Goal: Book appointment/travel/reservation

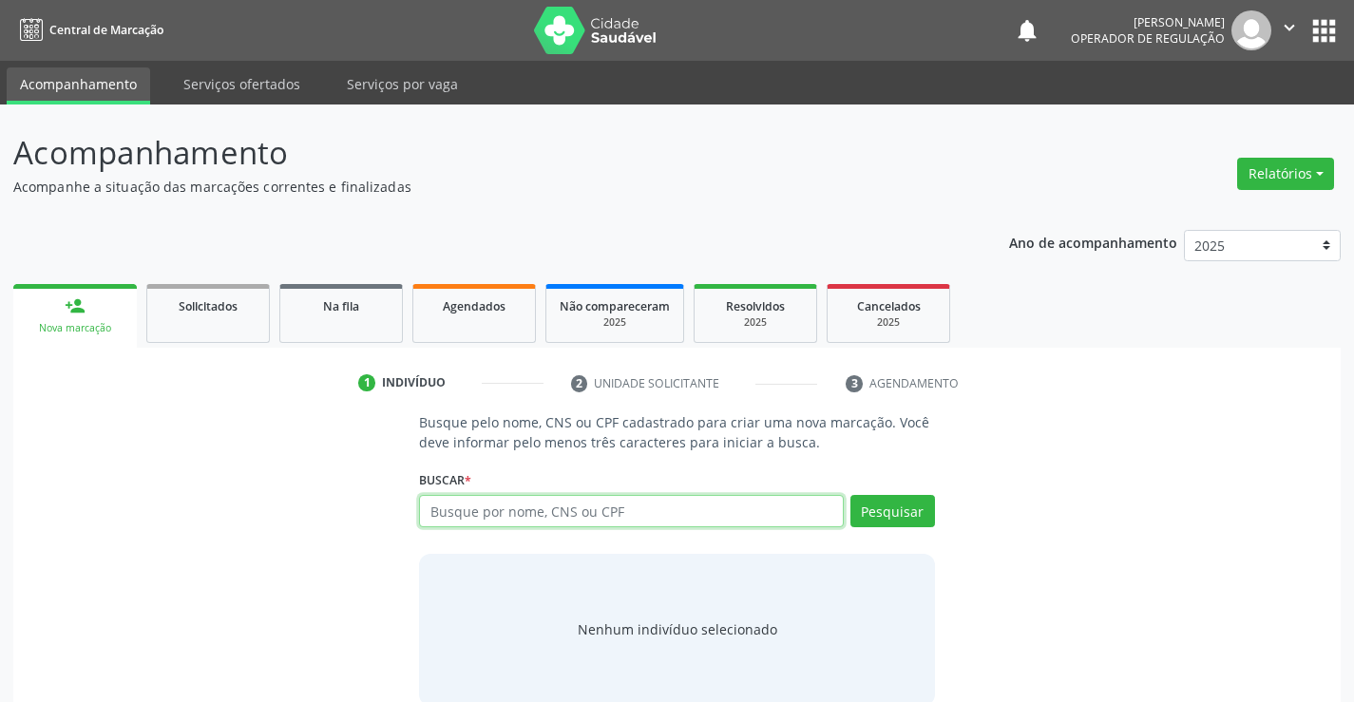
click at [537, 503] on input "text" at bounding box center [631, 511] width 424 height 32
type input "707802676175119"
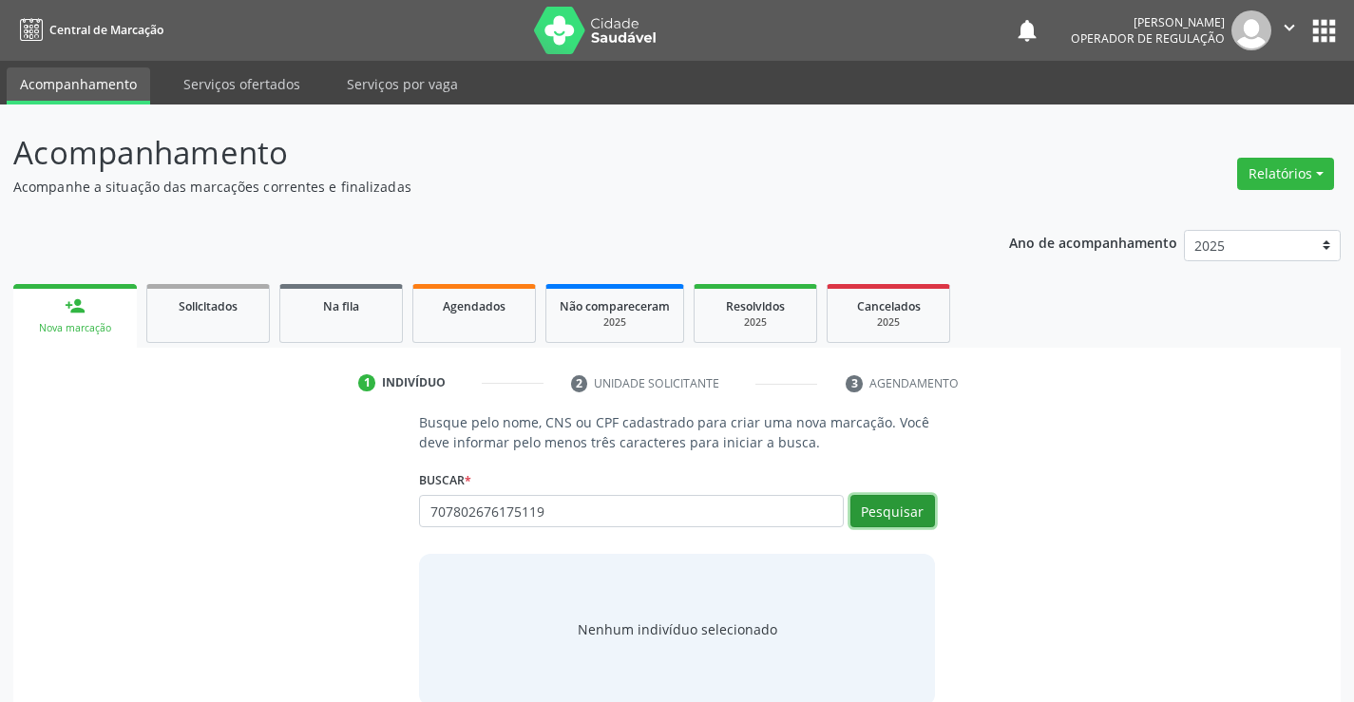
click at [891, 507] on button "Pesquisar" at bounding box center [892, 511] width 85 height 32
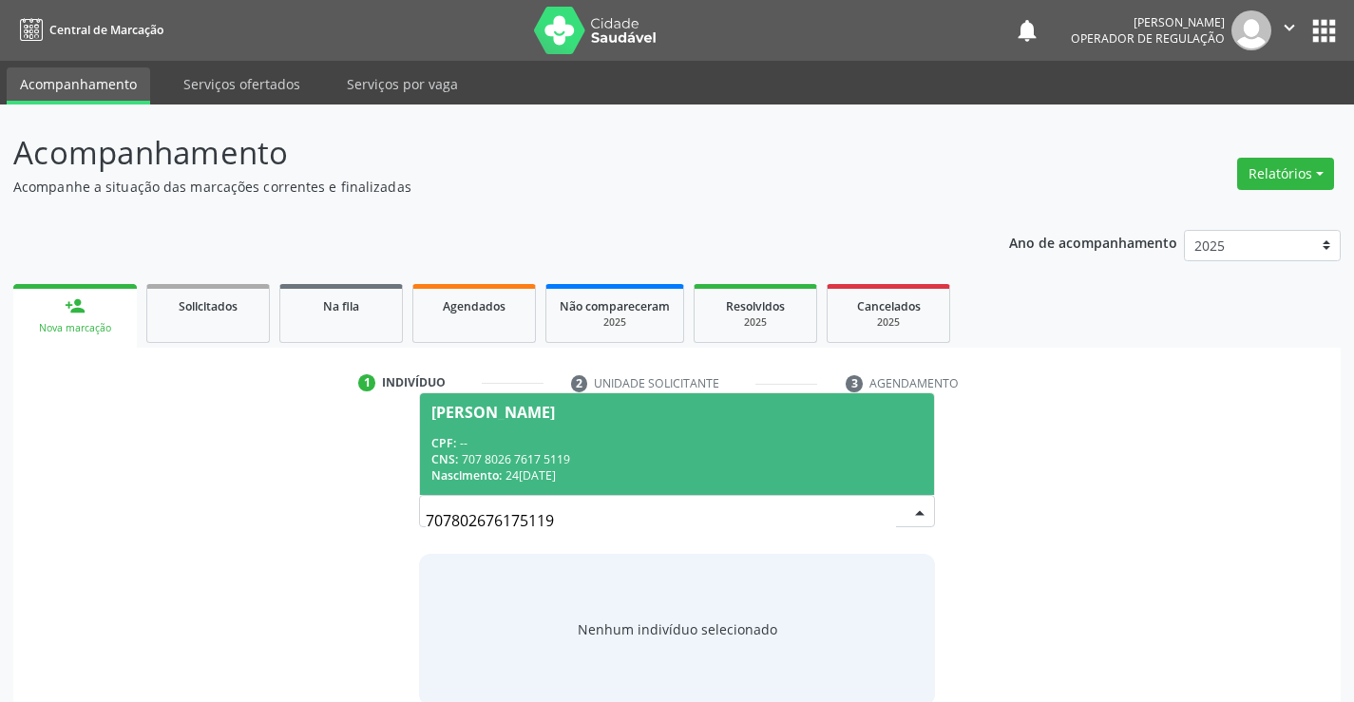
click at [465, 422] on span "[PERSON_NAME] CPF: -- CNS: 707 8026 7617 5119 Nascimento: 2[DATE]" at bounding box center [676, 444] width 513 height 102
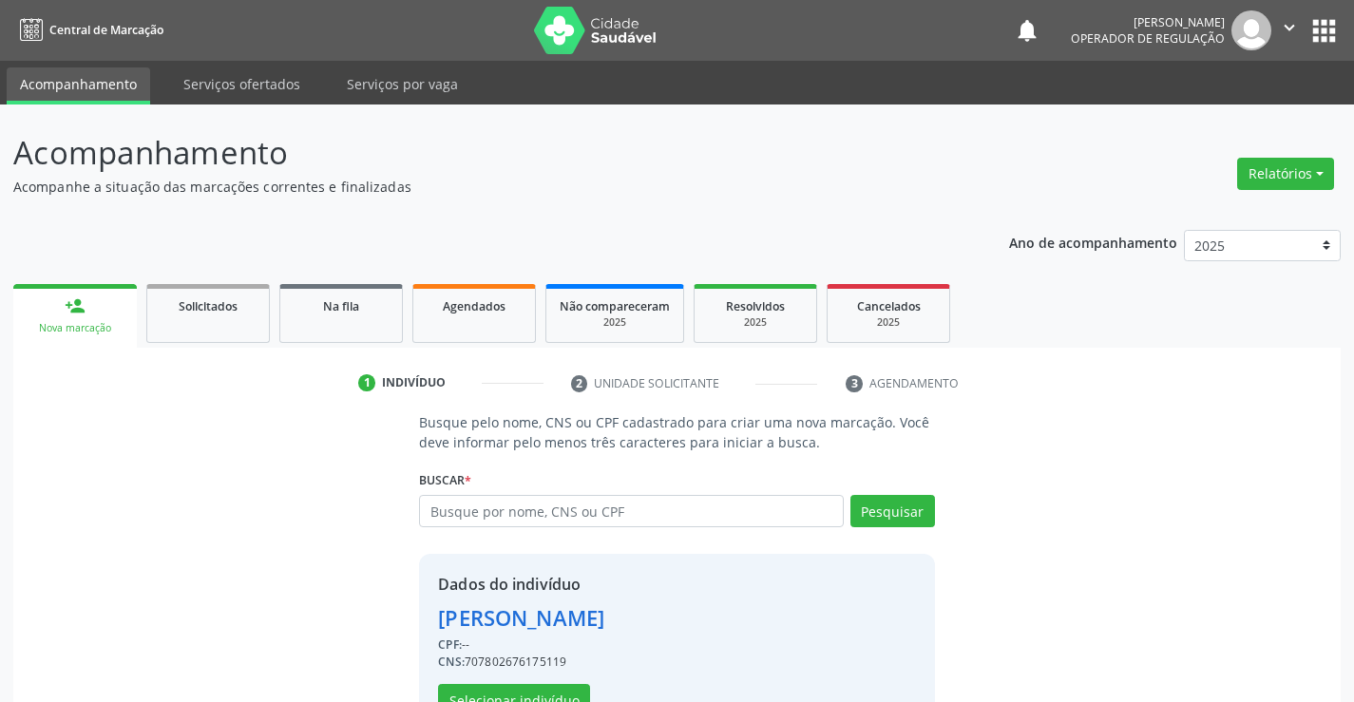
scroll to position [60, 0]
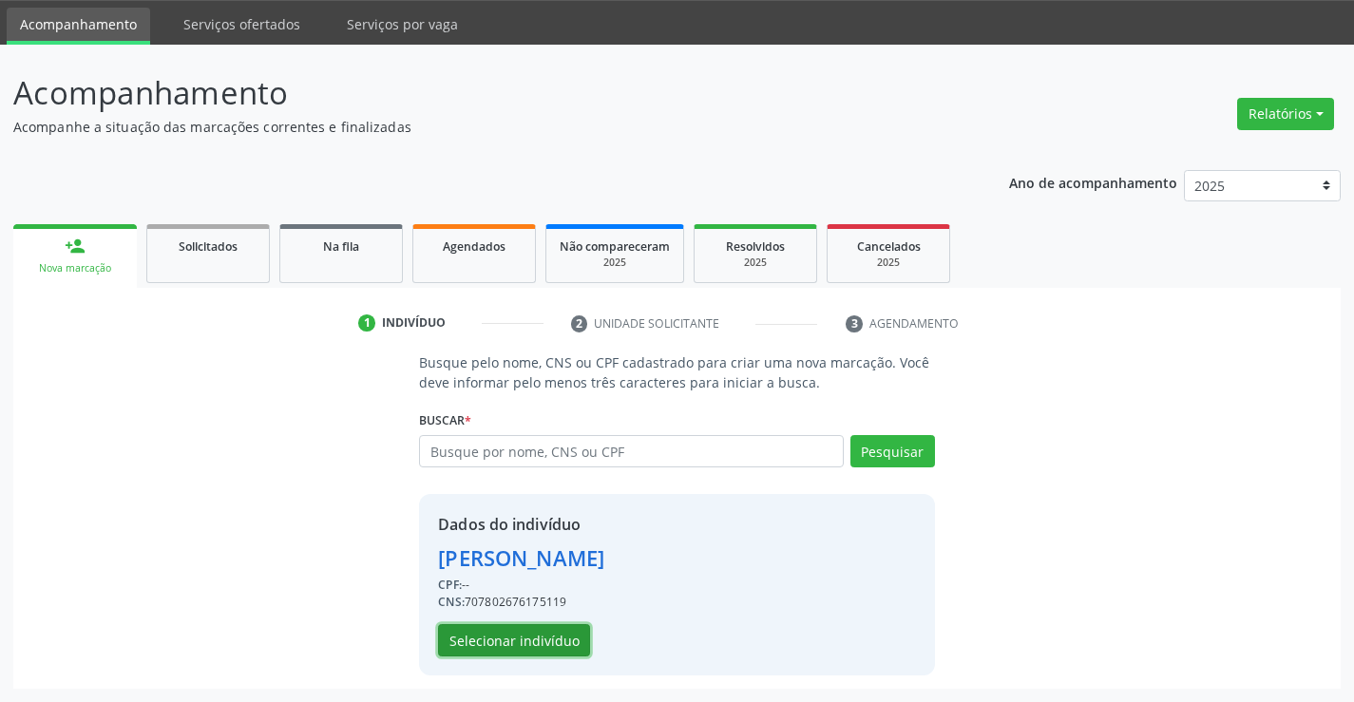
click at [512, 635] on button "Selecionar indivíduo" at bounding box center [514, 640] width 152 height 32
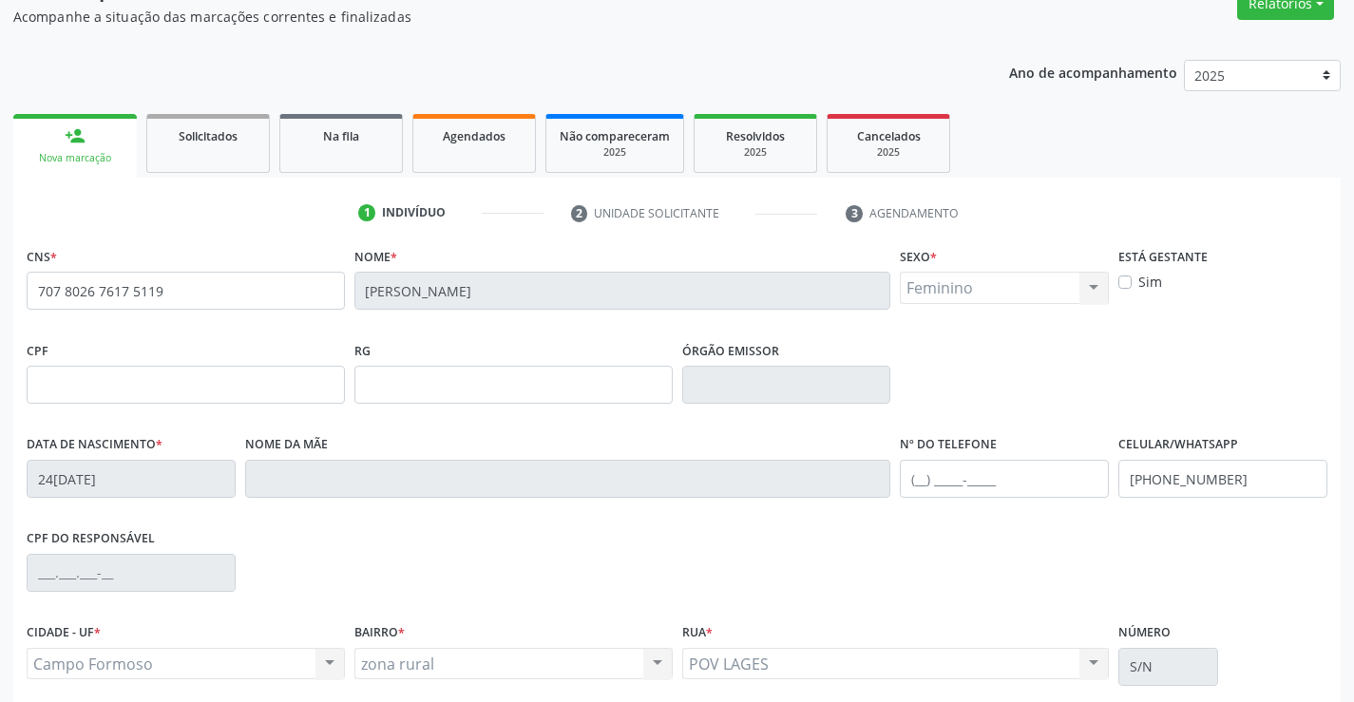
scroll to position [328, 0]
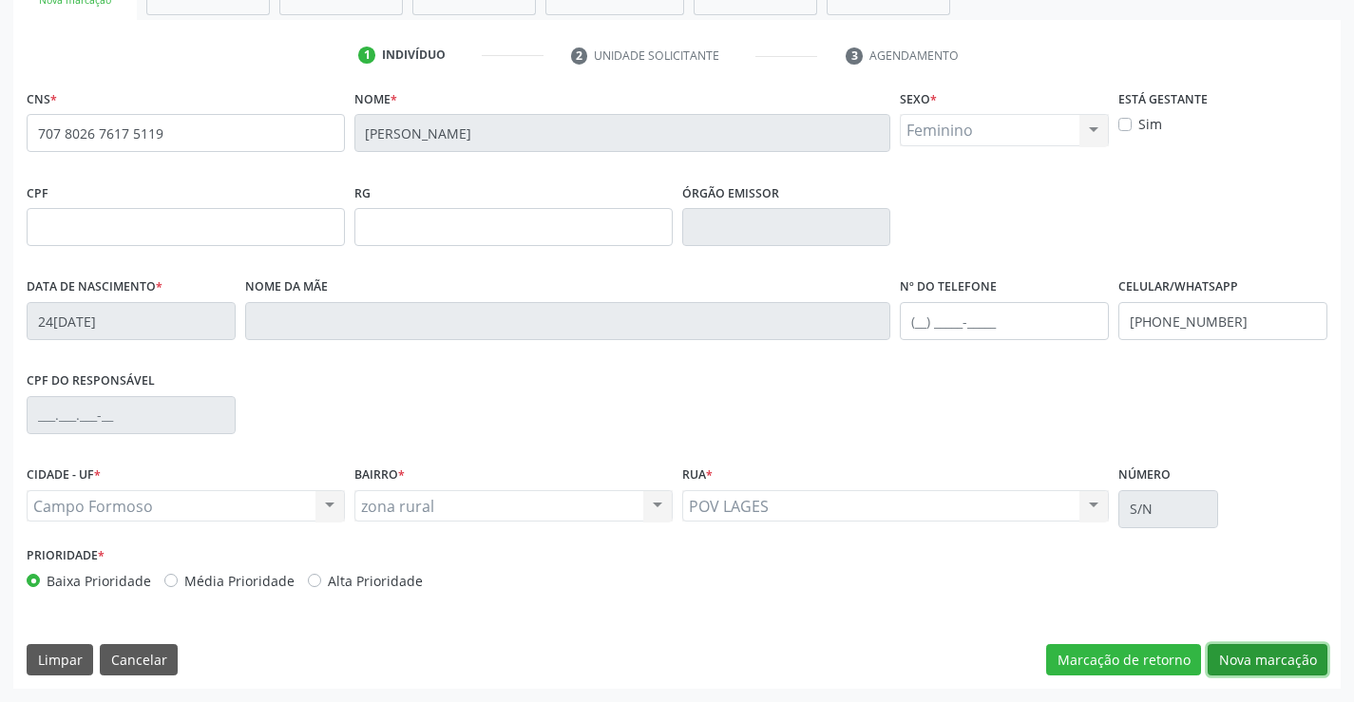
click at [1278, 652] on button "Nova marcação" at bounding box center [1267, 660] width 120 height 32
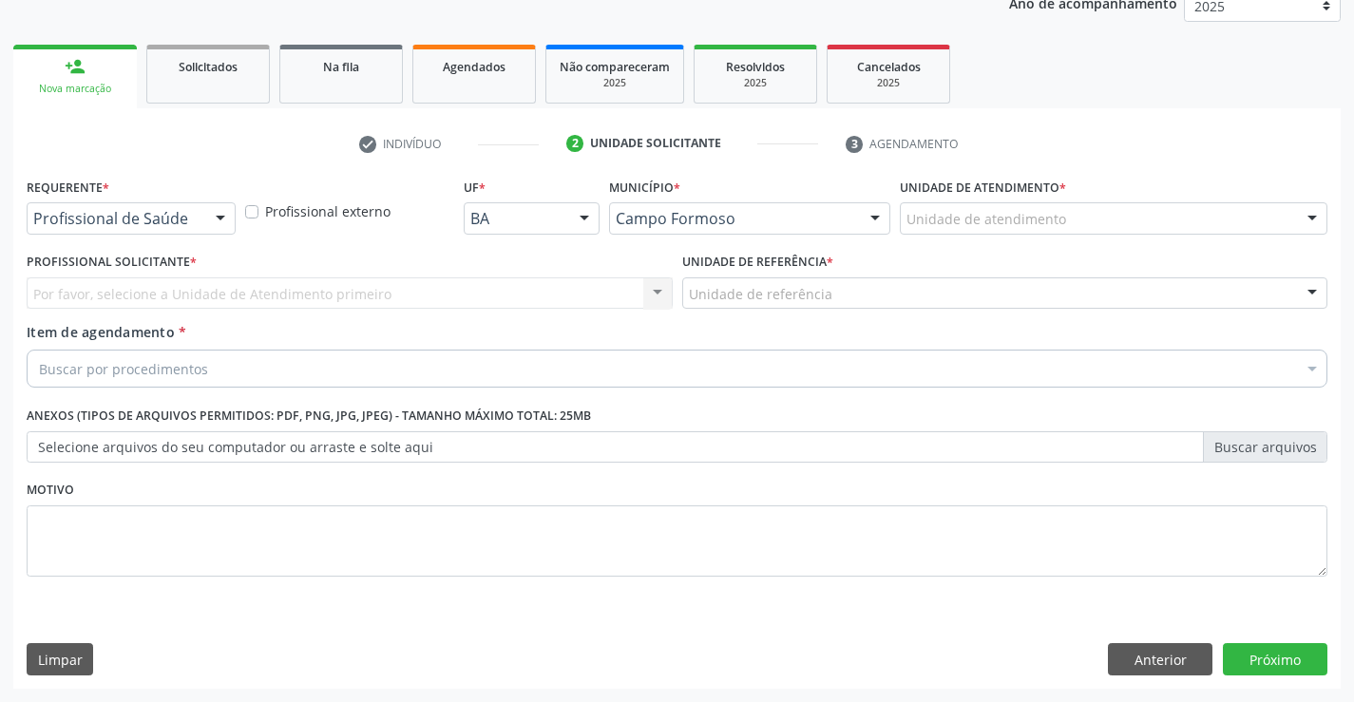
click at [216, 224] on div at bounding box center [220, 219] width 28 height 32
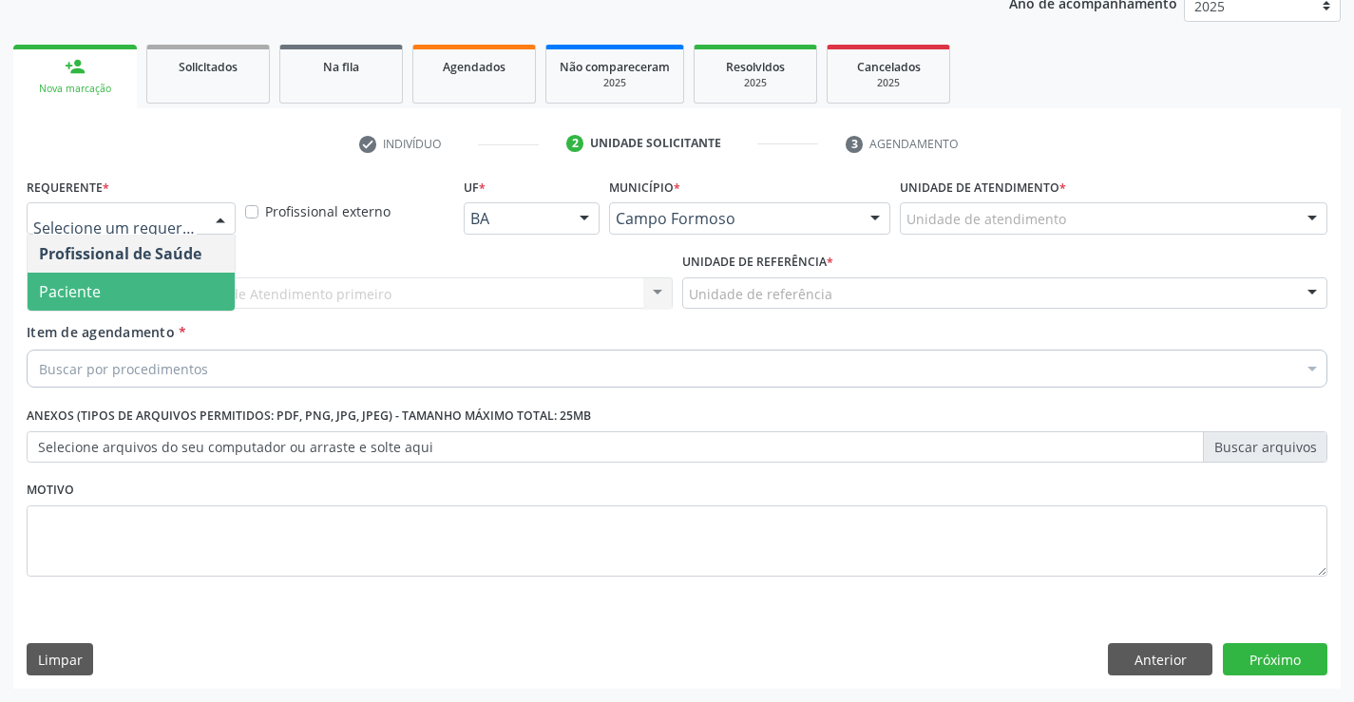
click at [99, 288] on span "Paciente" at bounding box center [70, 291] width 62 height 21
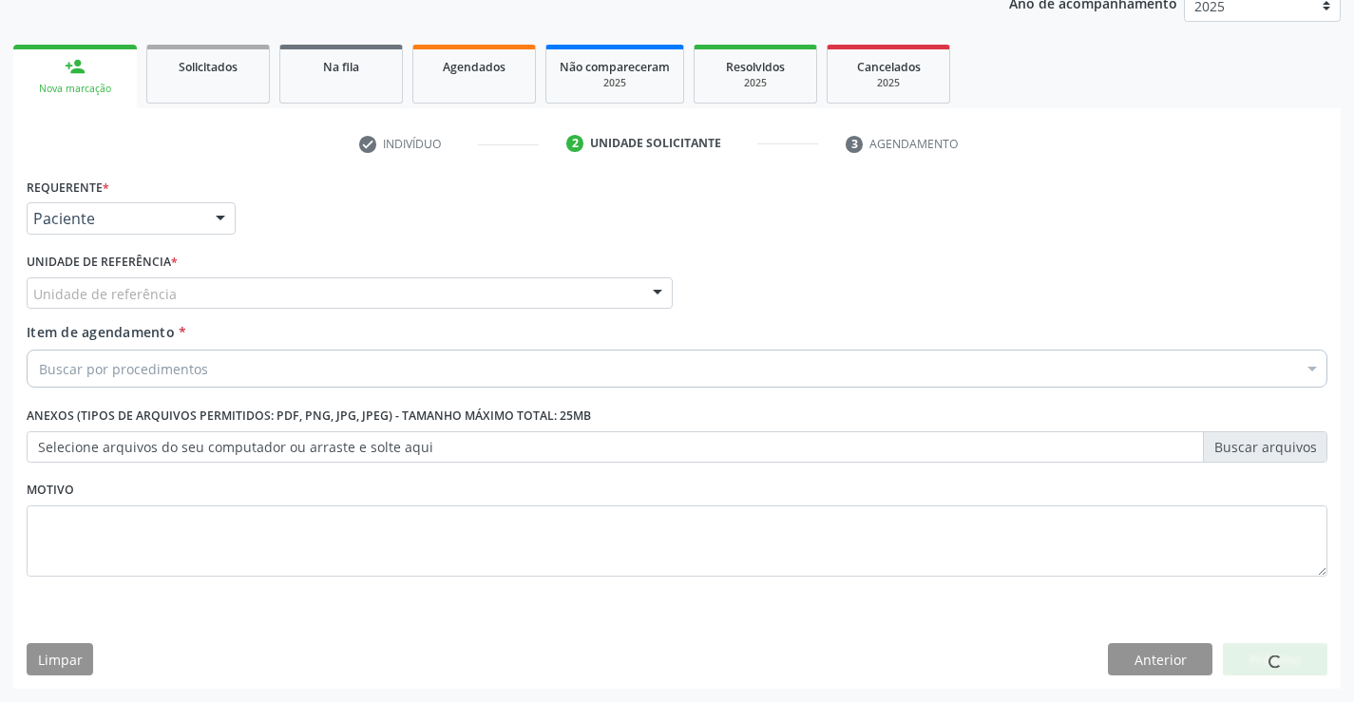
click at [305, 292] on div "Unidade de referência" at bounding box center [350, 293] width 646 height 32
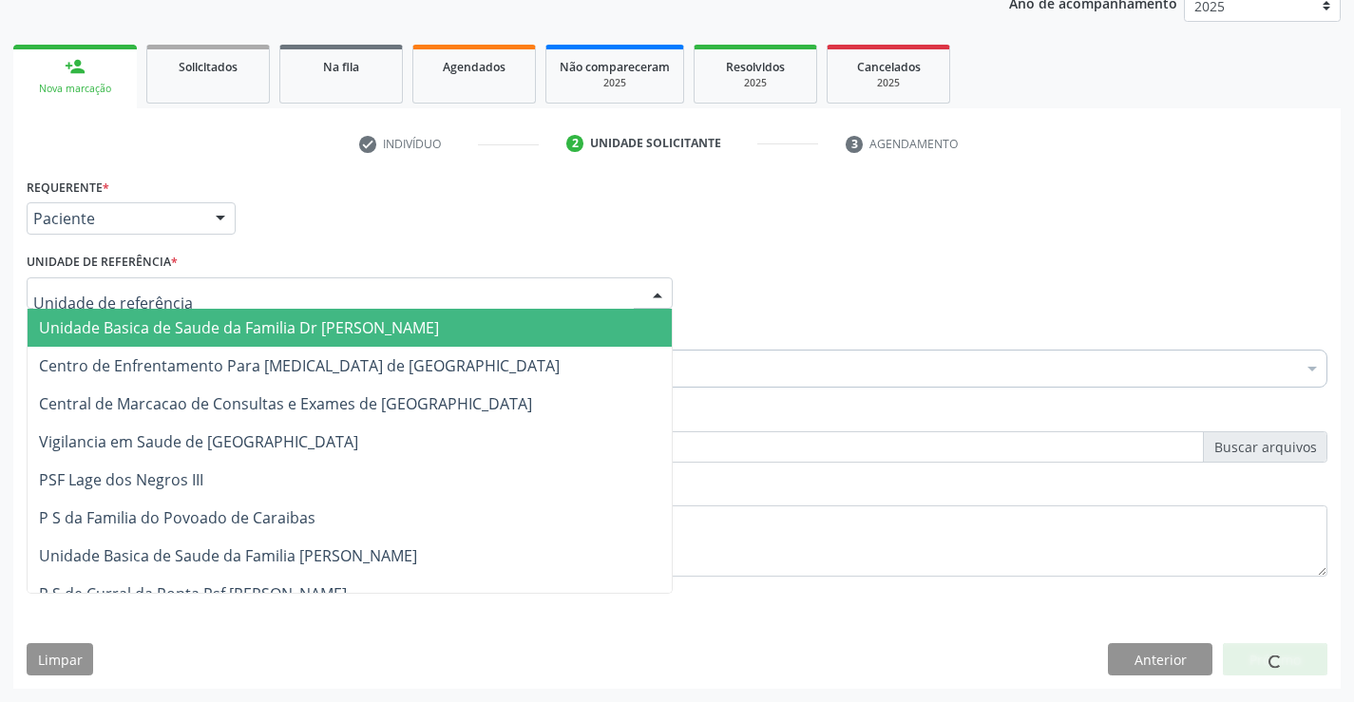
click at [178, 332] on span "Unidade Basica de Saude da Familia Dr [PERSON_NAME]" at bounding box center [239, 327] width 400 height 21
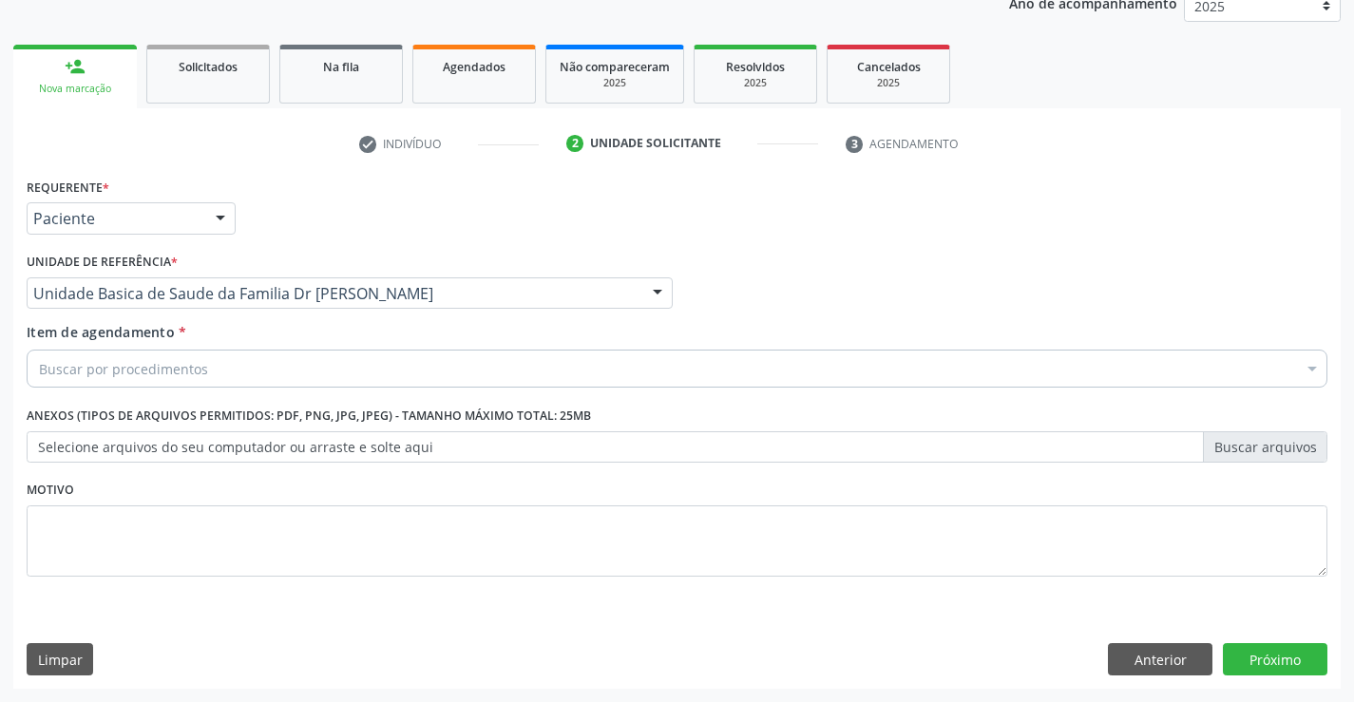
click at [275, 363] on div "Buscar por procedimentos" at bounding box center [677, 369] width 1301 height 38
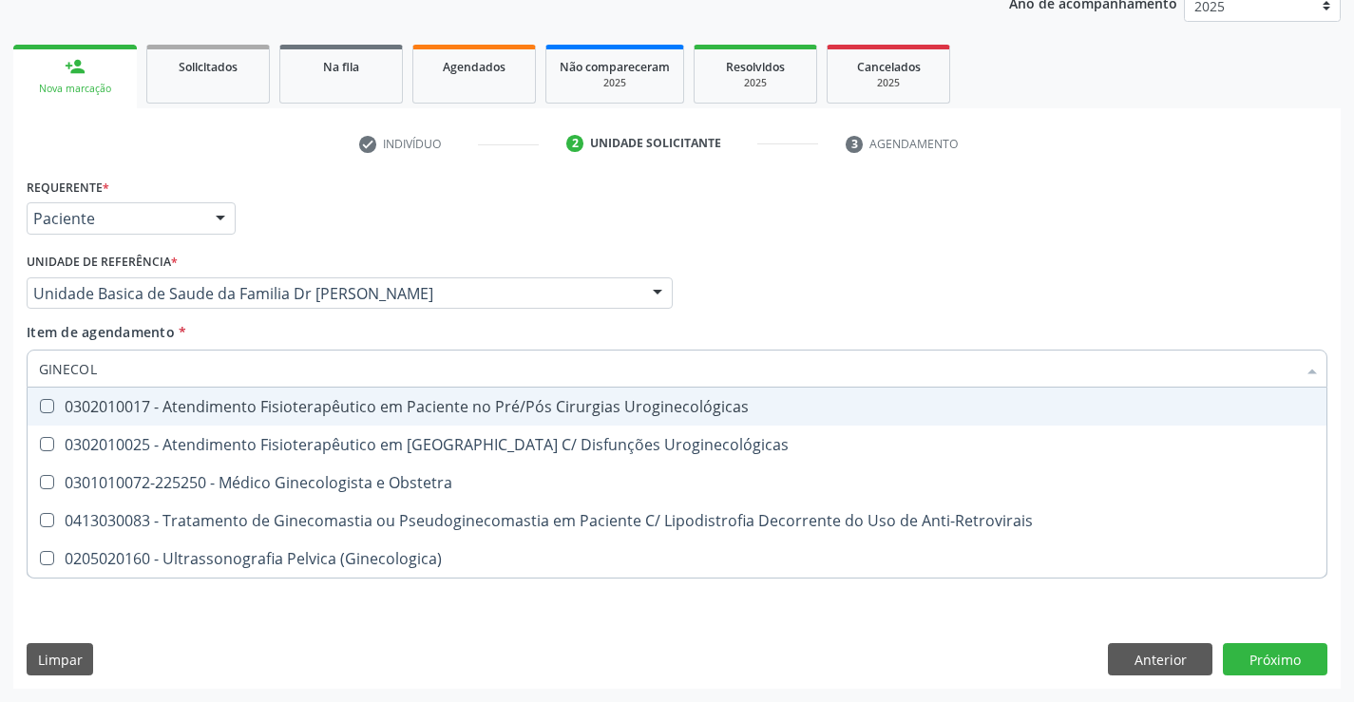
type input "GINECOLO"
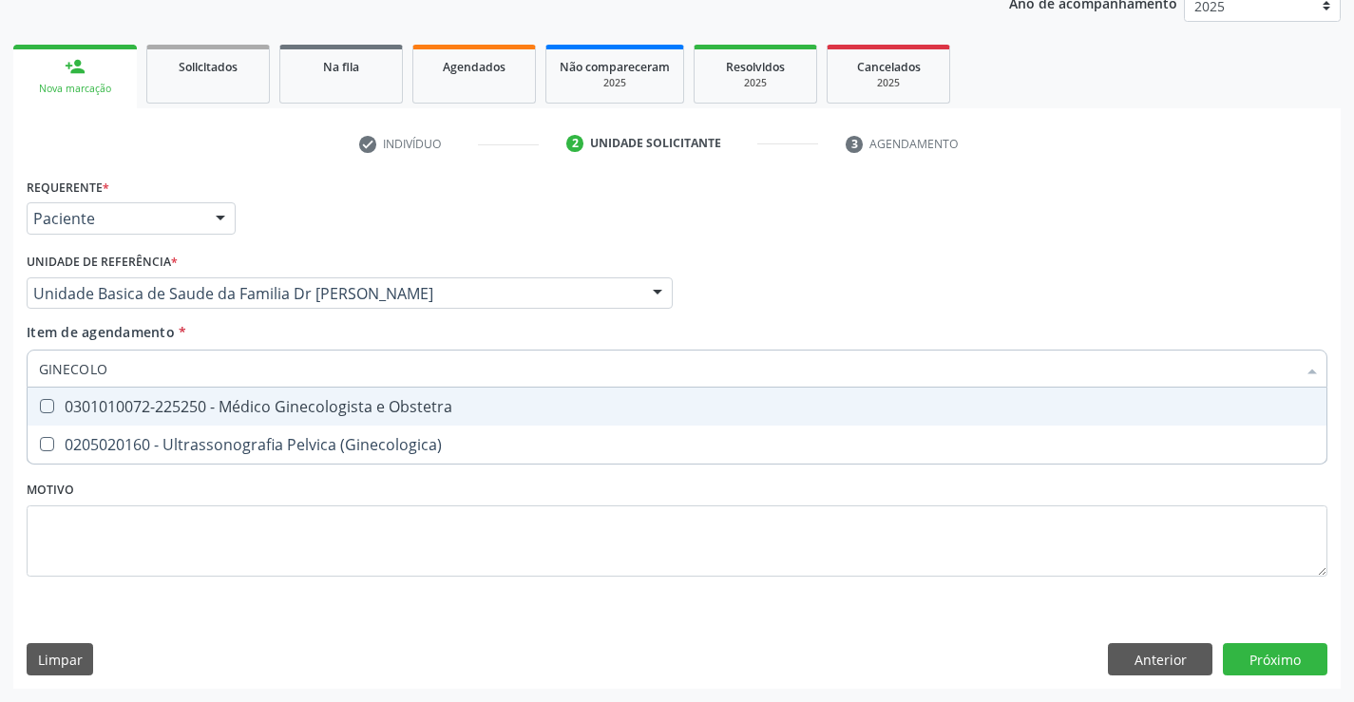
click at [257, 406] on div "0301010072-225250 - Médico Ginecologista e Obstetra" at bounding box center [677, 406] width 1276 height 15
checkbox Obstetra "true"
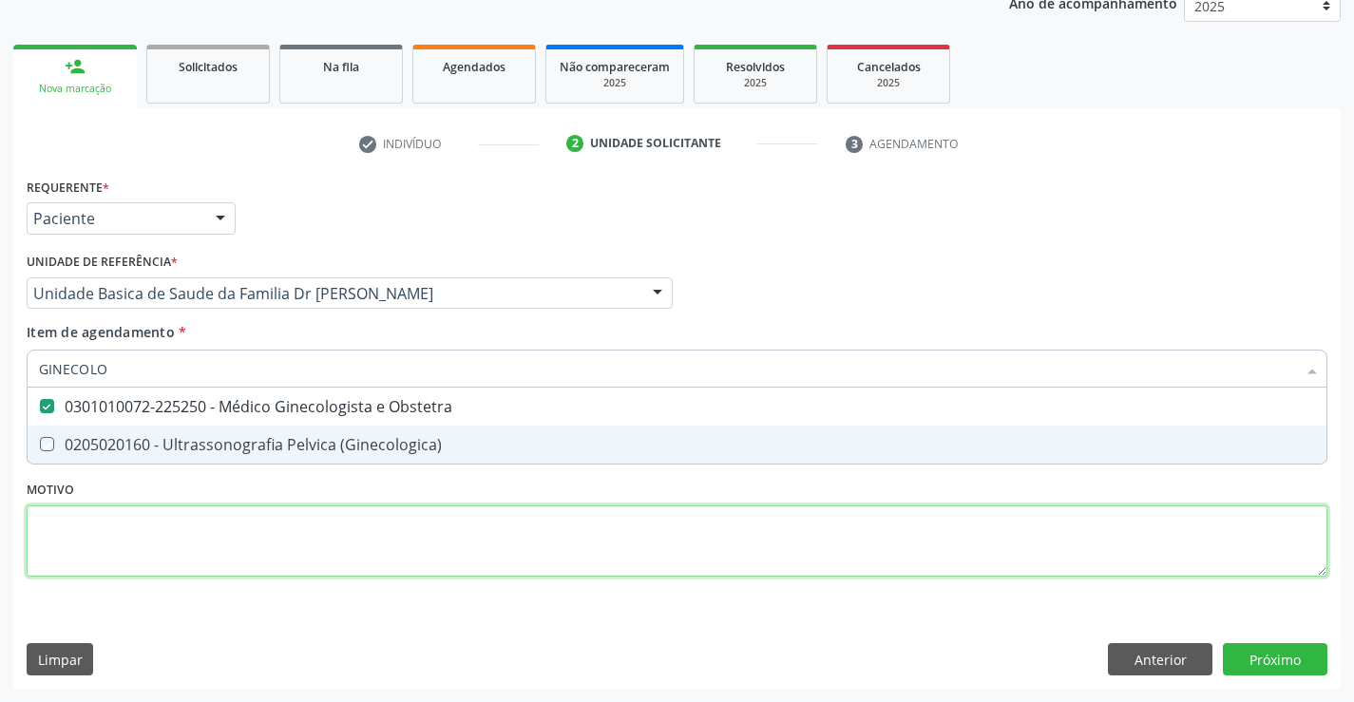
click at [342, 548] on div "Requerente * Paciente Profissional de Saúde Paciente Nenhum resultado encontrad…" at bounding box center [677, 388] width 1301 height 430
checkbox \(Ginecologica\) "true"
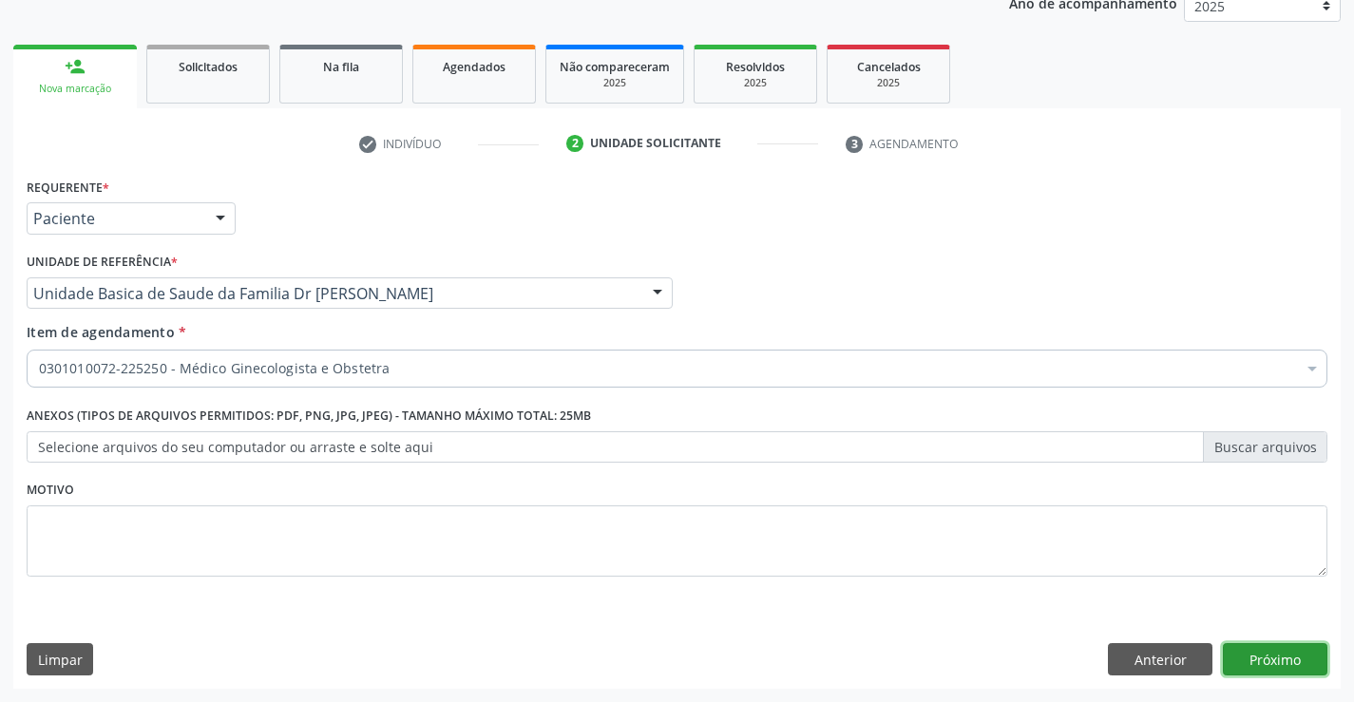
click at [1267, 658] on button "Próximo" at bounding box center [1275, 659] width 104 height 32
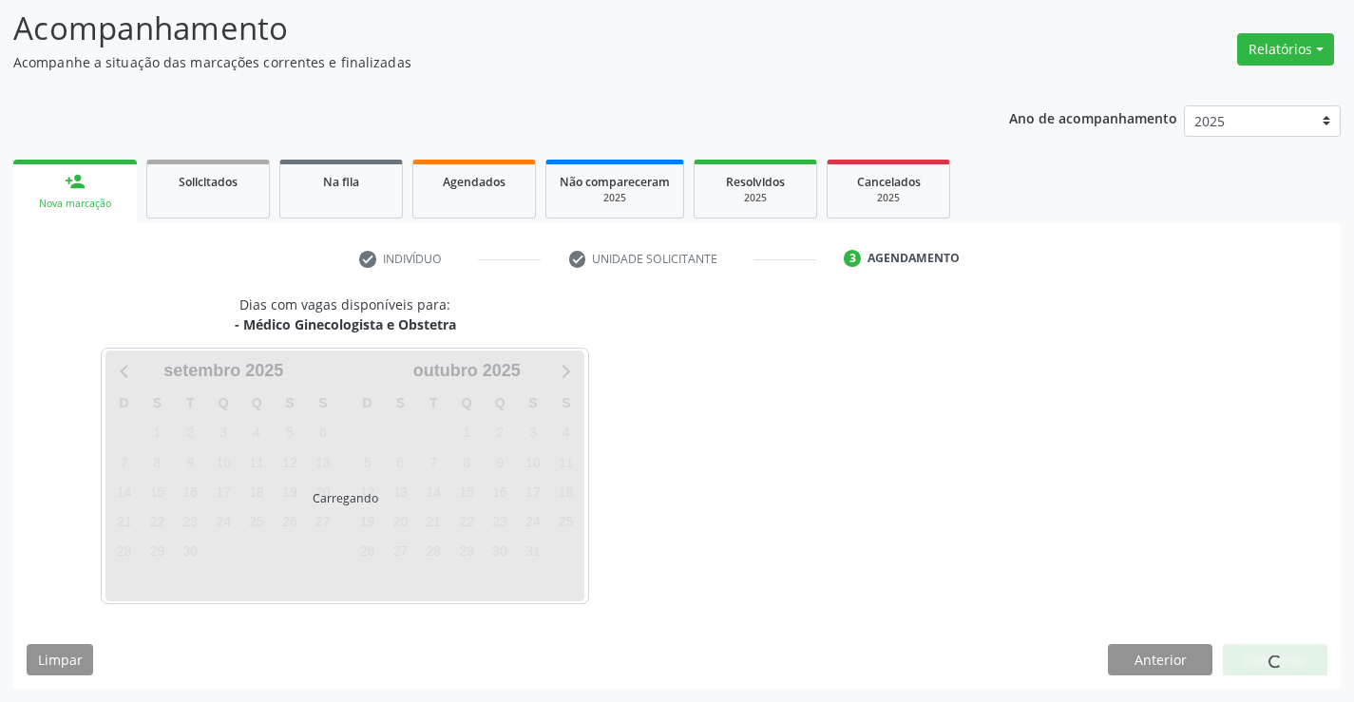
scroll to position [124, 0]
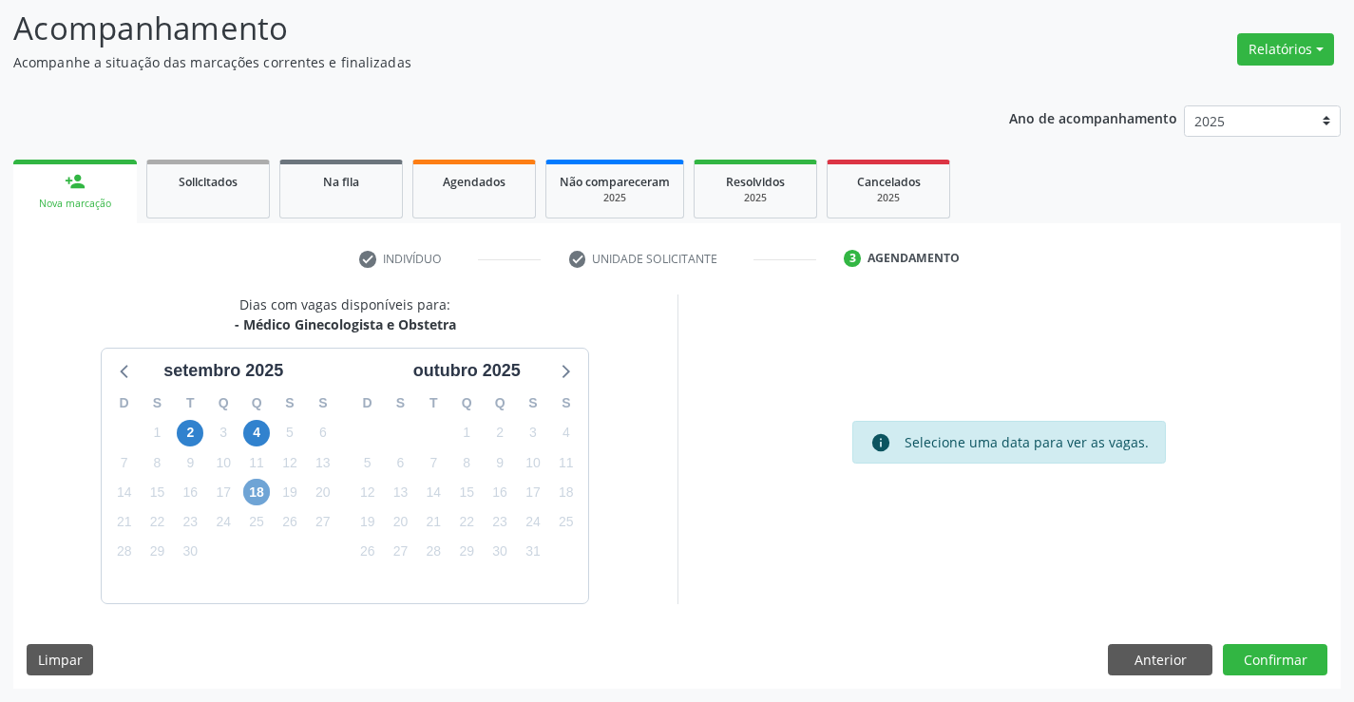
click at [266, 496] on span "18" at bounding box center [256, 492] width 27 height 27
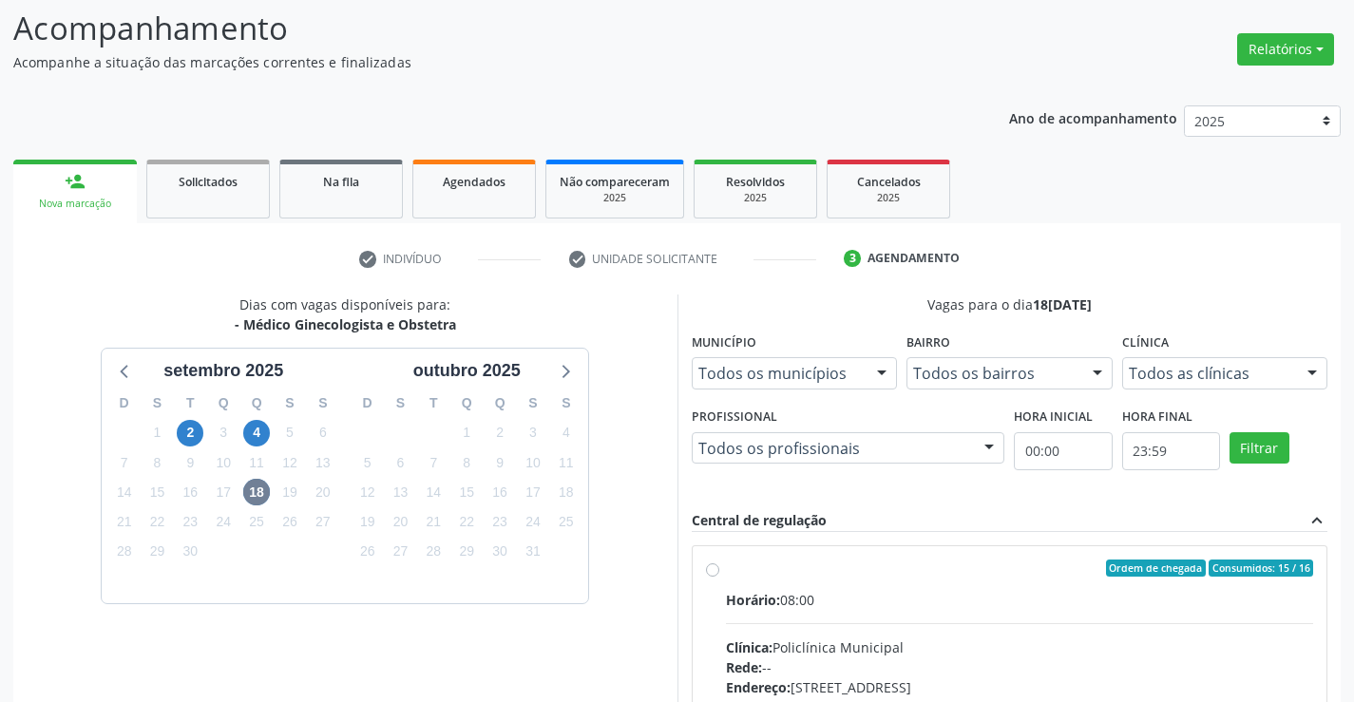
click at [753, 579] on label "Ordem de chegada Consumidos: 15 / 16 Horário: 08:00 Clínica: Policlínica Munici…" at bounding box center [1020, 706] width 588 height 292
click at [719, 577] on input "Ordem de chegada Consumidos: 15 / 16 Horário: 08:00 Clínica: Policlínica Munici…" at bounding box center [712, 568] width 13 height 17
radio input "true"
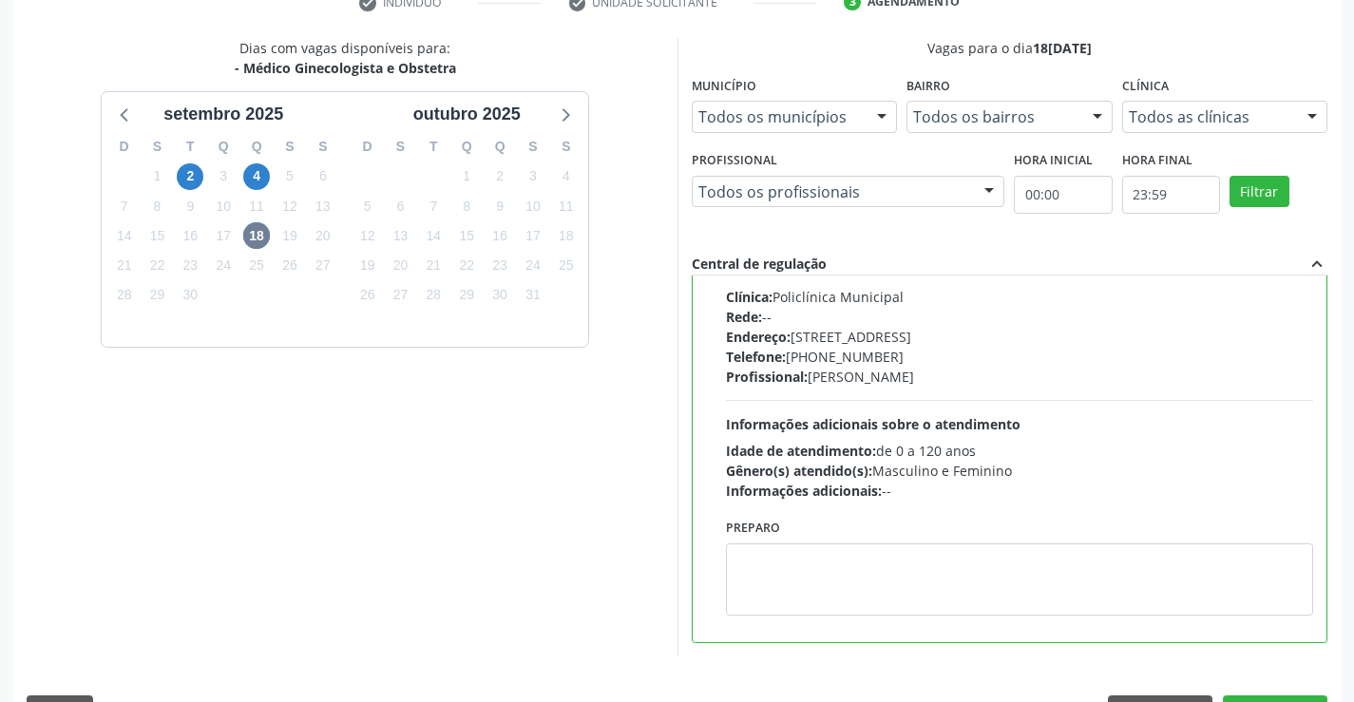
scroll to position [433, 0]
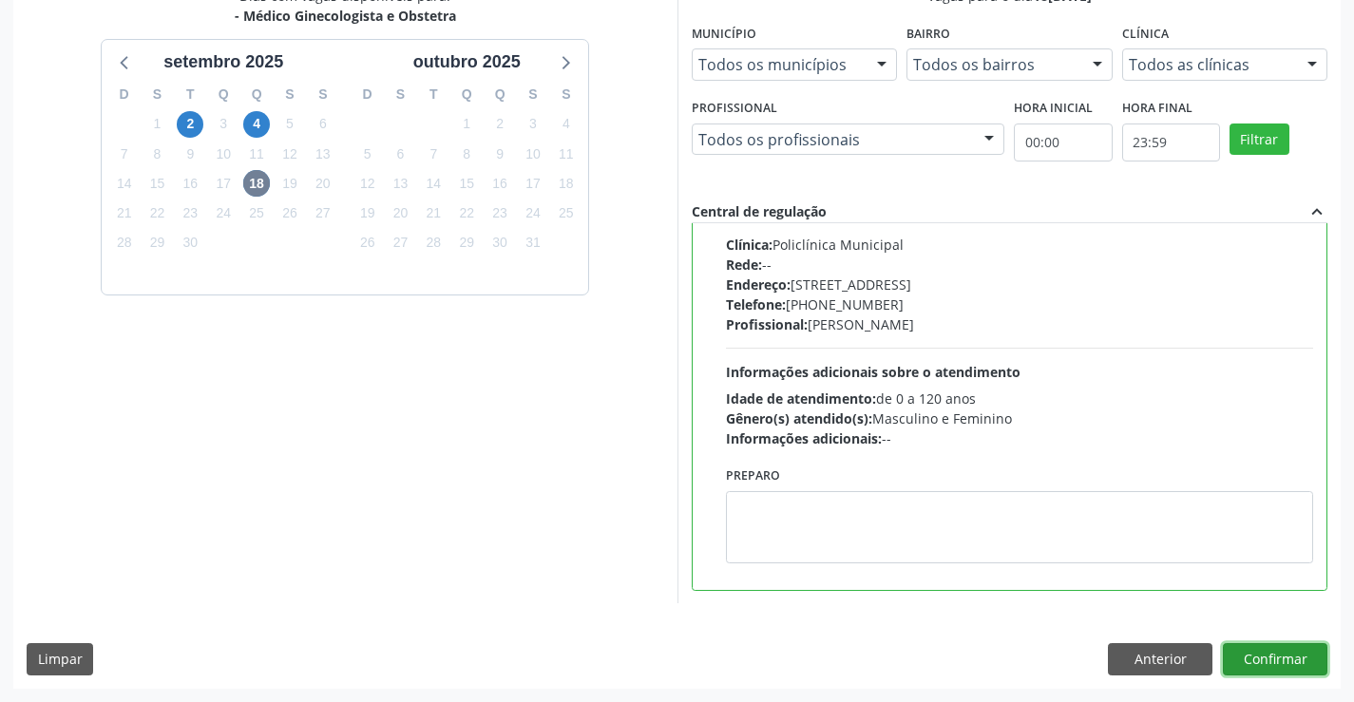
click at [1241, 666] on button "Confirmar" at bounding box center [1275, 659] width 104 height 32
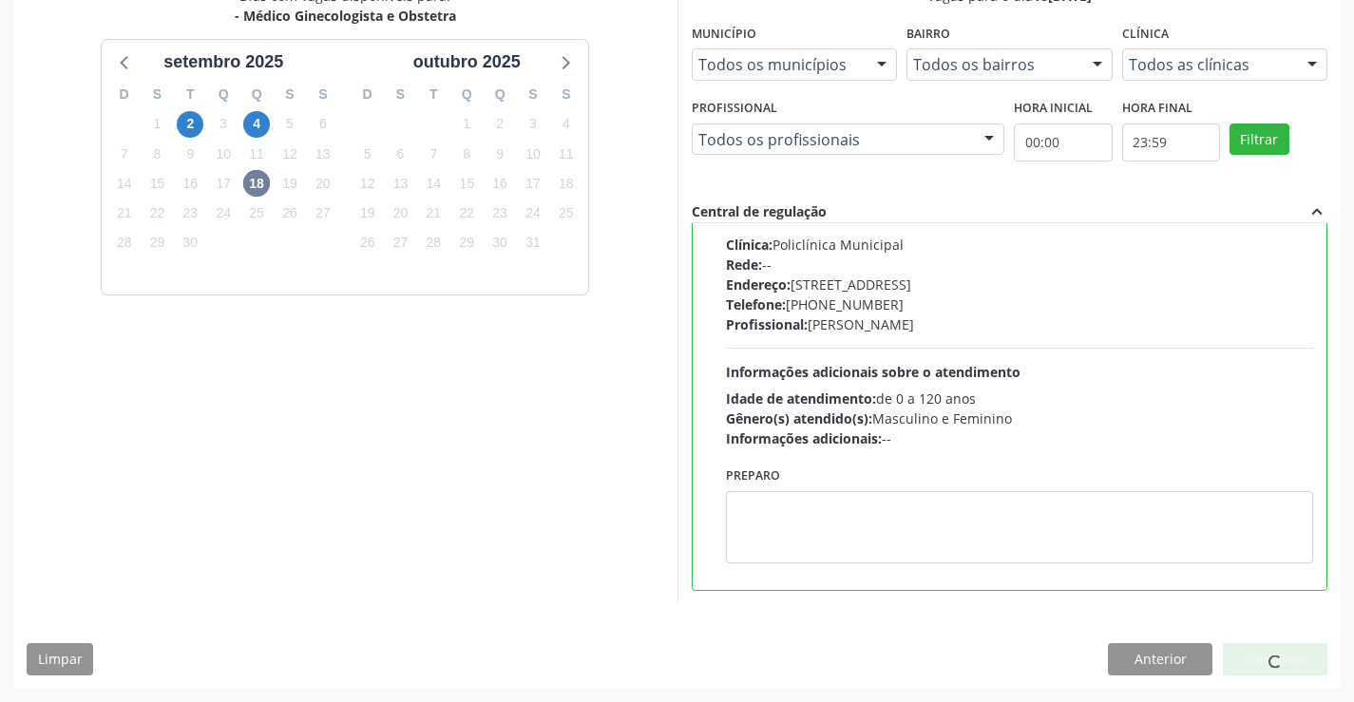
scroll to position [0, 0]
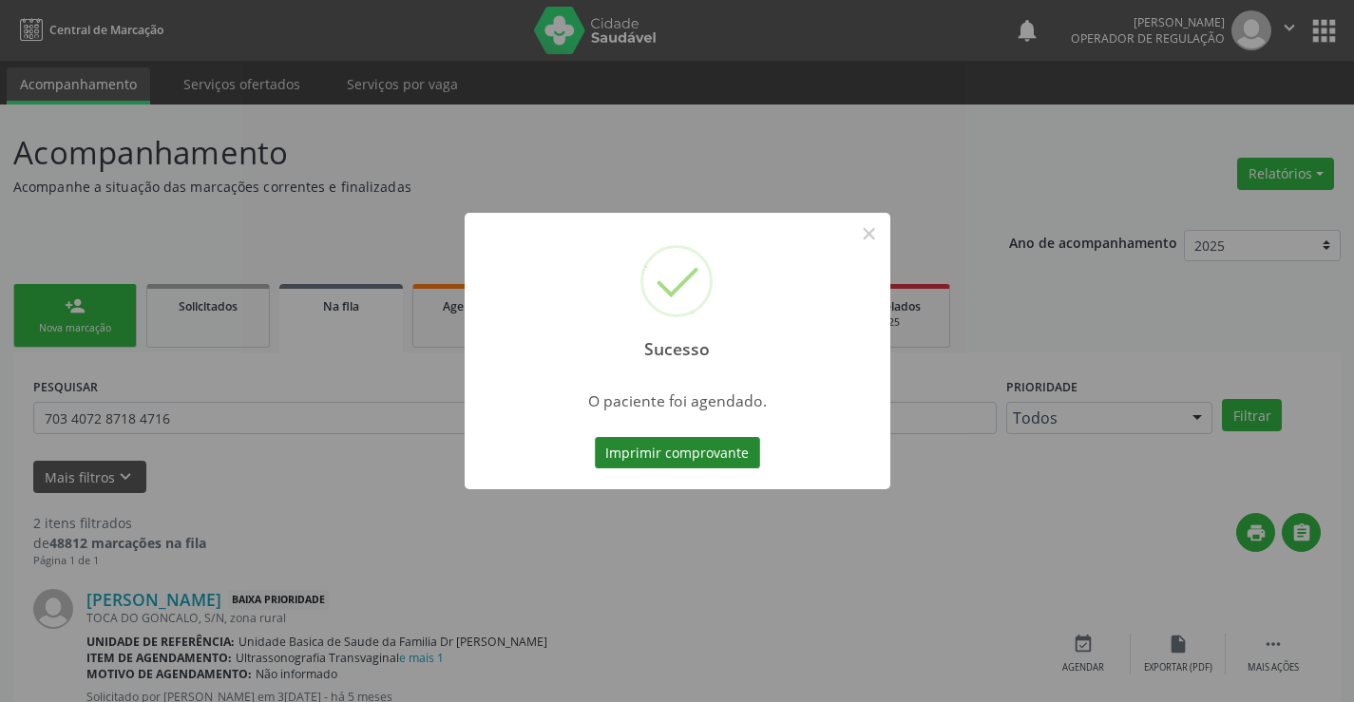
click at [681, 459] on button "Imprimir comprovante" at bounding box center [677, 453] width 165 height 32
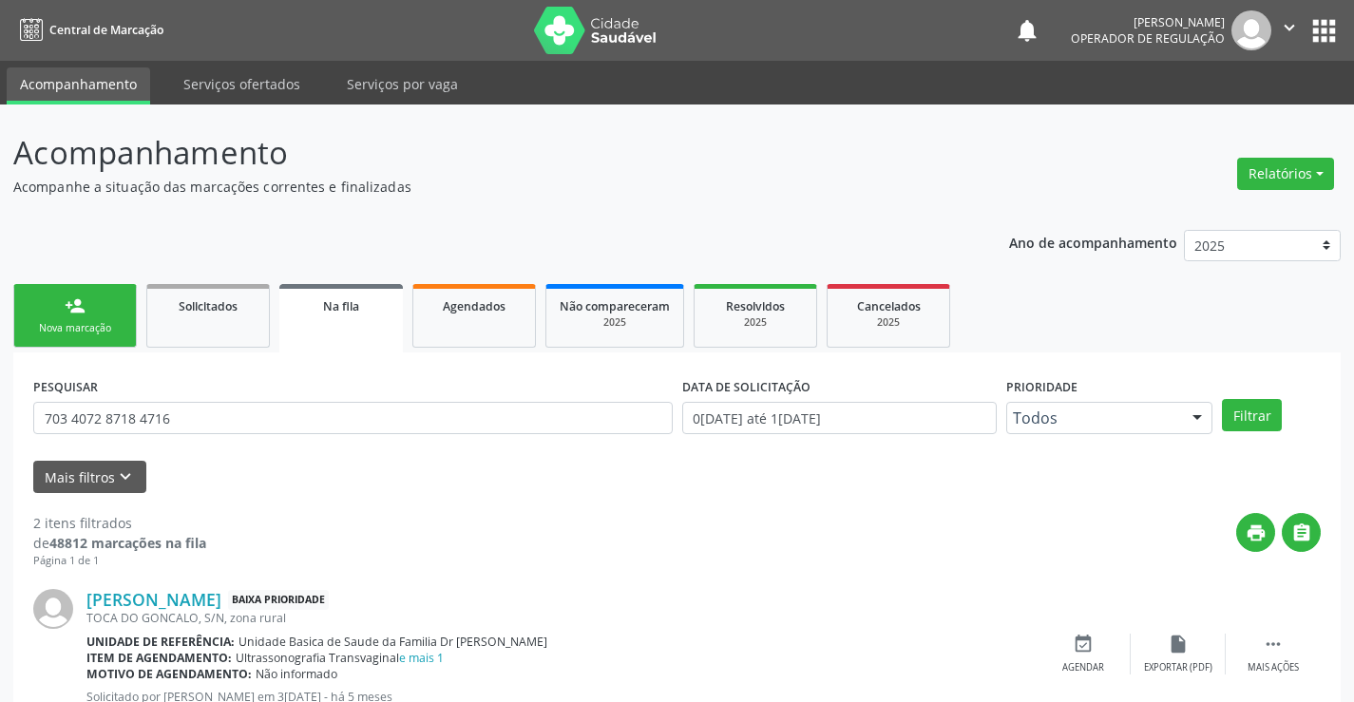
click at [53, 322] on div "Nova marcação" at bounding box center [75, 328] width 95 height 14
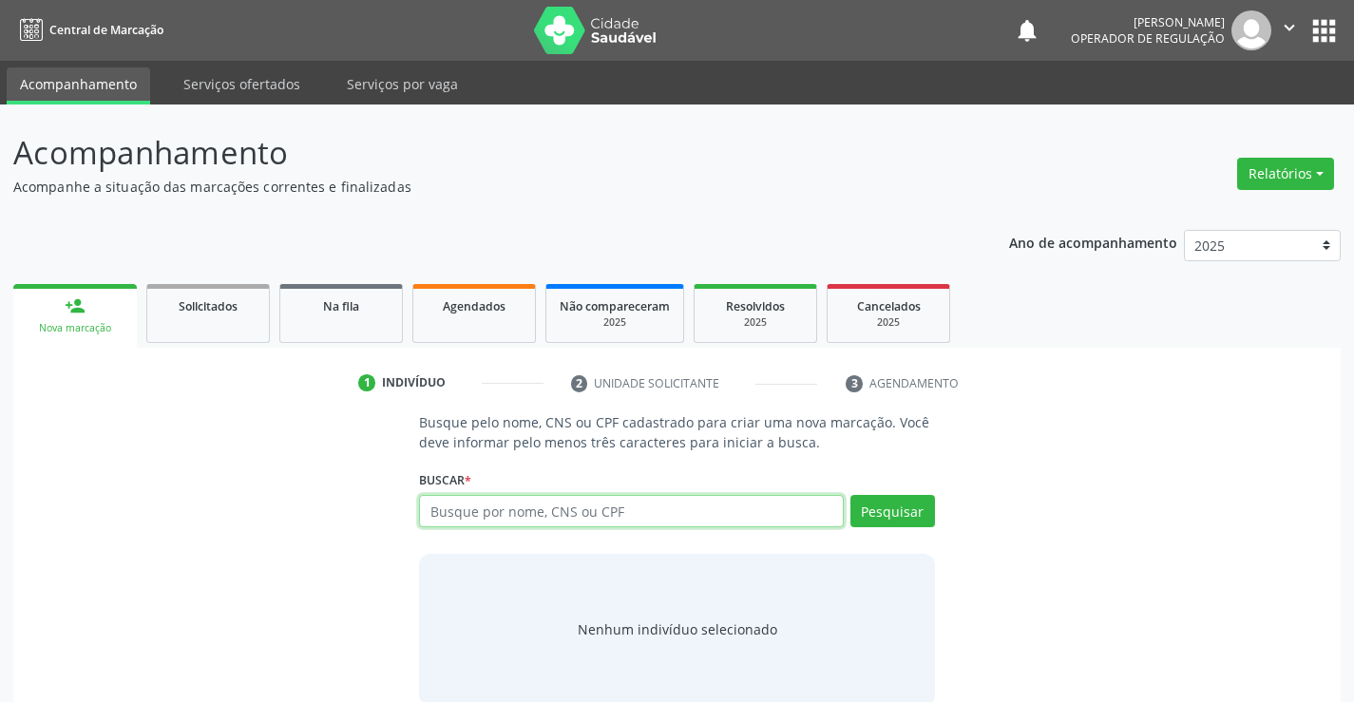
paste input "707 8026 7617 5119"
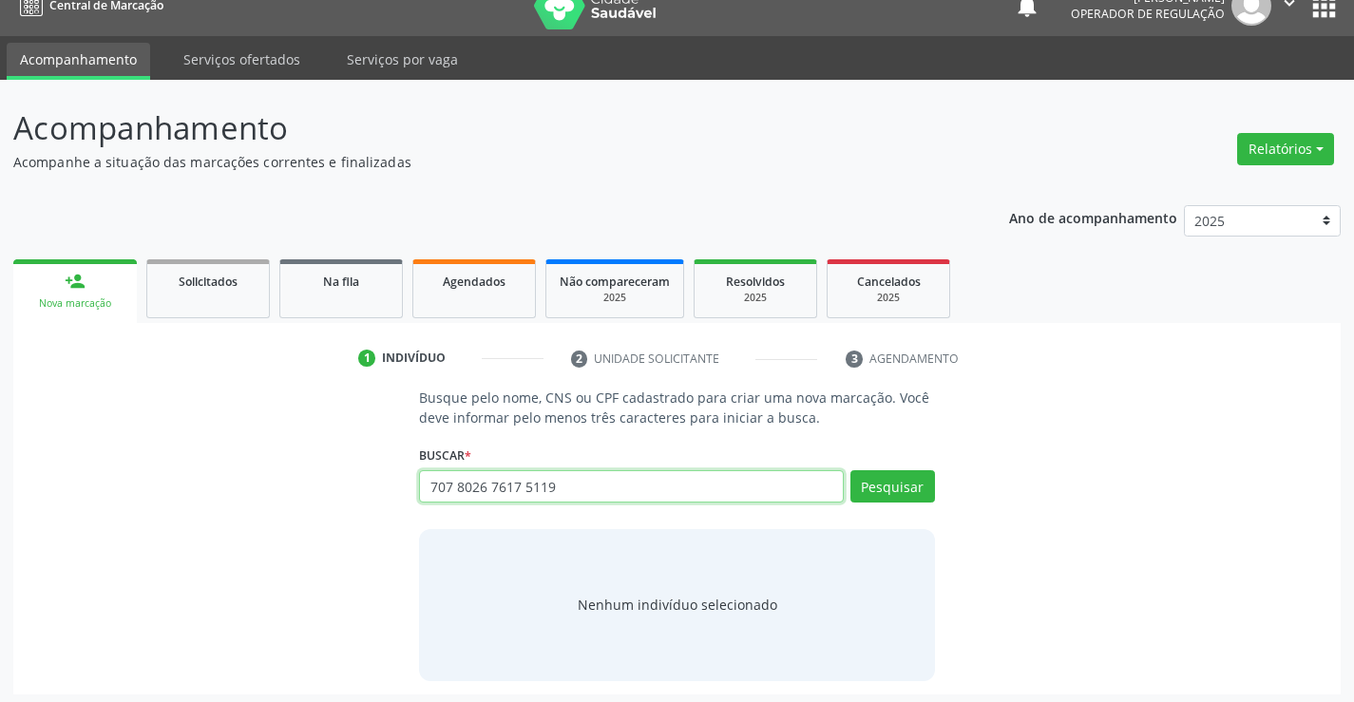
scroll to position [30, 0]
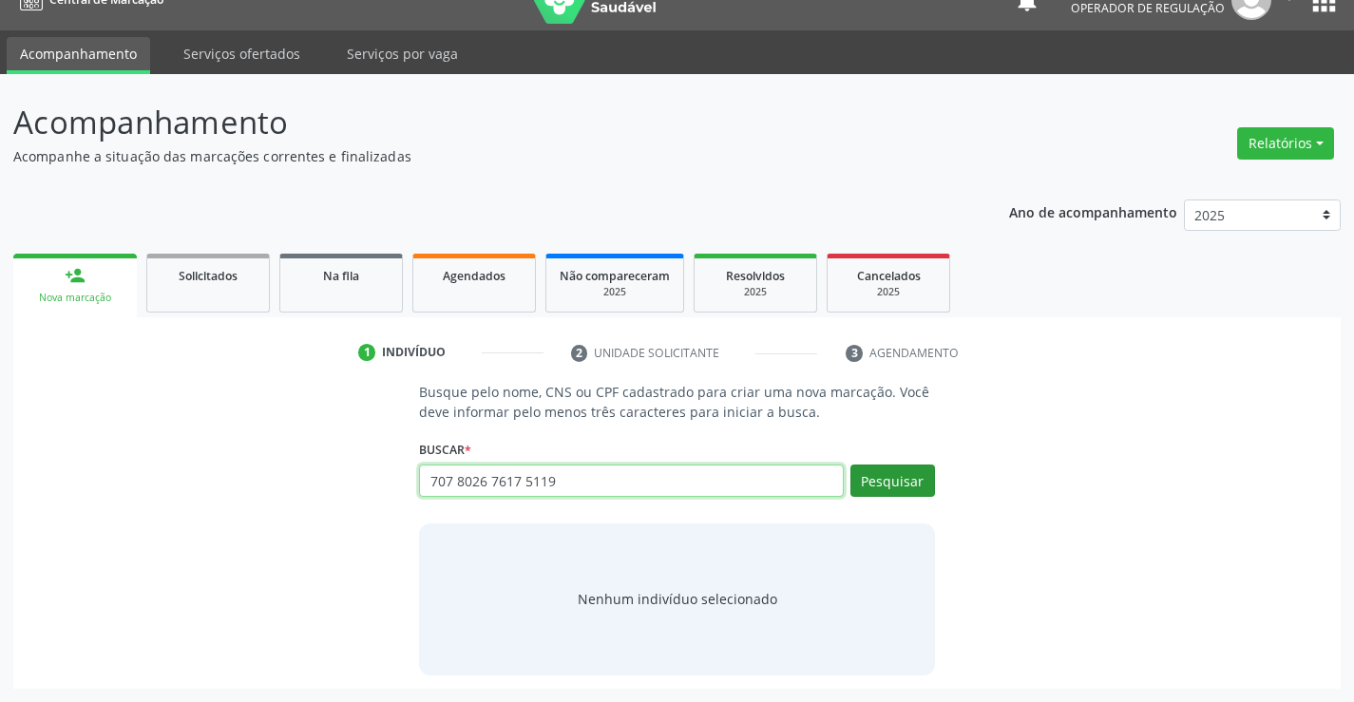
type input "707 8026 7617 5119"
click at [895, 484] on button "Pesquisar" at bounding box center [892, 481] width 85 height 32
type input "707 8026 7617 5119"
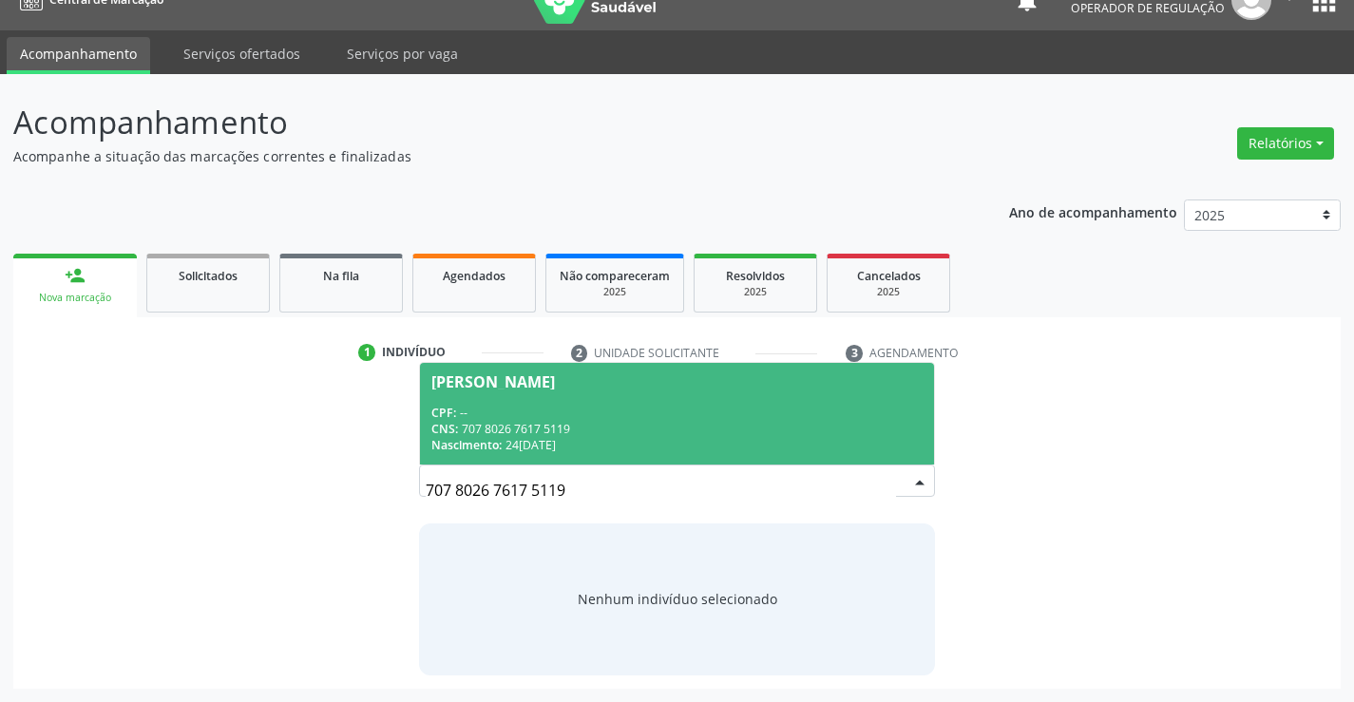
click at [481, 419] on div "CPF: --" at bounding box center [676, 413] width 490 height 16
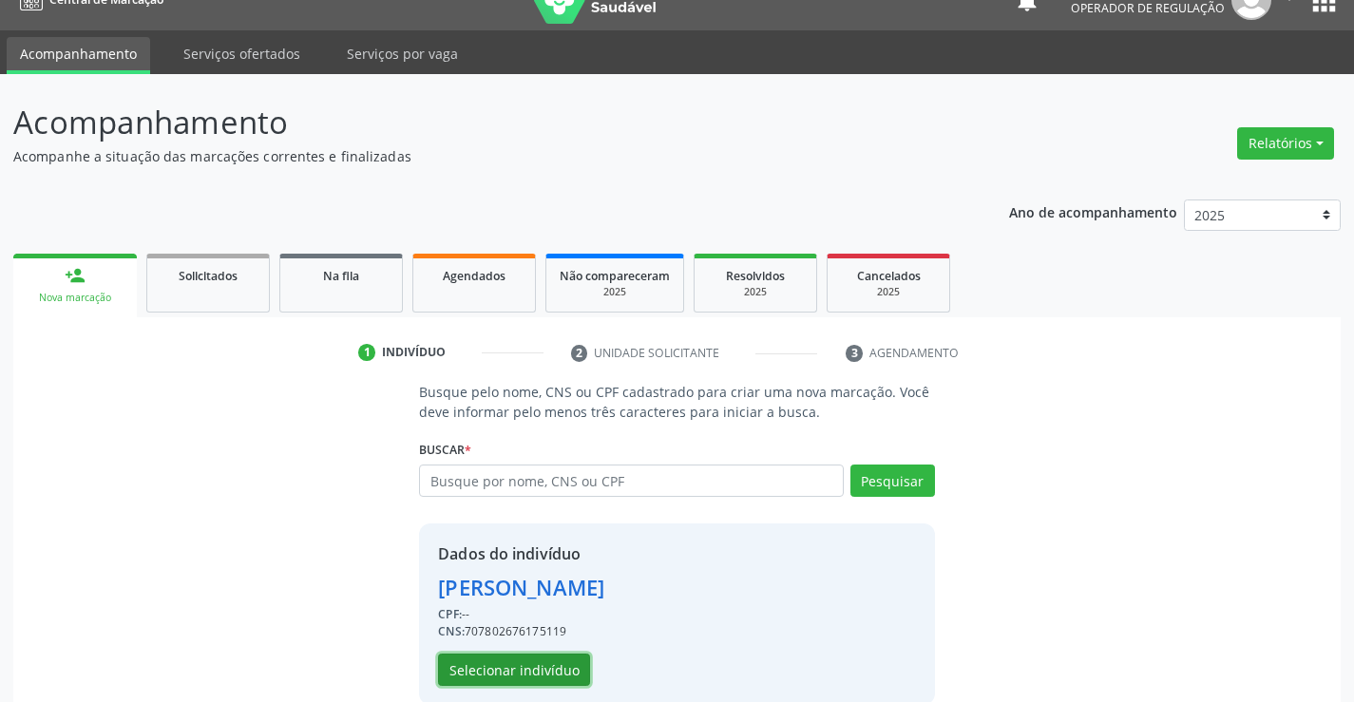
click at [493, 663] on button "Selecionar indivíduo" at bounding box center [514, 670] width 152 height 32
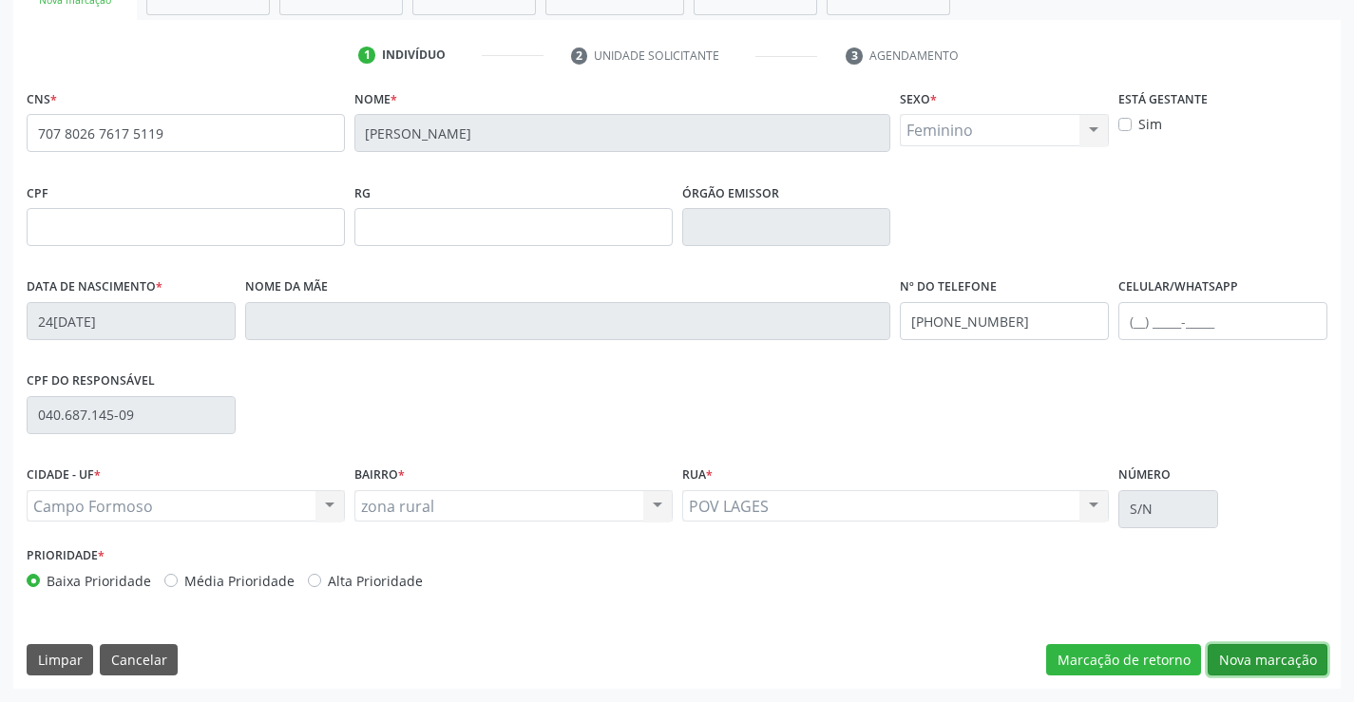
click at [1290, 651] on button "Nova marcação" at bounding box center [1267, 660] width 120 height 32
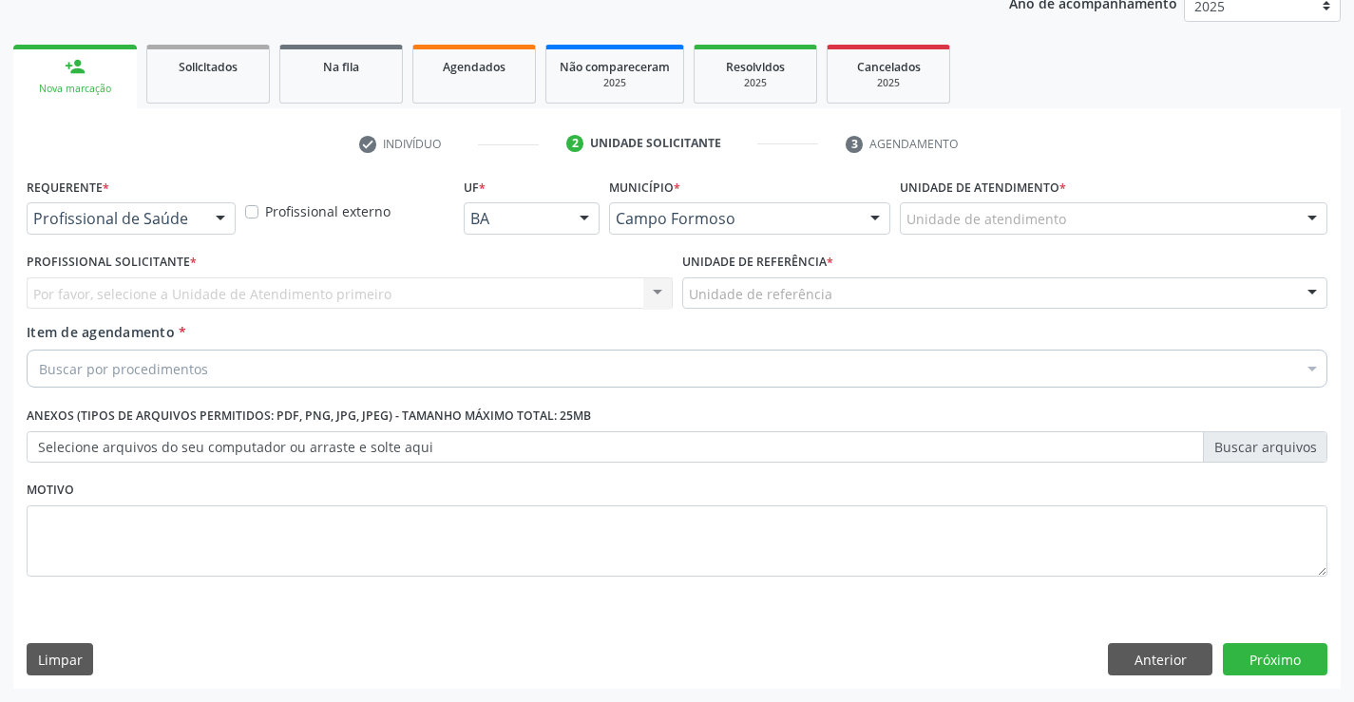
scroll to position [239, 0]
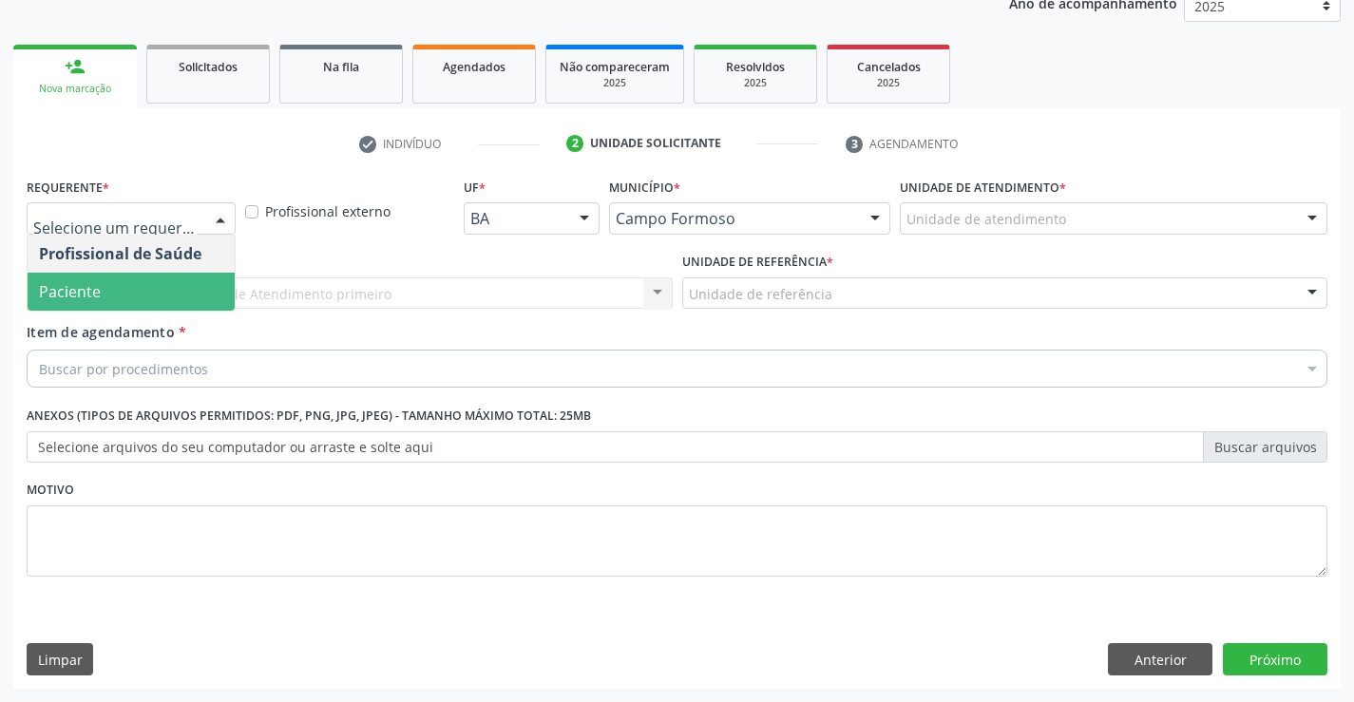
click at [72, 301] on span "Paciente" at bounding box center [70, 291] width 62 height 21
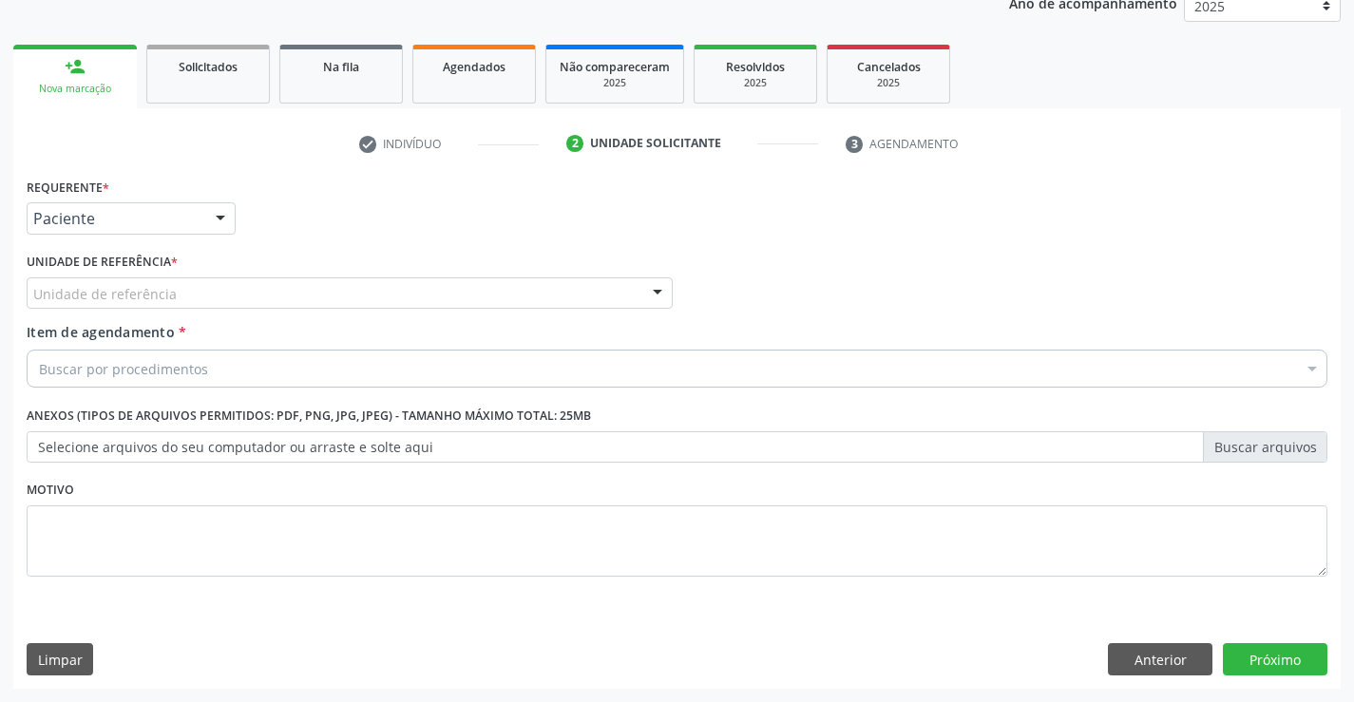
click at [351, 293] on div "Unidade de referência" at bounding box center [350, 293] width 646 height 32
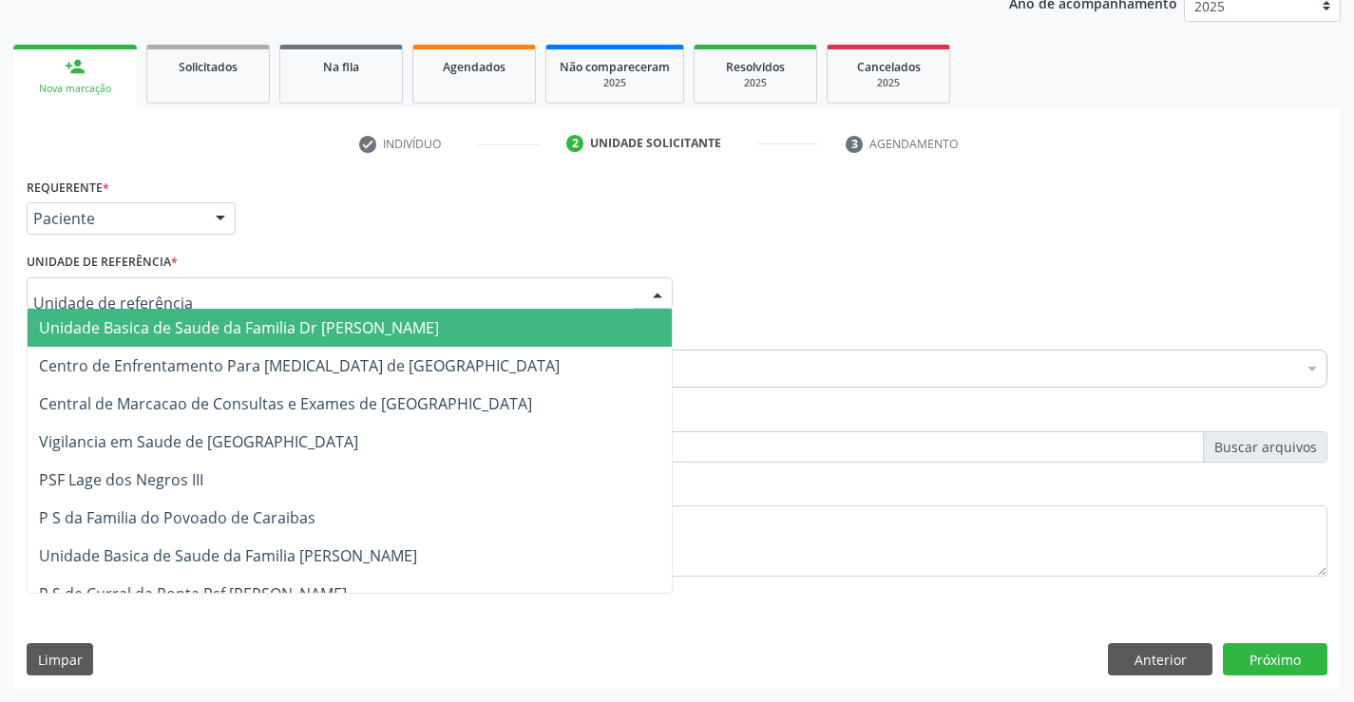
click at [250, 326] on span "Unidade Basica de Saude da Familia Dr [PERSON_NAME]" at bounding box center [239, 327] width 400 height 21
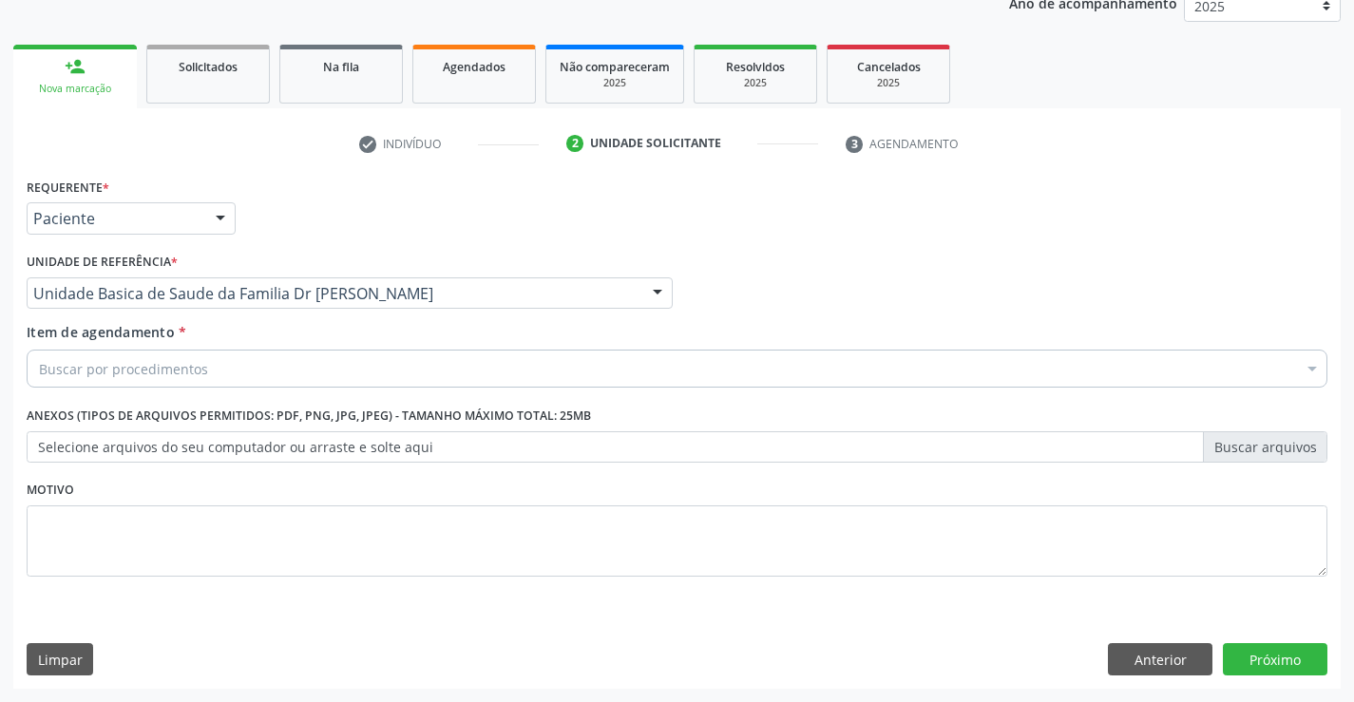
click at [273, 362] on div "Buscar por procedimentos" at bounding box center [677, 369] width 1301 height 38
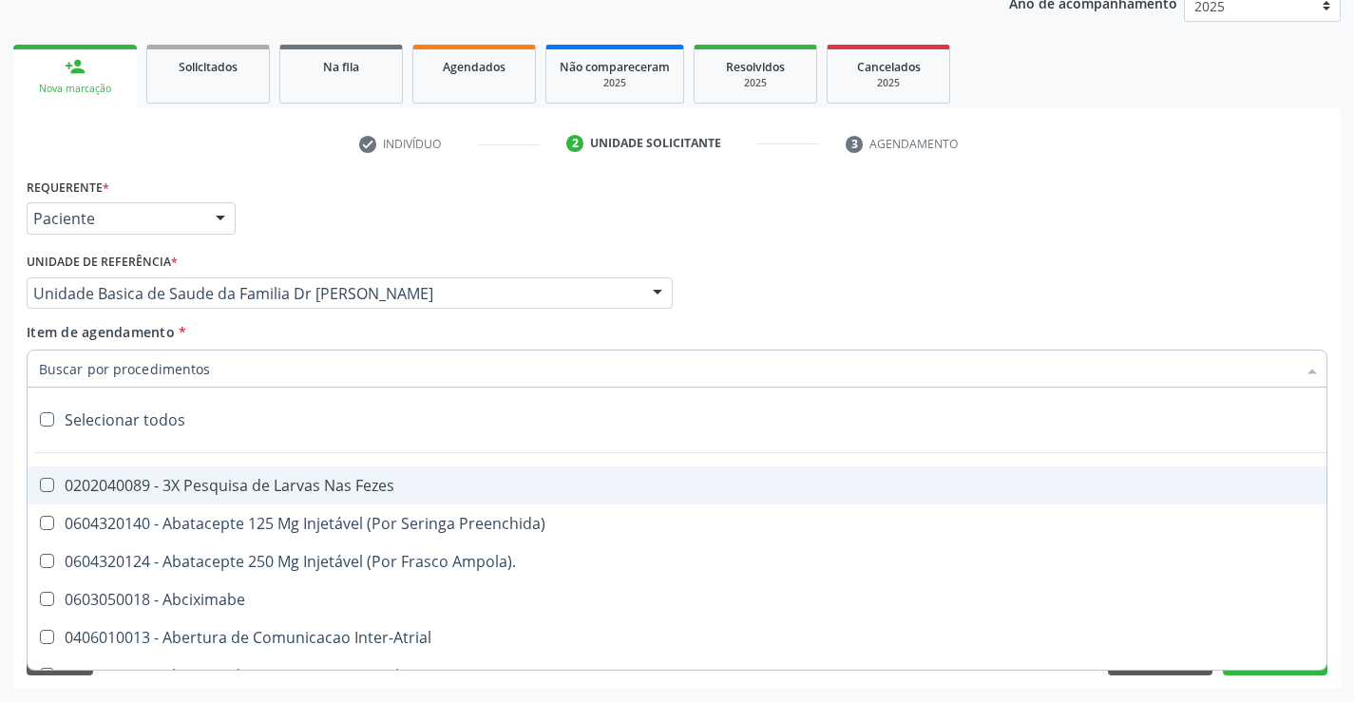
type input "U"
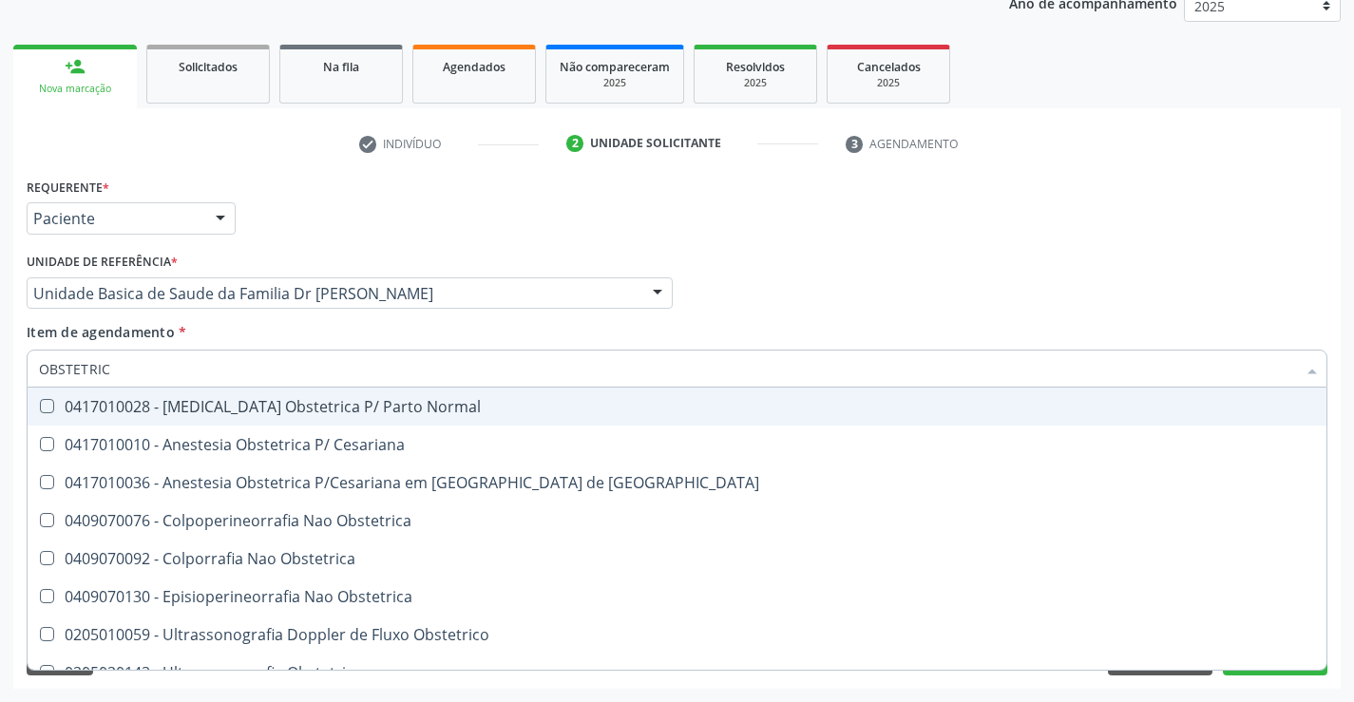
type input "OBSTETRICA"
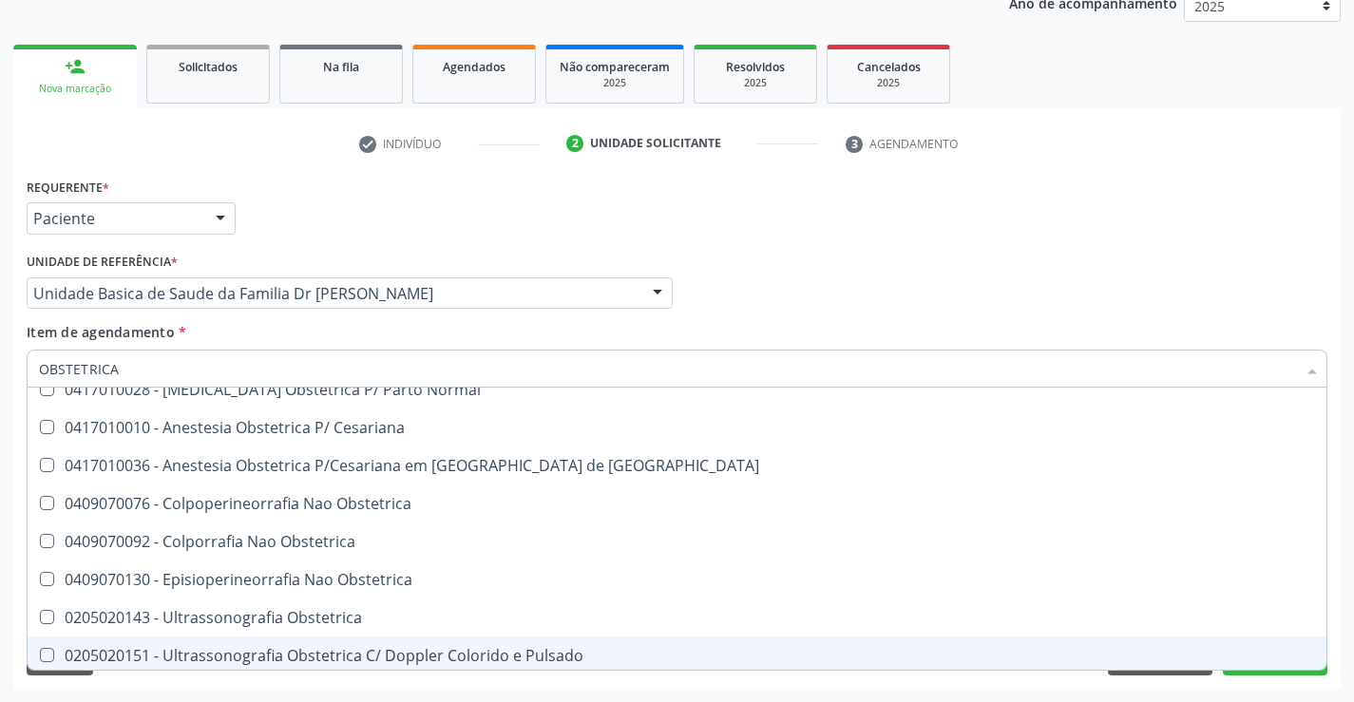
scroll to position [22, 0]
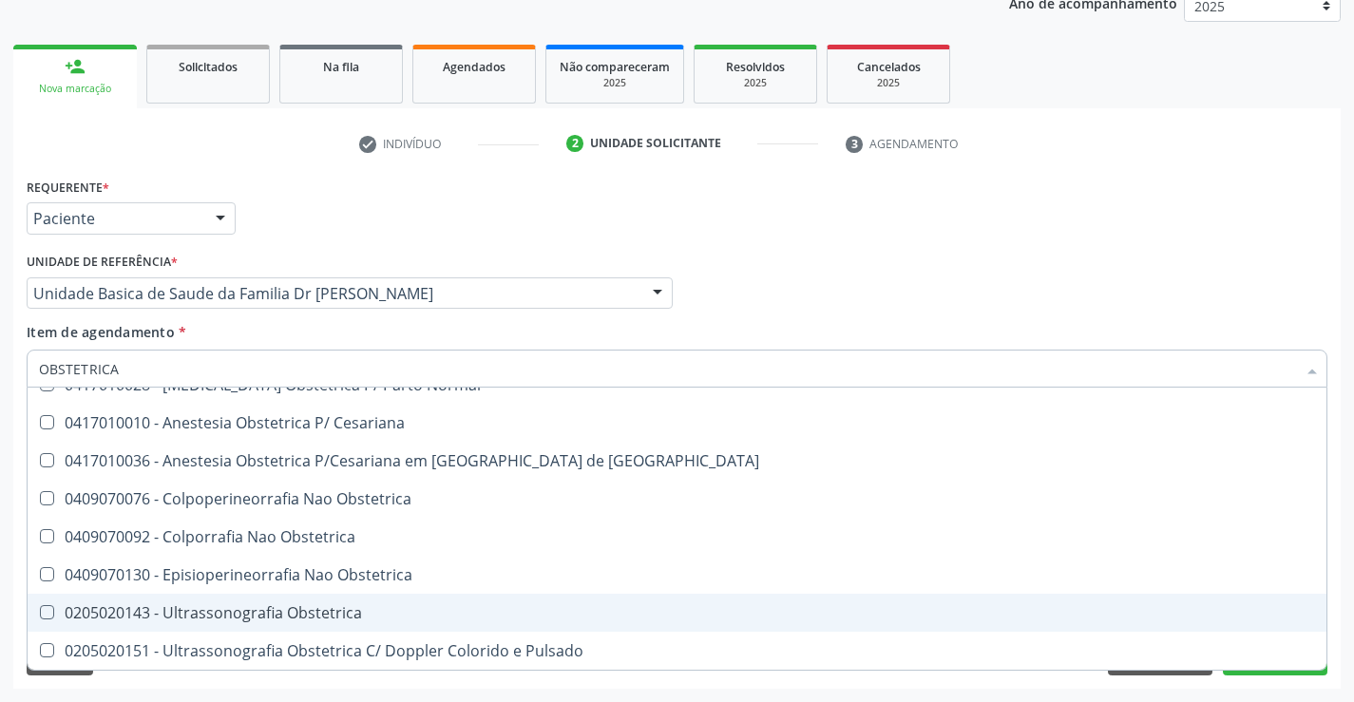
click at [237, 620] on div "0205020143 - Ultrassonografia Obstetrica" at bounding box center [677, 612] width 1276 height 15
checkbox Obstetrica "true"
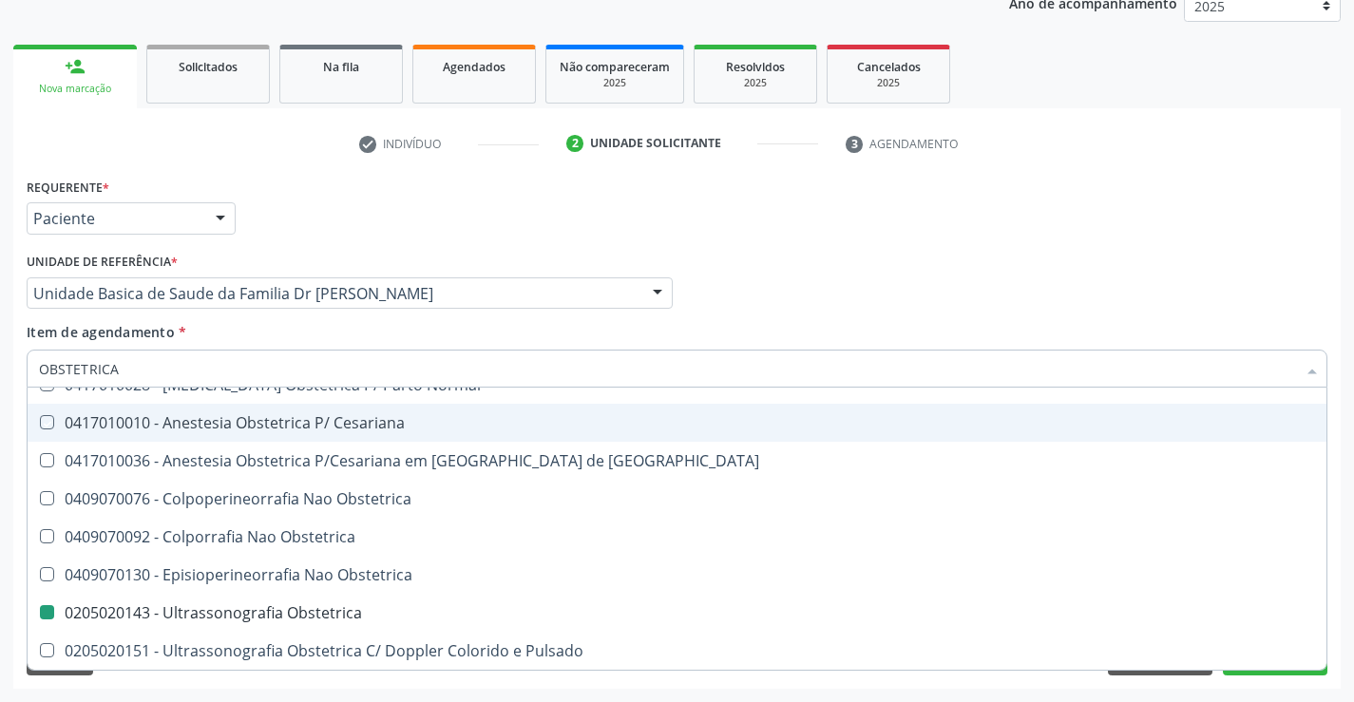
click at [790, 304] on div "Profissional Solicitante Por favor, selecione a Unidade de Atendimento primeiro…" at bounding box center [677, 285] width 1310 height 74
checkbox Cesariana "true"
checkbox Obstetrica "false"
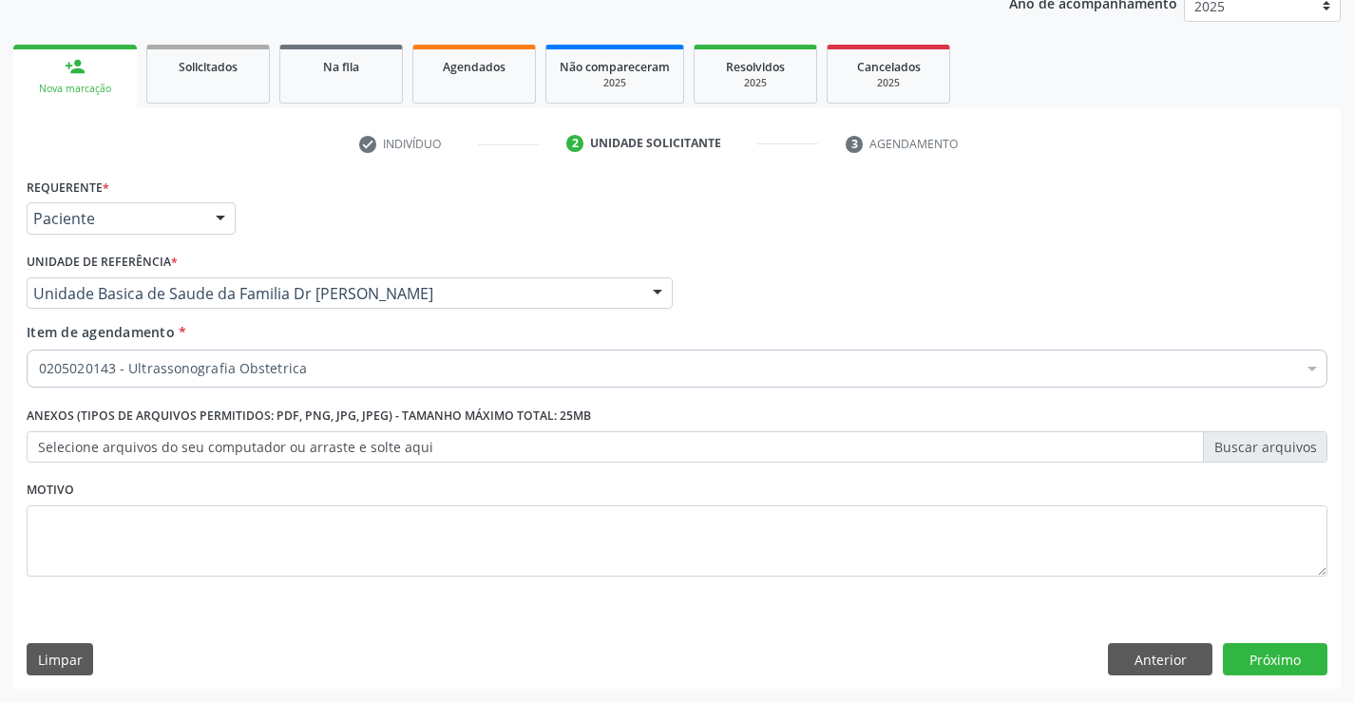
scroll to position [0, 0]
click at [1293, 655] on button "Próximo" at bounding box center [1275, 659] width 104 height 32
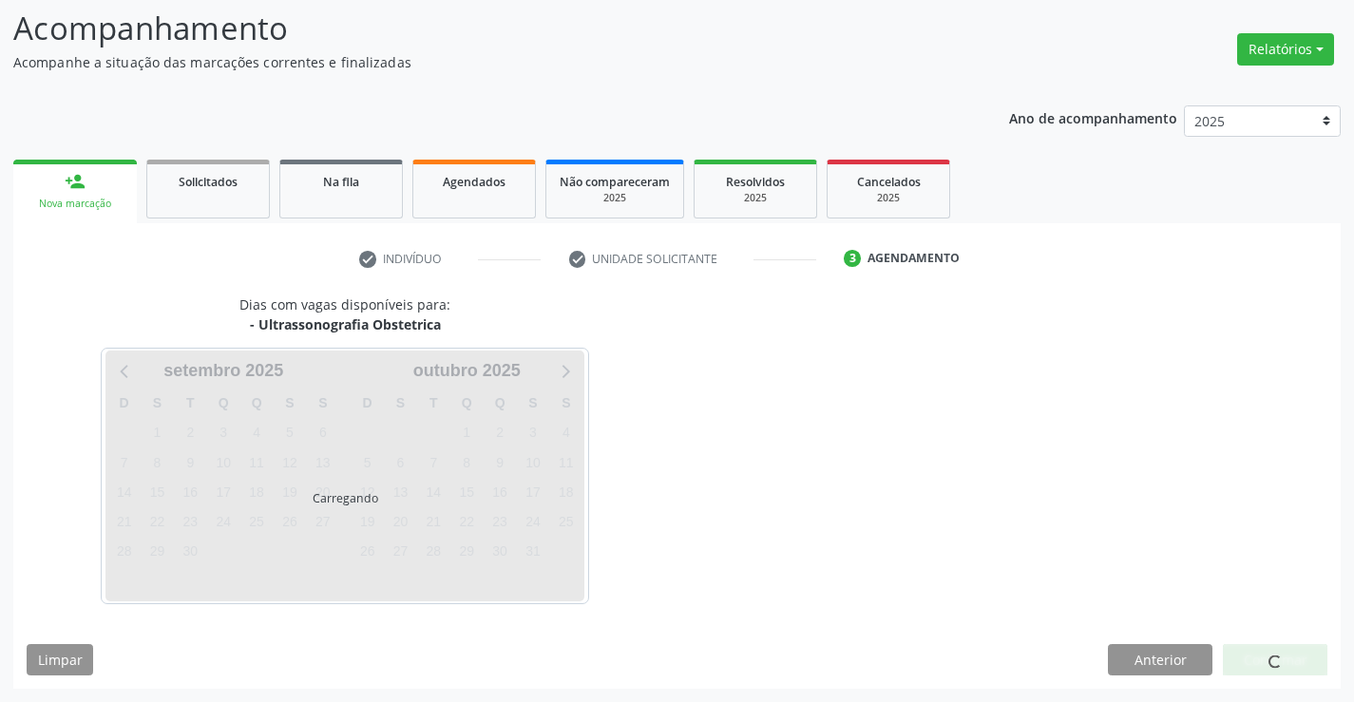
click at [1293, 655] on div at bounding box center [1275, 660] width 104 height 32
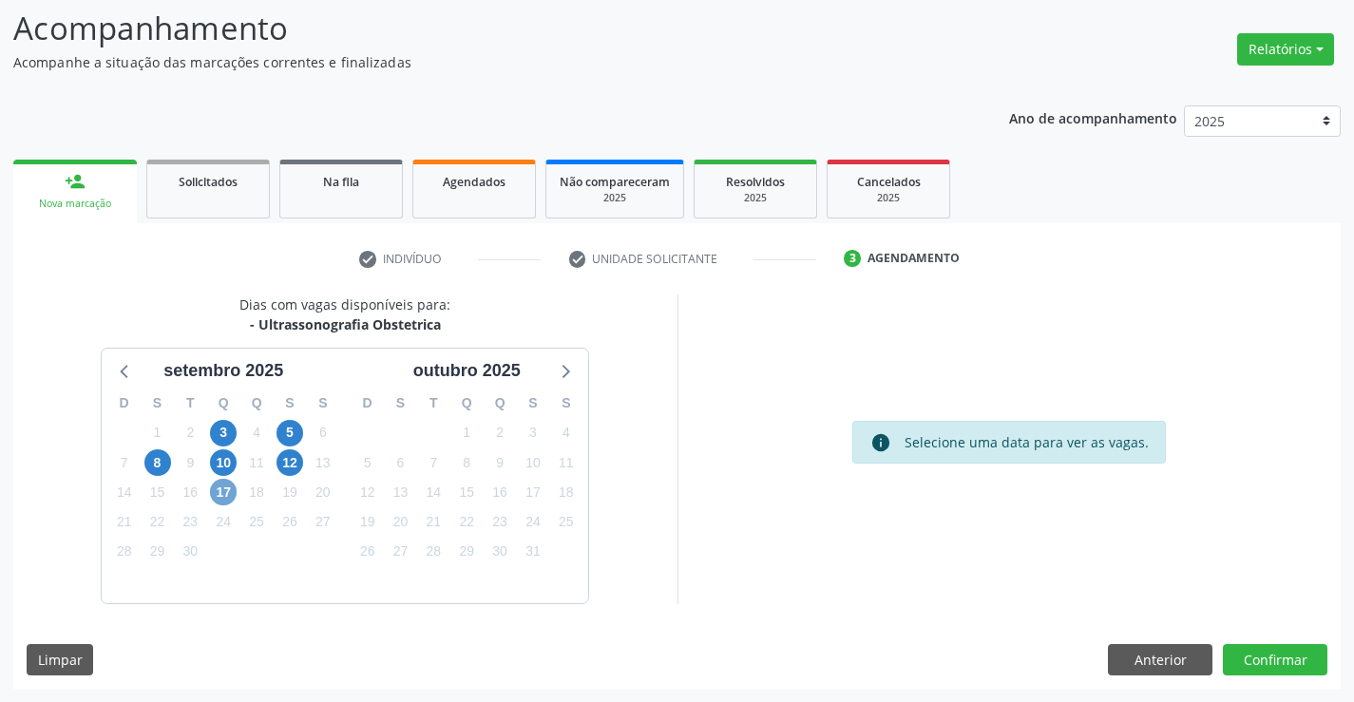
click at [220, 492] on span "17" at bounding box center [223, 492] width 27 height 27
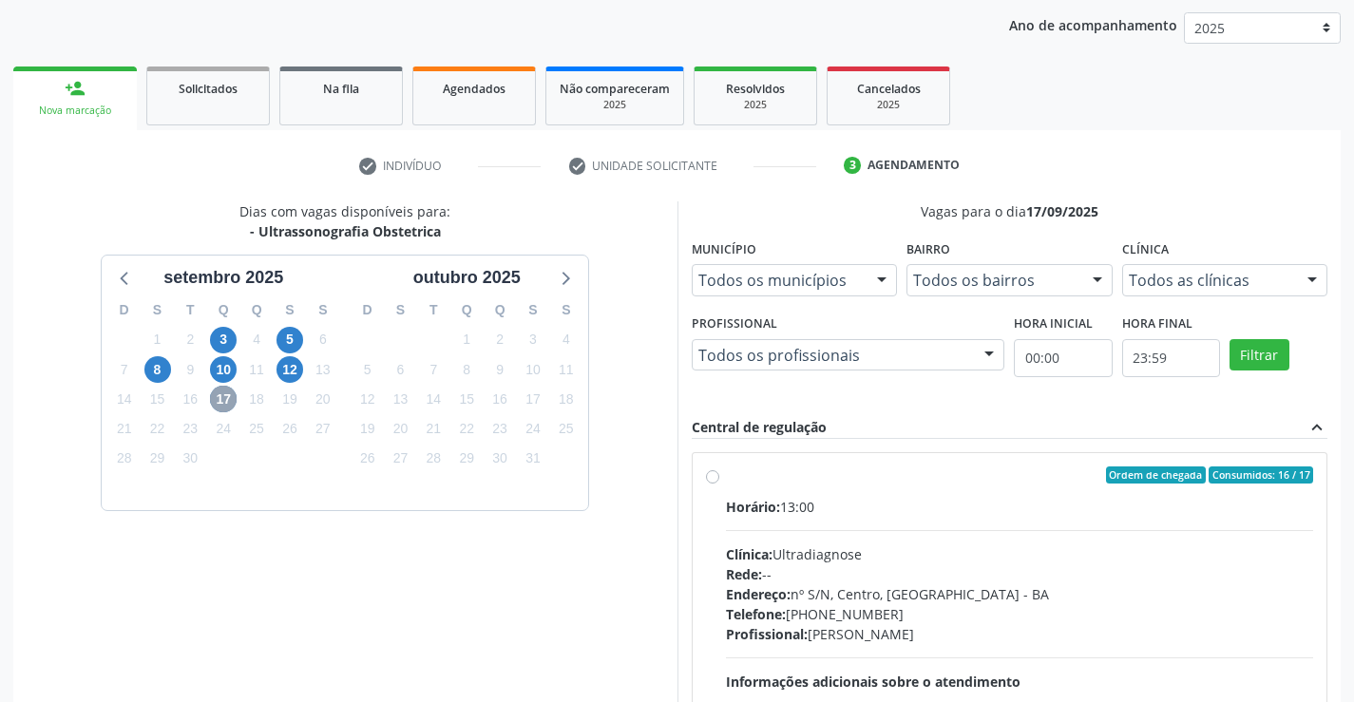
scroll to position [399, 0]
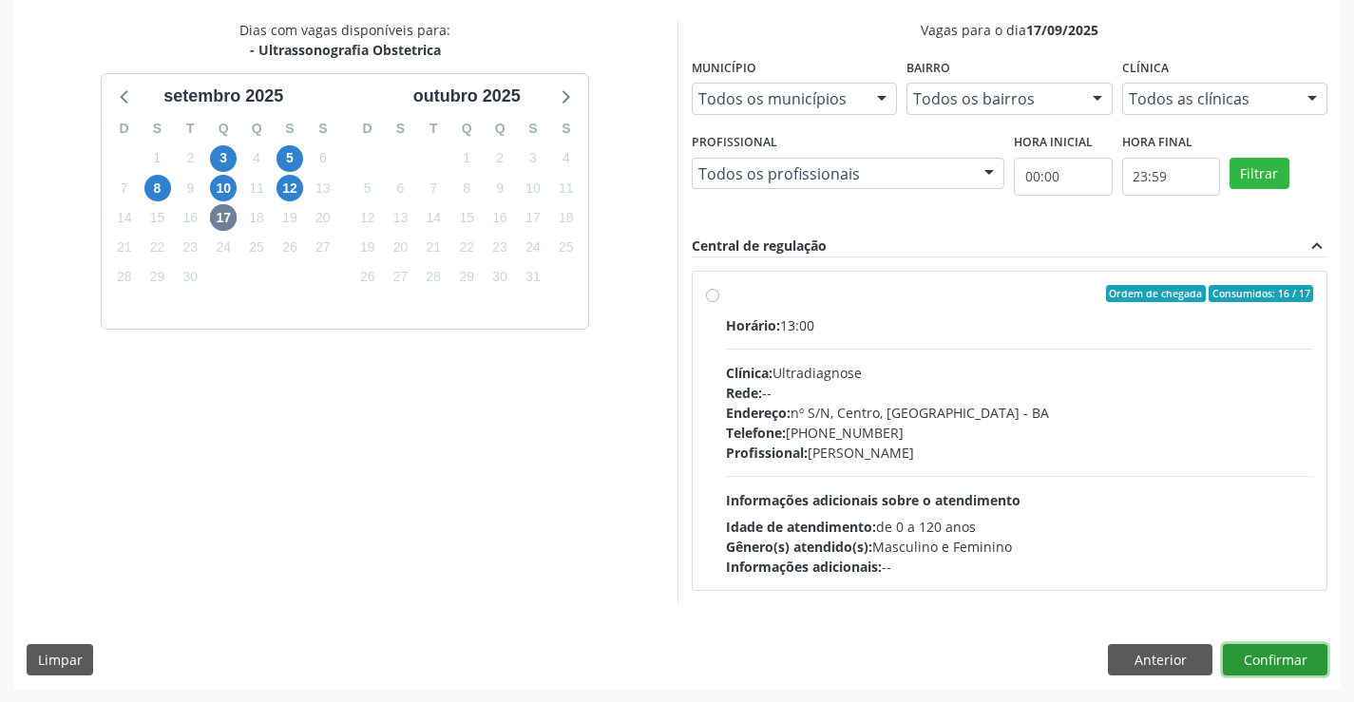
click at [1283, 646] on button "Confirmar" at bounding box center [1275, 660] width 104 height 32
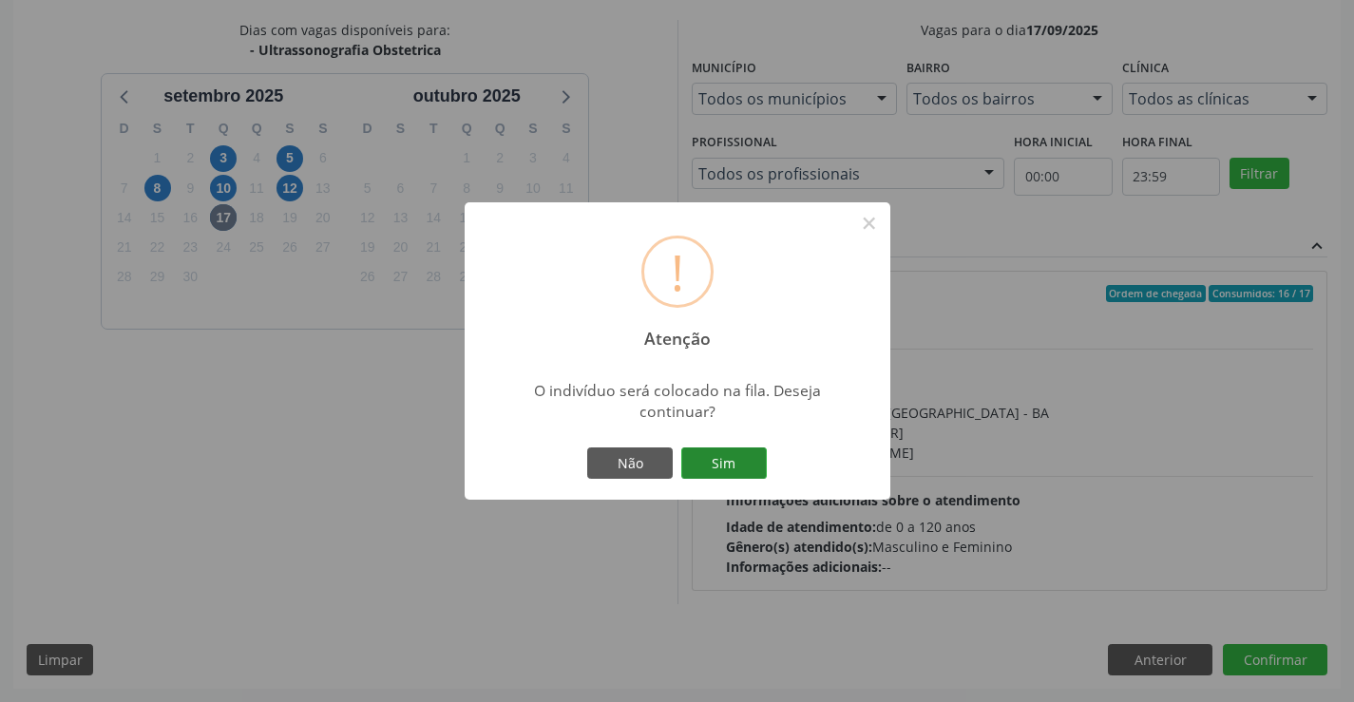
click at [737, 457] on button "Sim" at bounding box center [723, 463] width 85 height 32
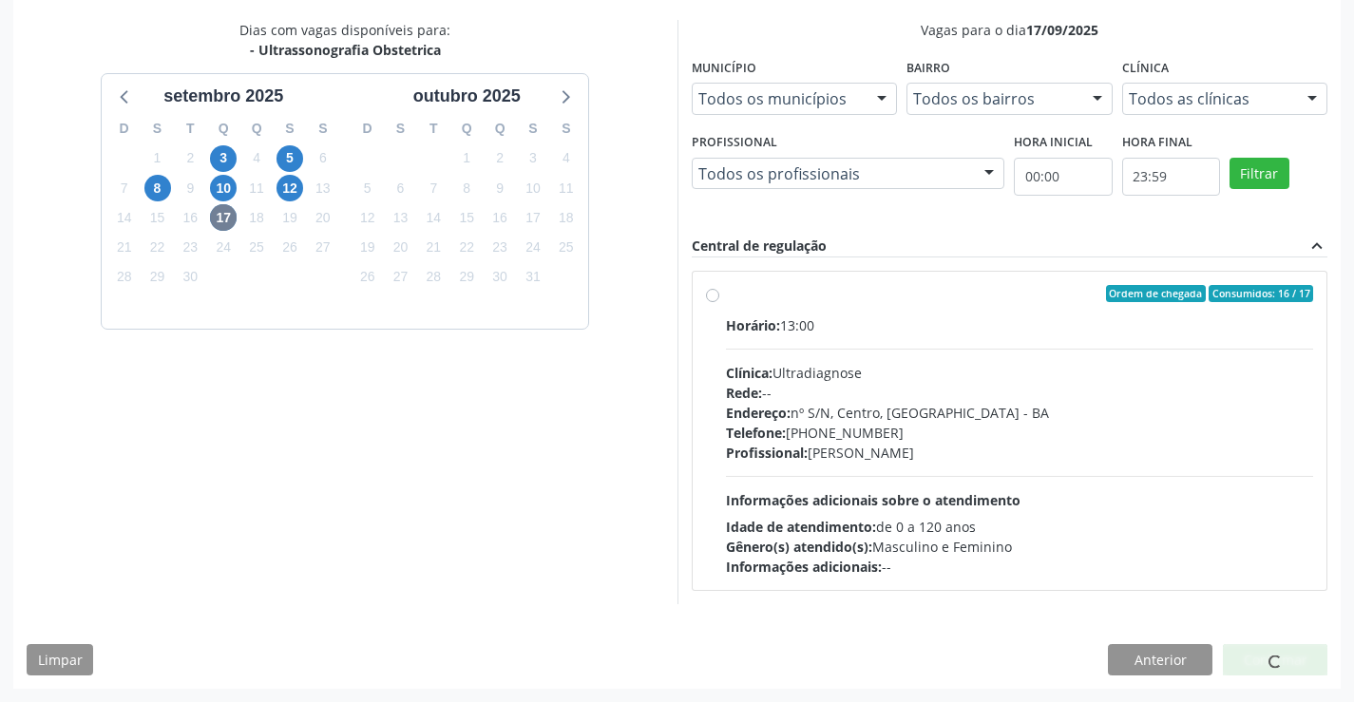
scroll to position [0, 0]
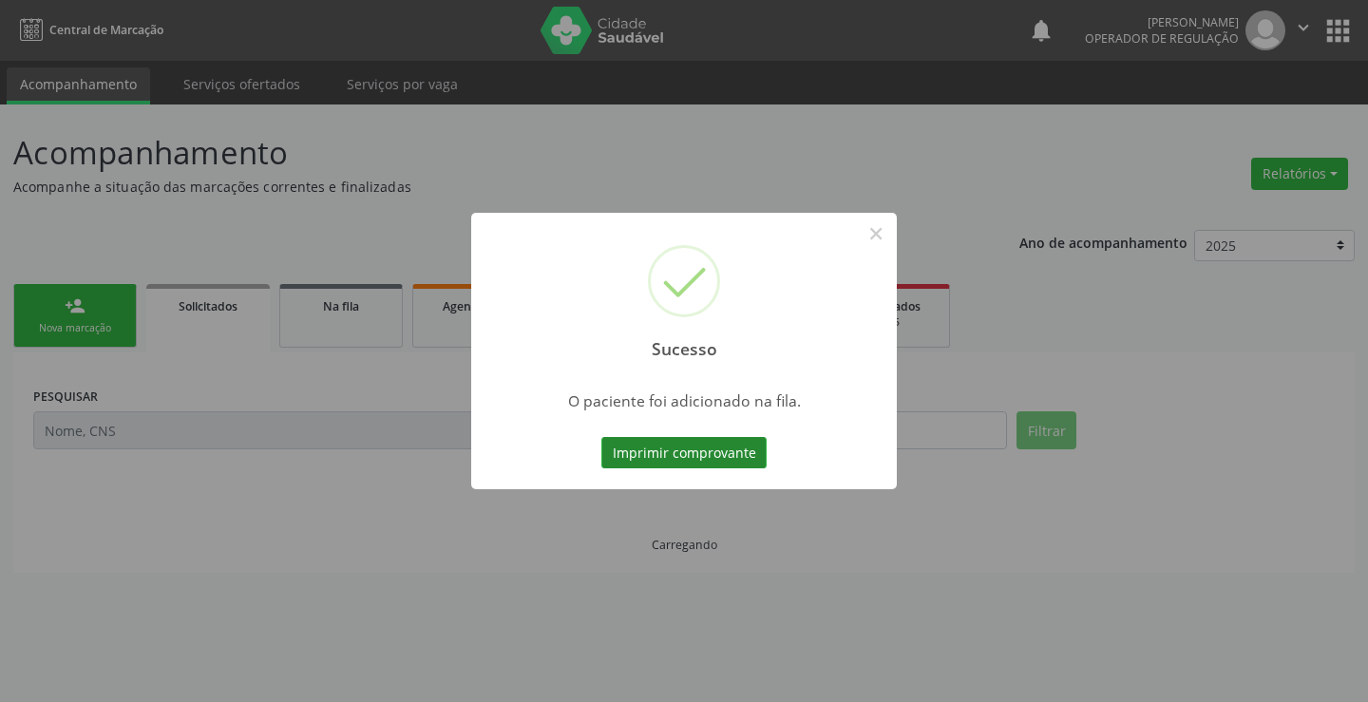
click at [687, 442] on button "Imprimir comprovante" at bounding box center [683, 453] width 165 height 32
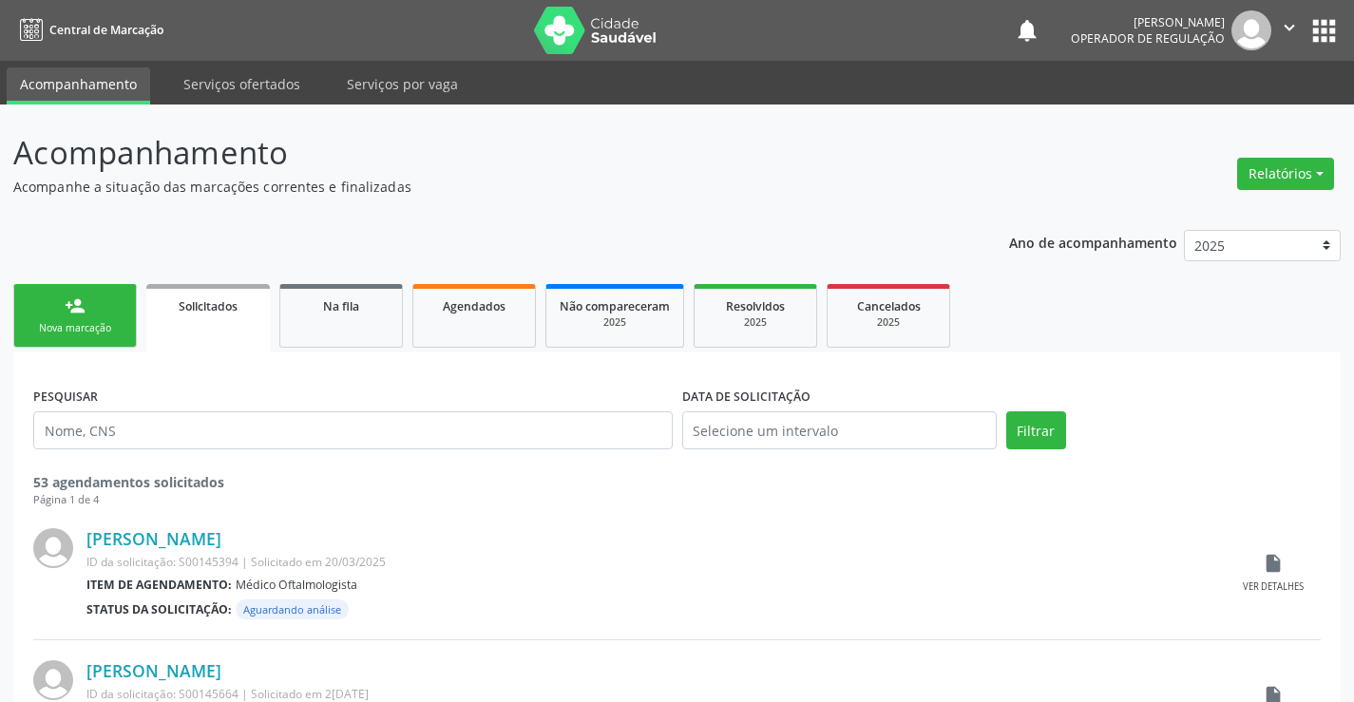
click at [99, 334] on div "Nova marcação" at bounding box center [75, 328] width 95 height 14
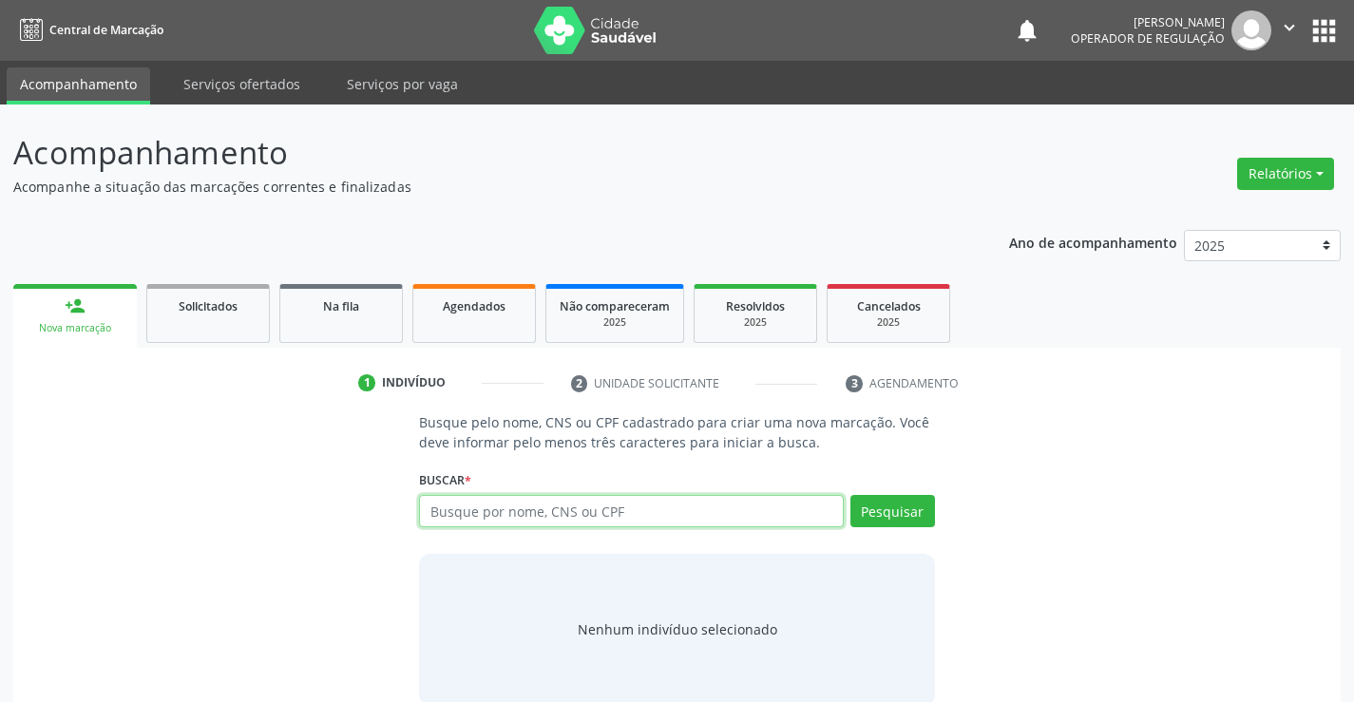
click at [585, 503] on input "text" at bounding box center [631, 511] width 424 height 32
type input "702001848795484"
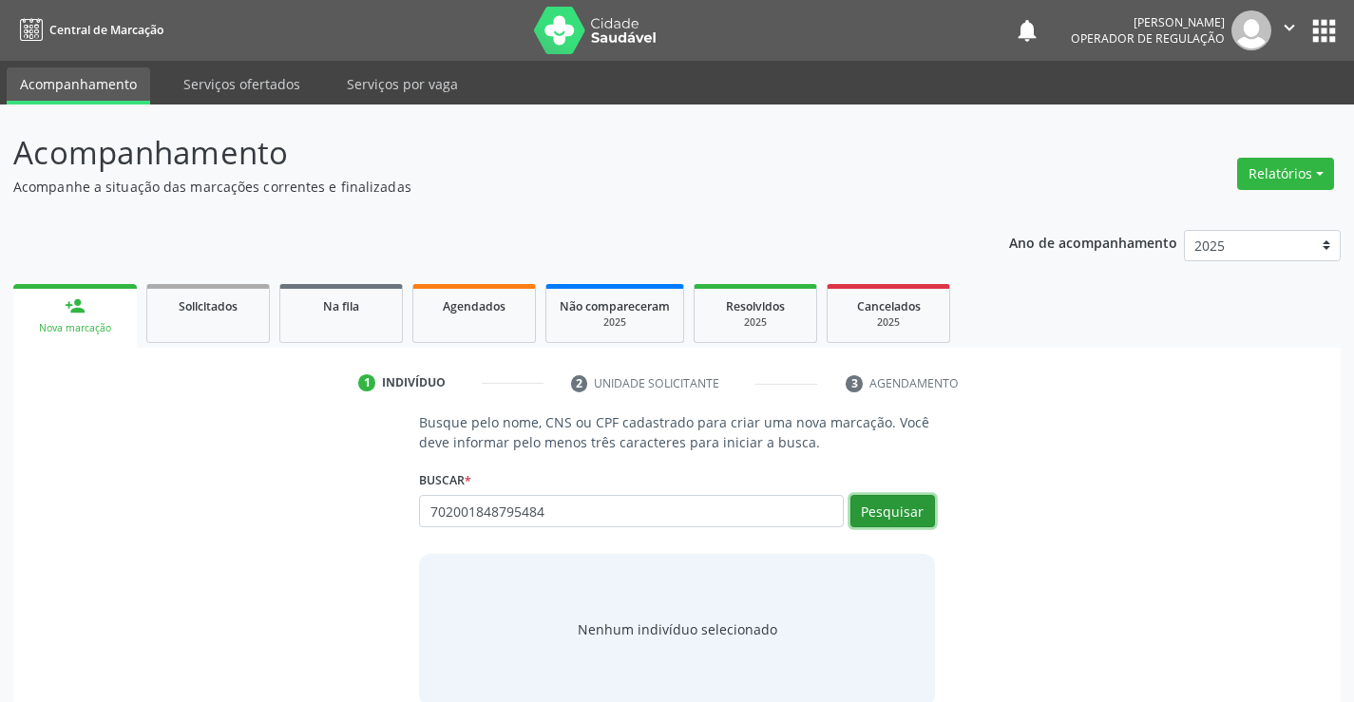
click at [895, 507] on button "Pesquisar" at bounding box center [892, 511] width 85 height 32
type input "702001848795484"
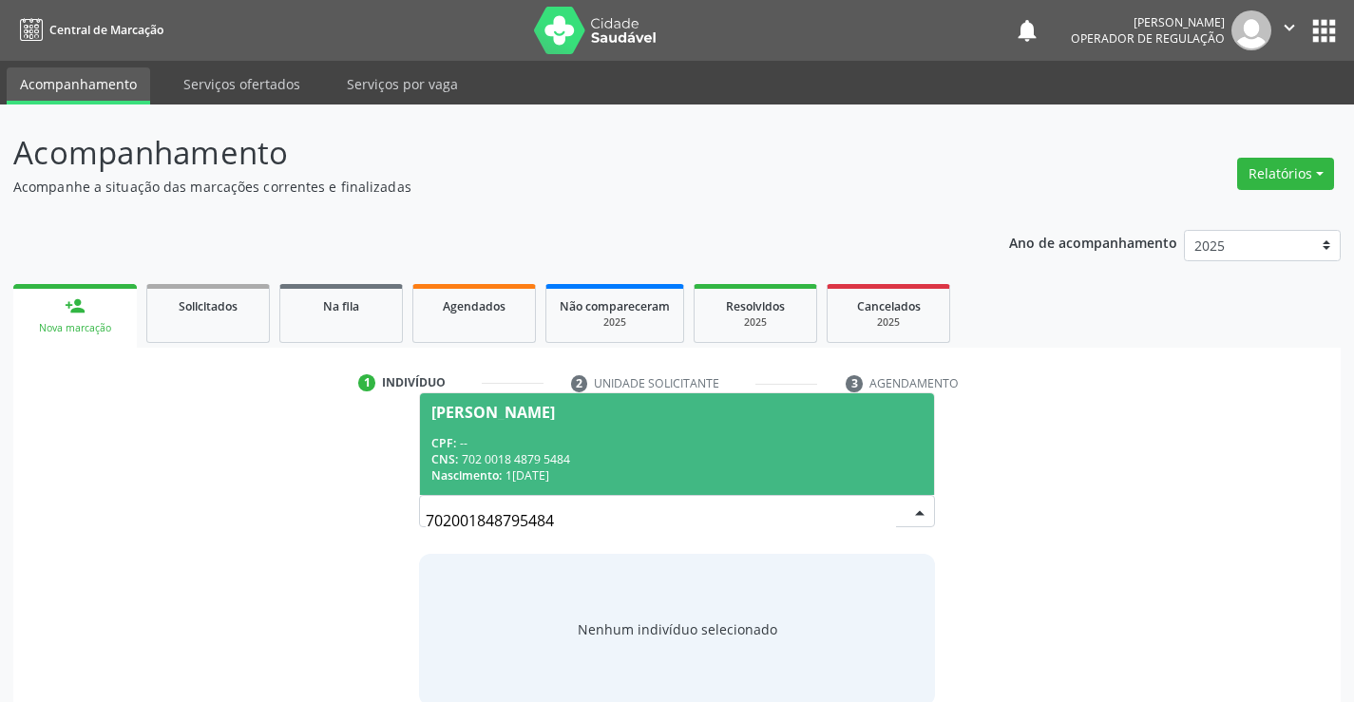
click at [486, 419] on div "[PERSON_NAME]" at bounding box center [492, 412] width 123 height 15
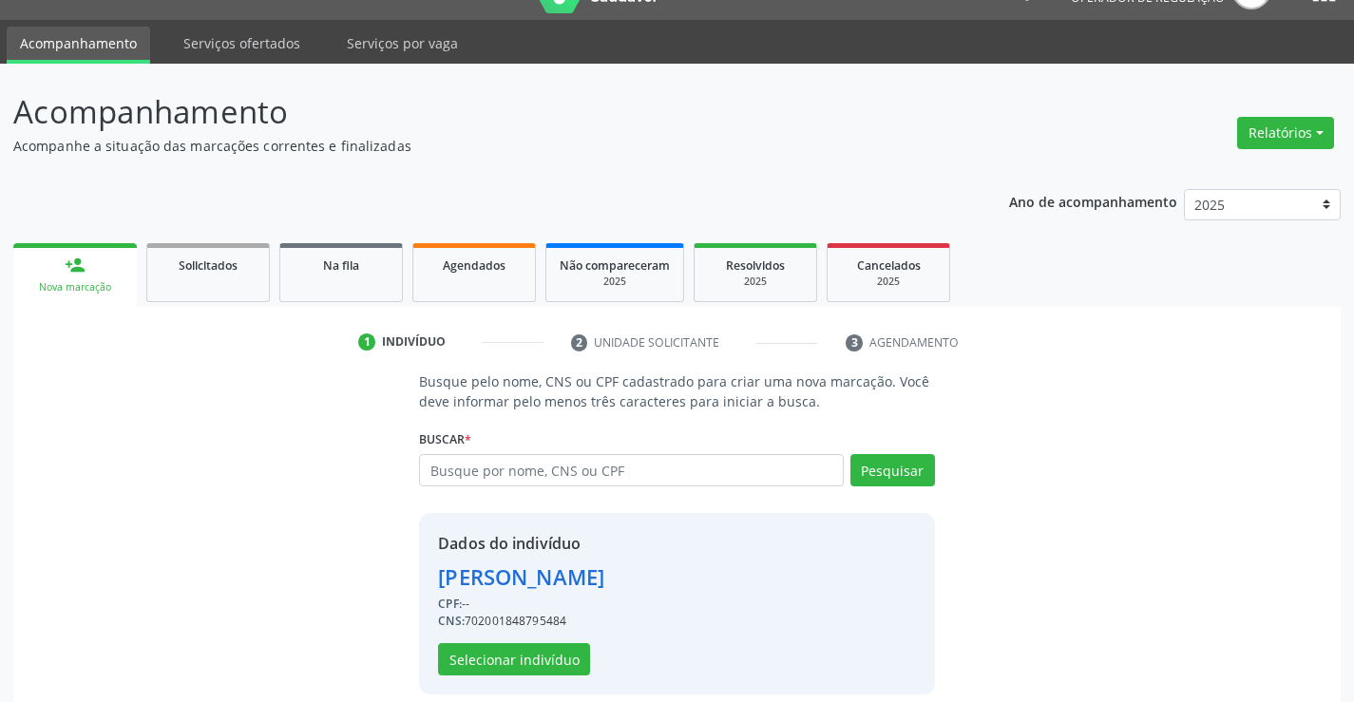
scroll to position [60, 0]
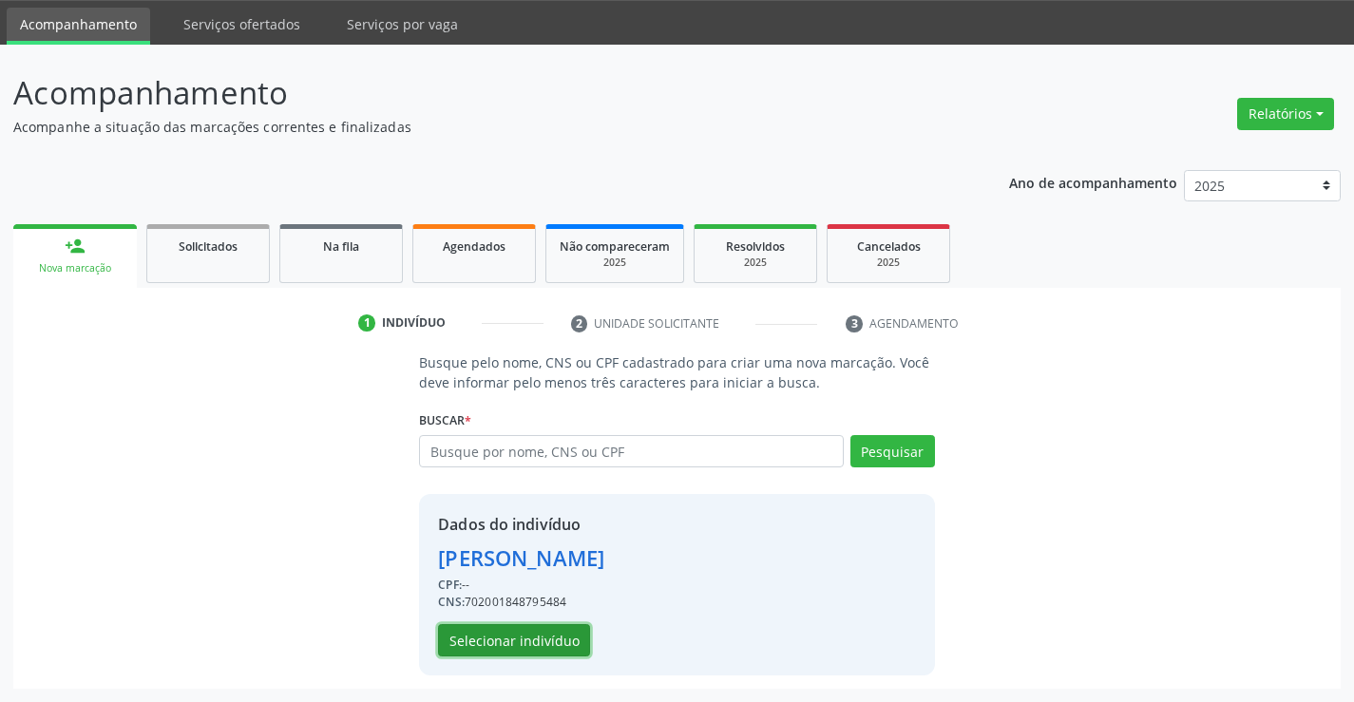
click at [500, 641] on button "Selecionar indivíduo" at bounding box center [514, 640] width 152 height 32
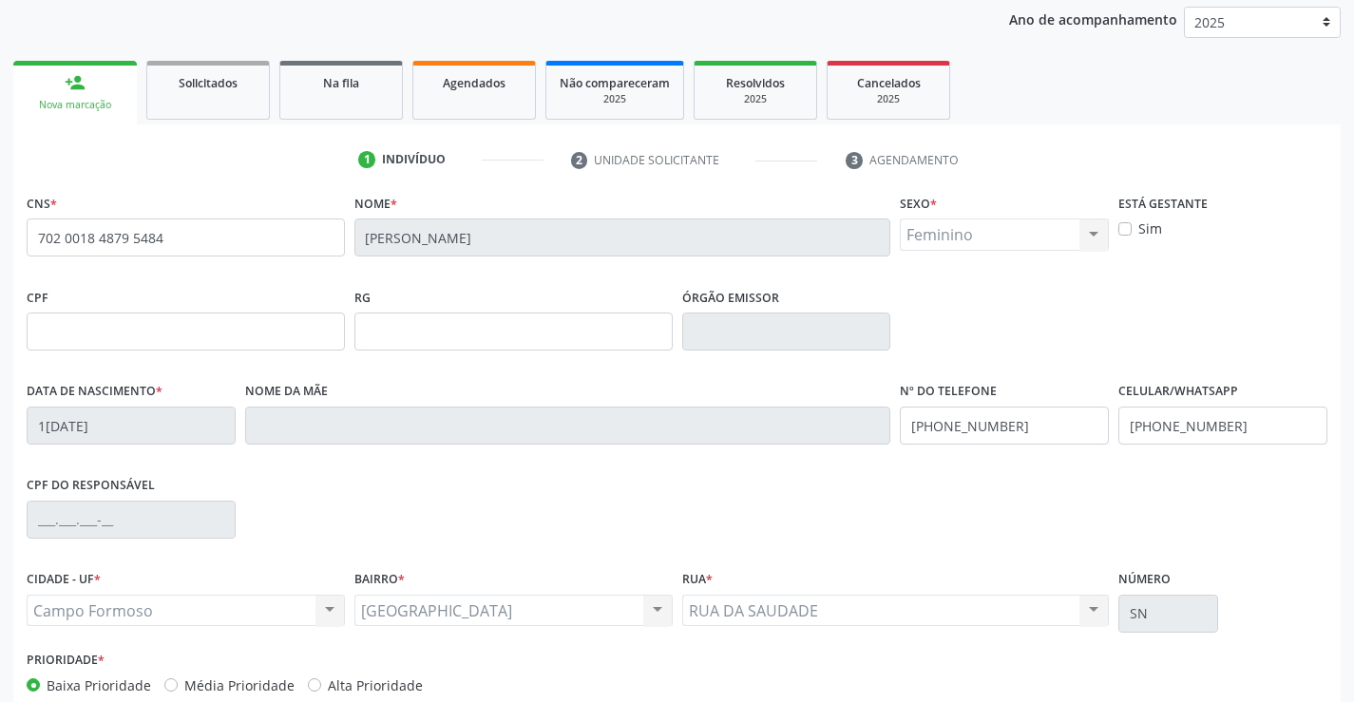
scroll to position [328, 0]
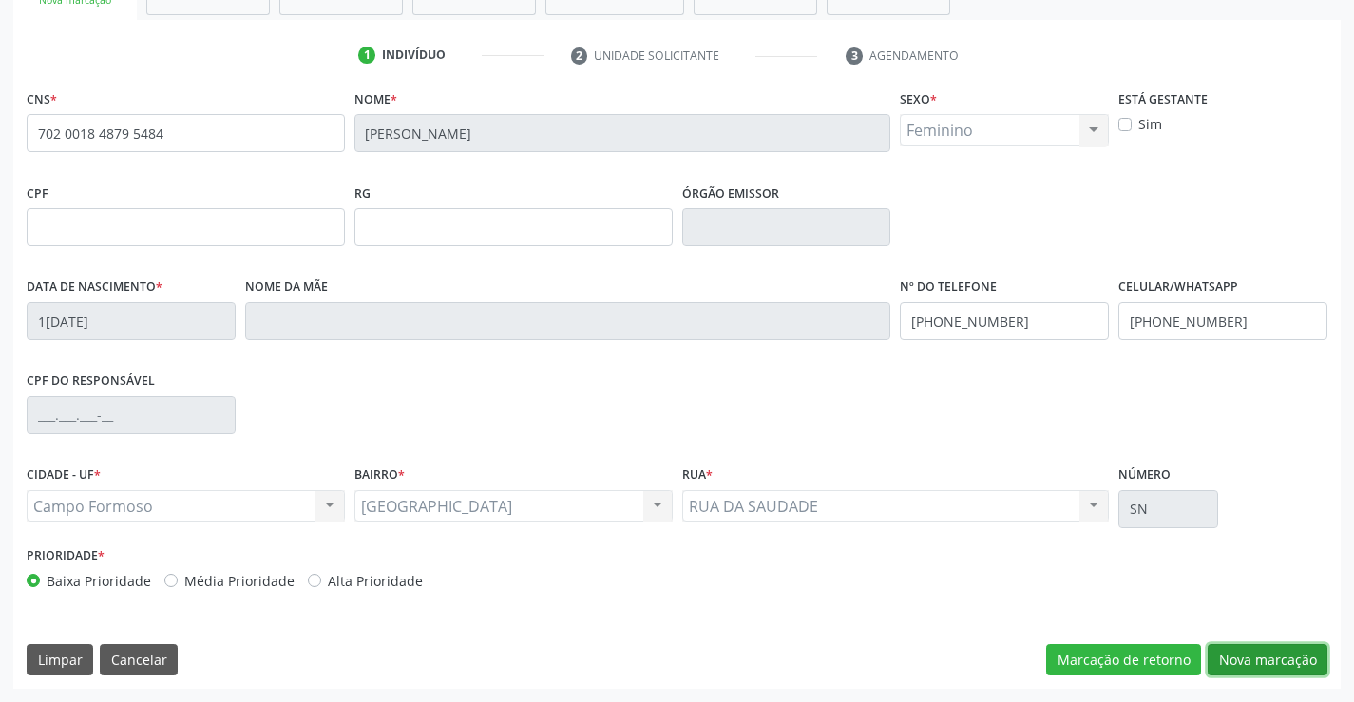
click at [1255, 658] on button "Nova marcação" at bounding box center [1267, 660] width 120 height 32
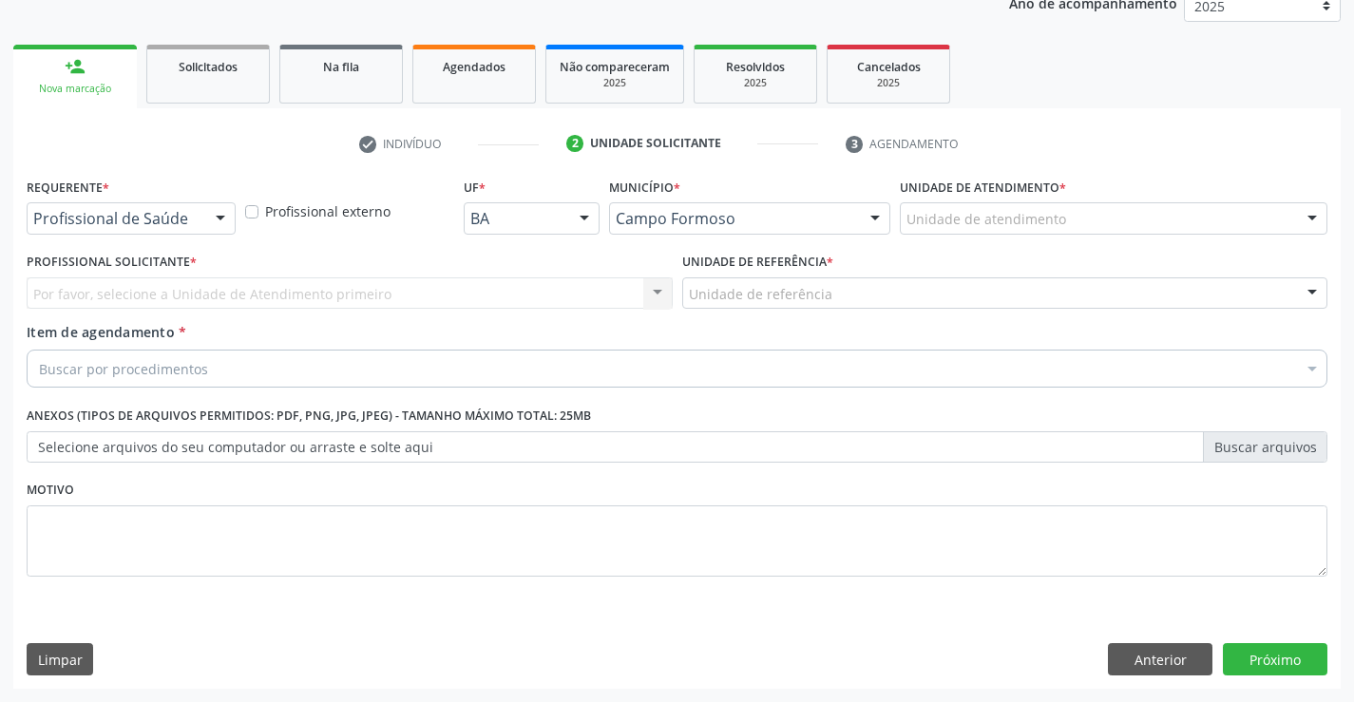
scroll to position [239, 0]
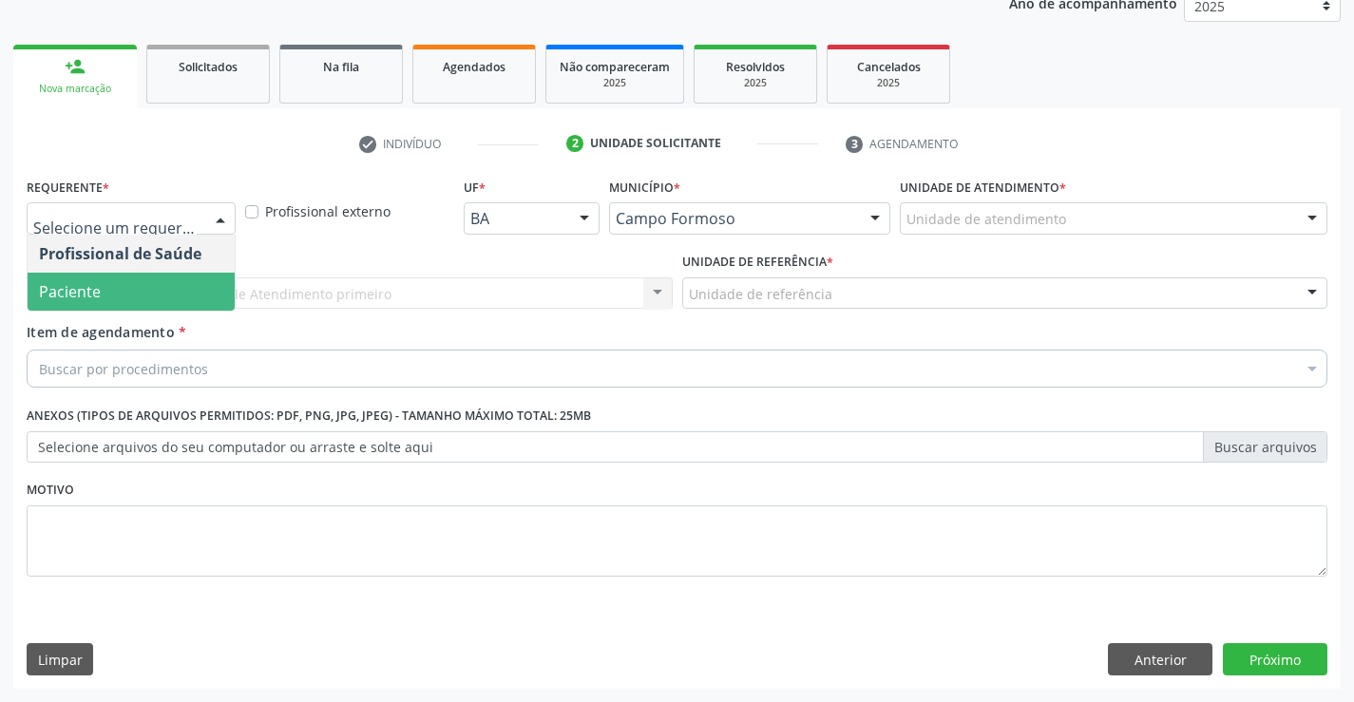
click at [57, 287] on span "Paciente" at bounding box center [70, 291] width 62 height 21
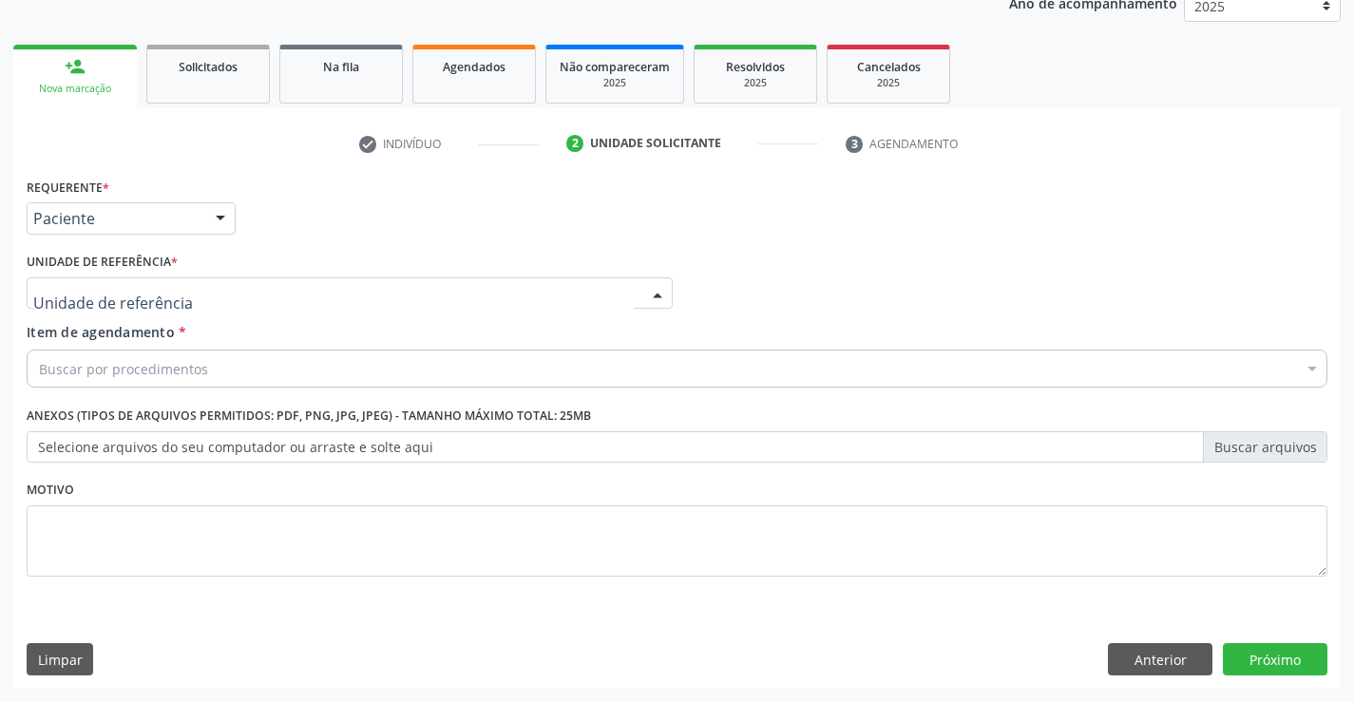
click at [272, 294] on div at bounding box center [350, 293] width 646 height 32
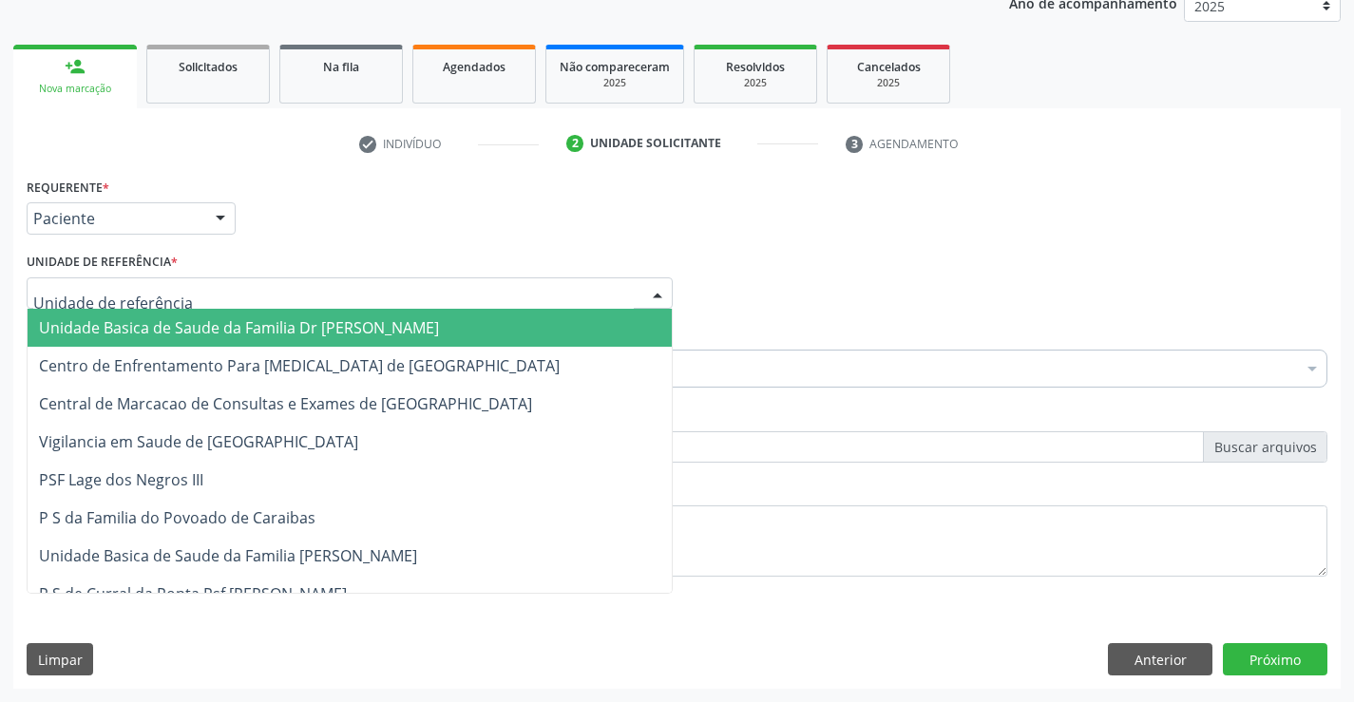
click at [202, 320] on span "Unidade Basica de Saude da Familia Dr [PERSON_NAME]" at bounding box center [239, 327] width 400 height 21
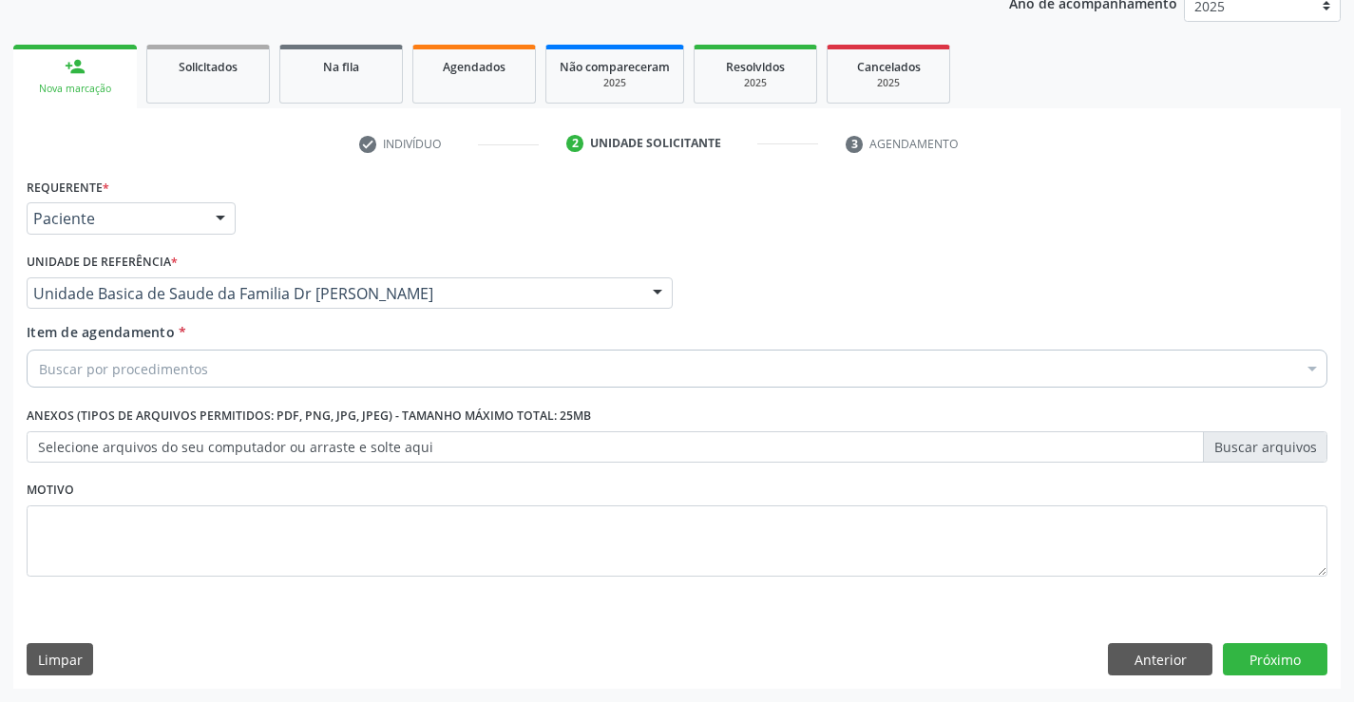
click at [254, 370] on div "Buscar por procedimentos" at bounding box center [677, 369] width 1301 height 38
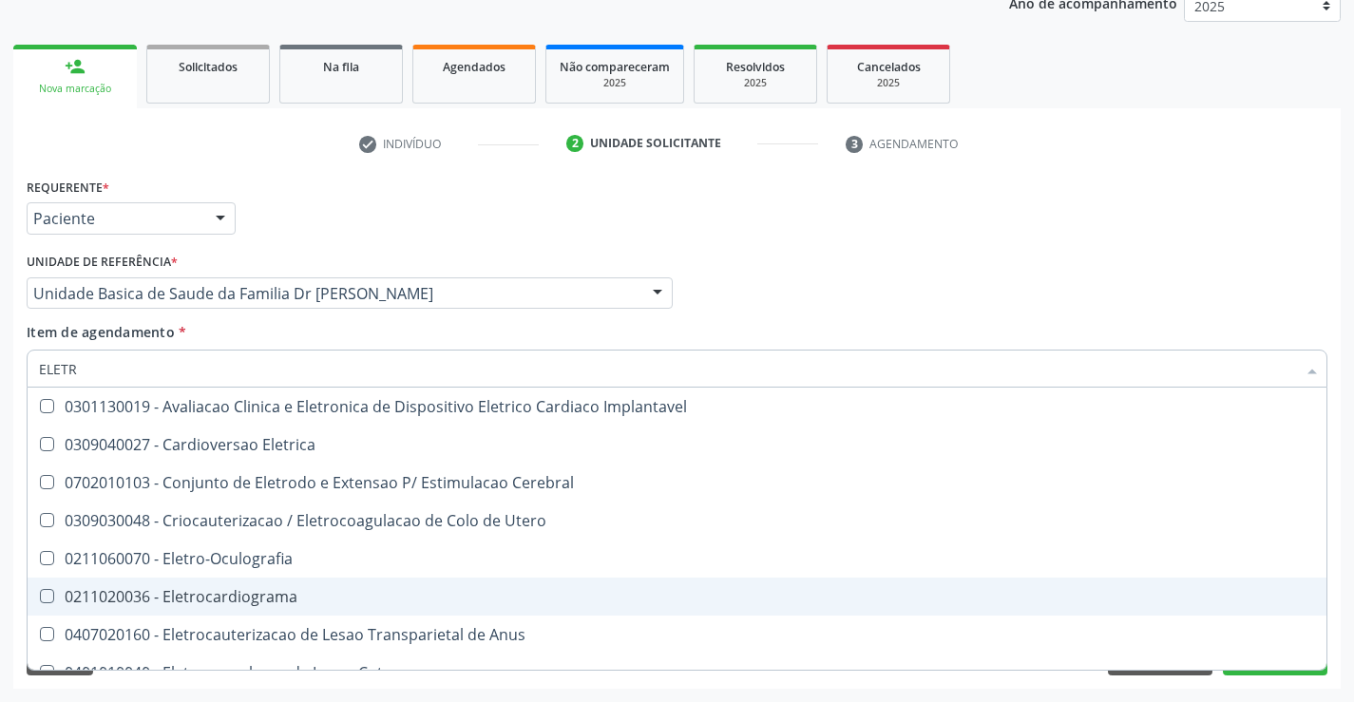
type input "ELETRO"
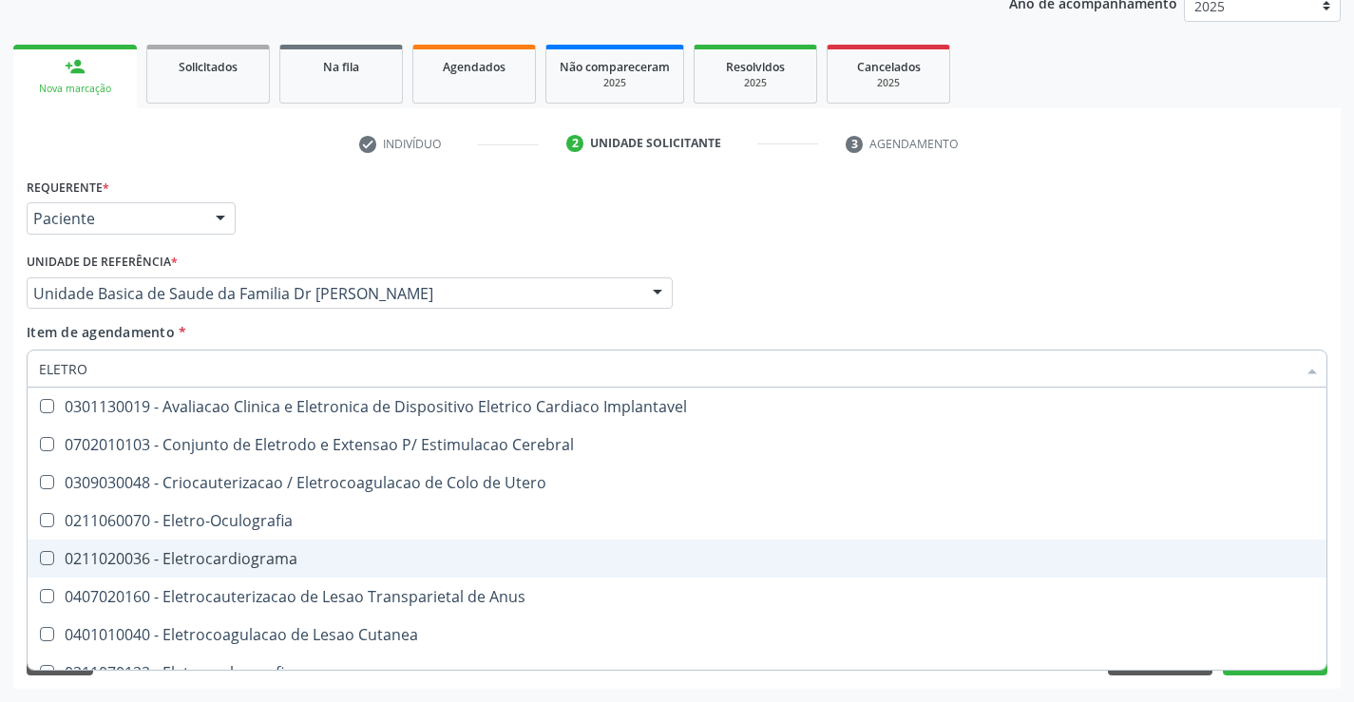
click at [215, 560] on div "0211020036 - Eletrocardiograma" at bounding box center [677, 558] width 1276 height 15
checkbox Eletrocardiograma "true"
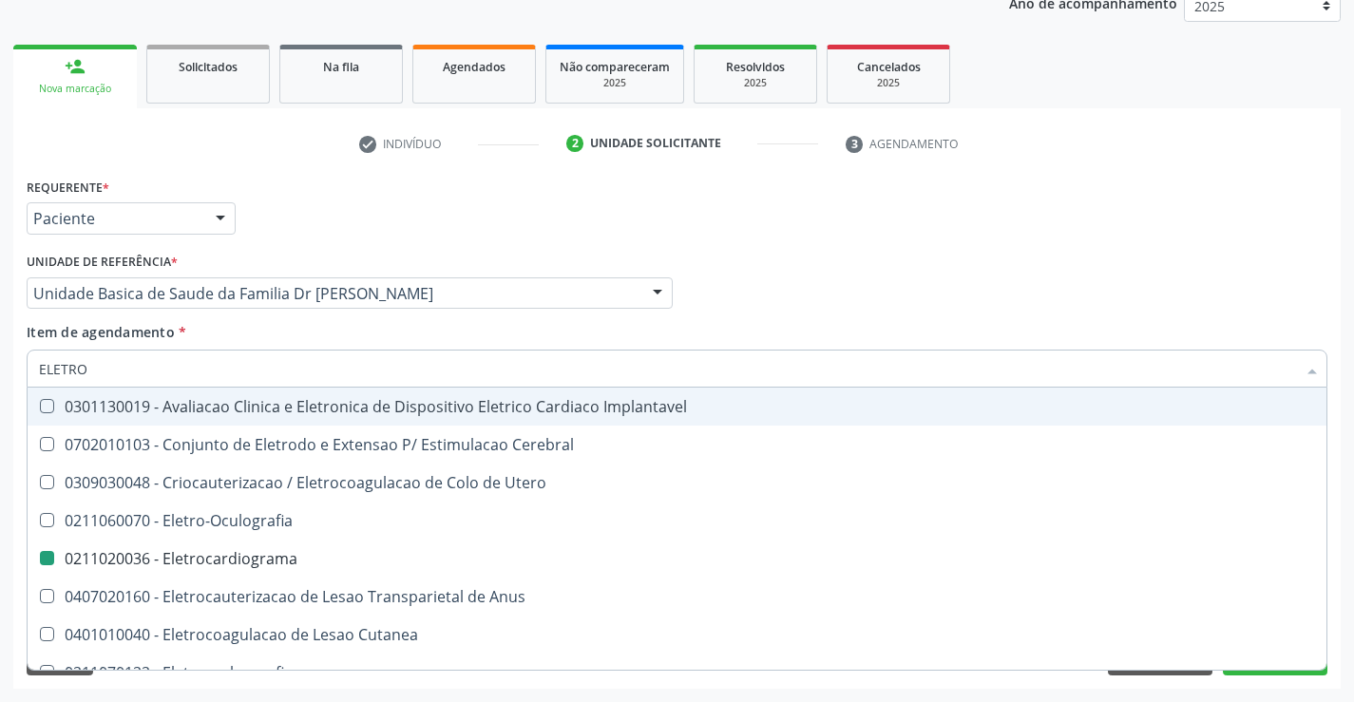
click at [347, 335] on div "Item de agendamento * ELETRO Desfazer seleção 0301130019 - Avaliacao Clinica e …" at bounding box center [677, 352] width 1301 height 60
checkbox Cerebral "true"
checkbox Eletrocardiograma "false"
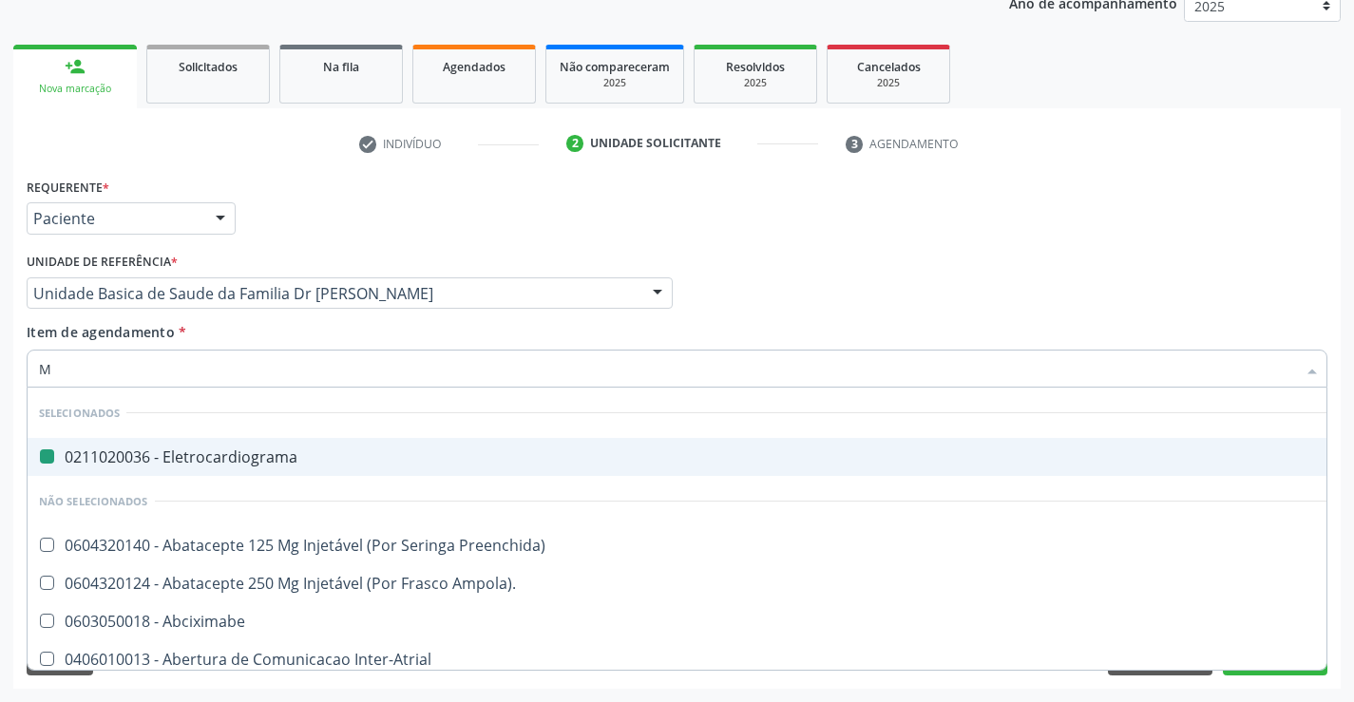
type input "MO"
checkbox Eletrocardiograma "false"
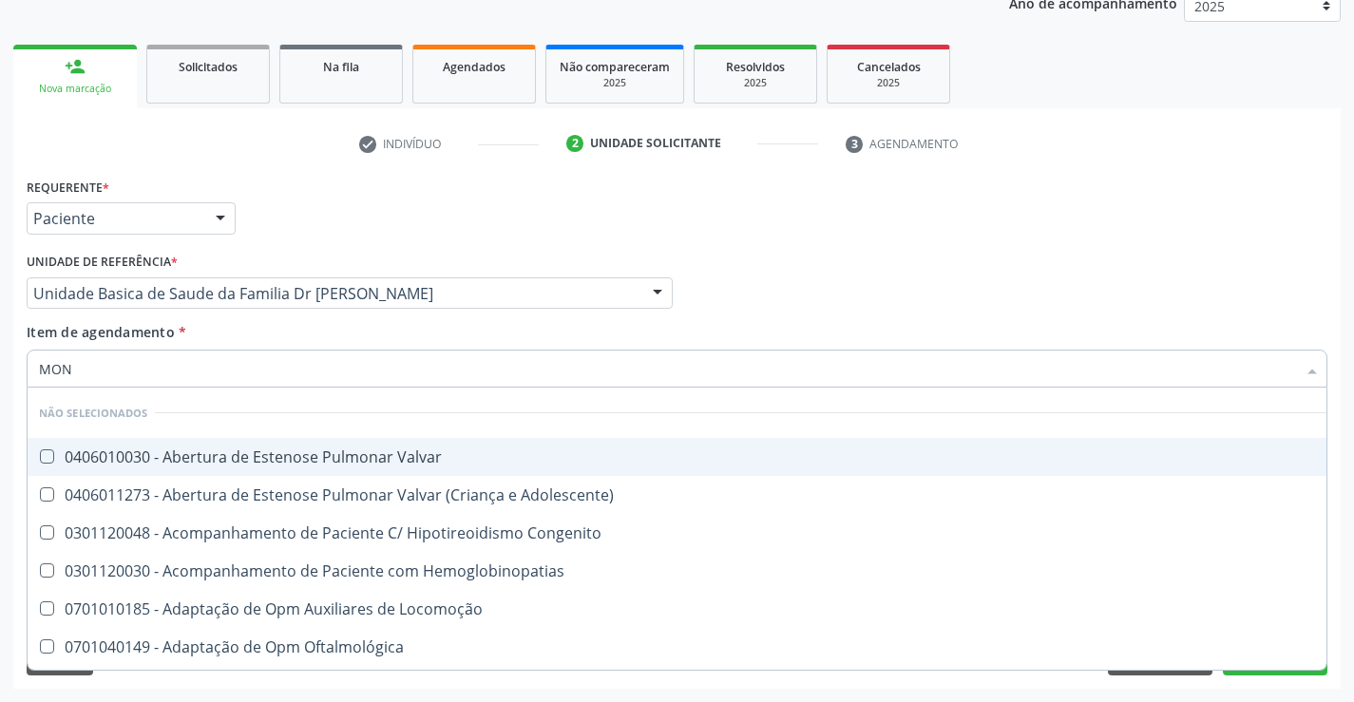
type input "MONI"
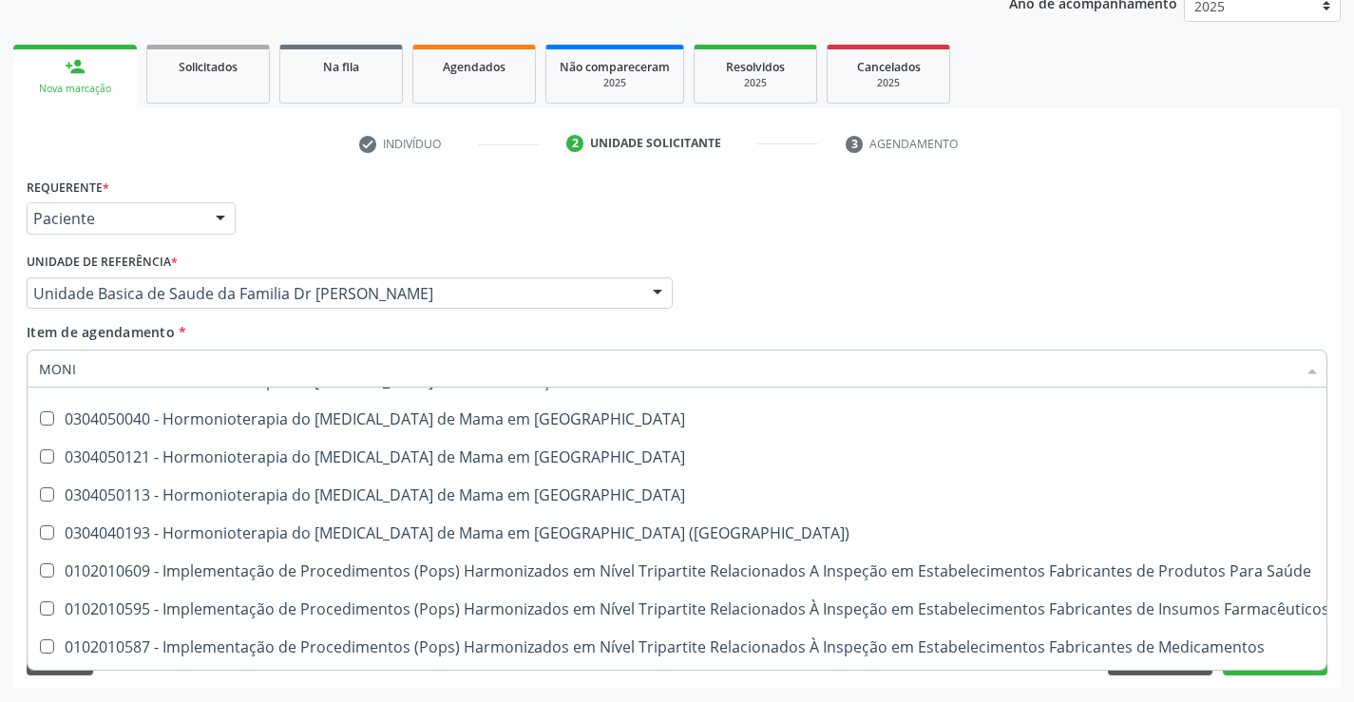
scroll to position [950, 0]
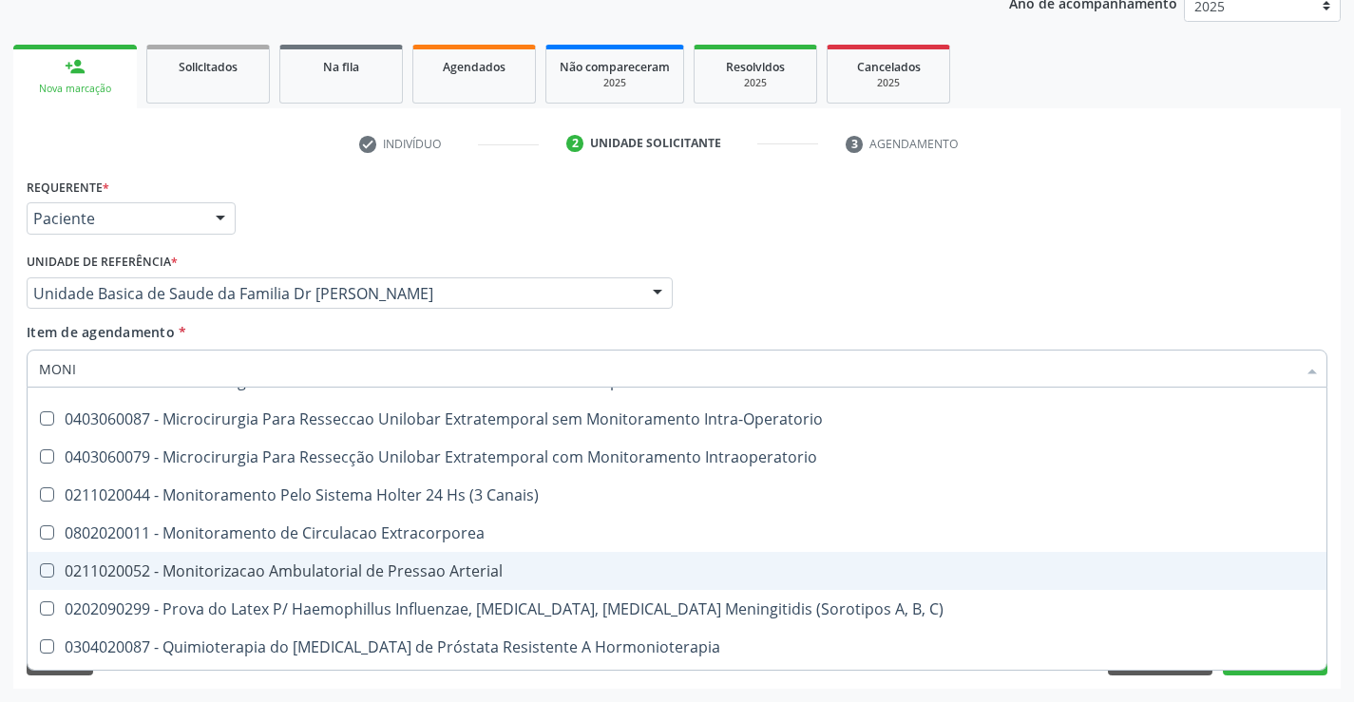
click at [305, 569] on div "0211020052 - Monitorizacao Ambulatorial de Pressao Arterial" at bounding box center [684, 570] width 1290 height 15
checkbox Arterial "true"
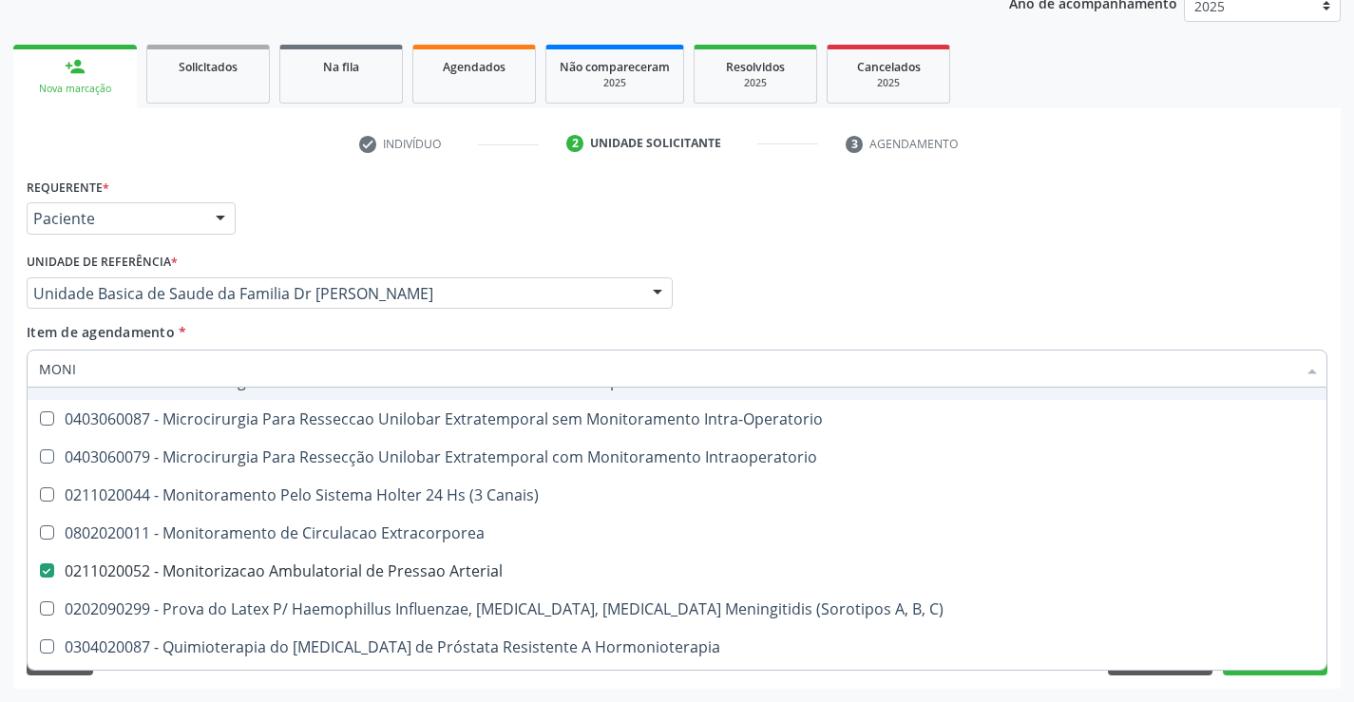
click at [576, 320] on div "Unidade de referência * Unidade Basica de Saude da Familia Dr [PERSON_NAME] Uni…" at bounding box center [349, 285] width 655 height 74
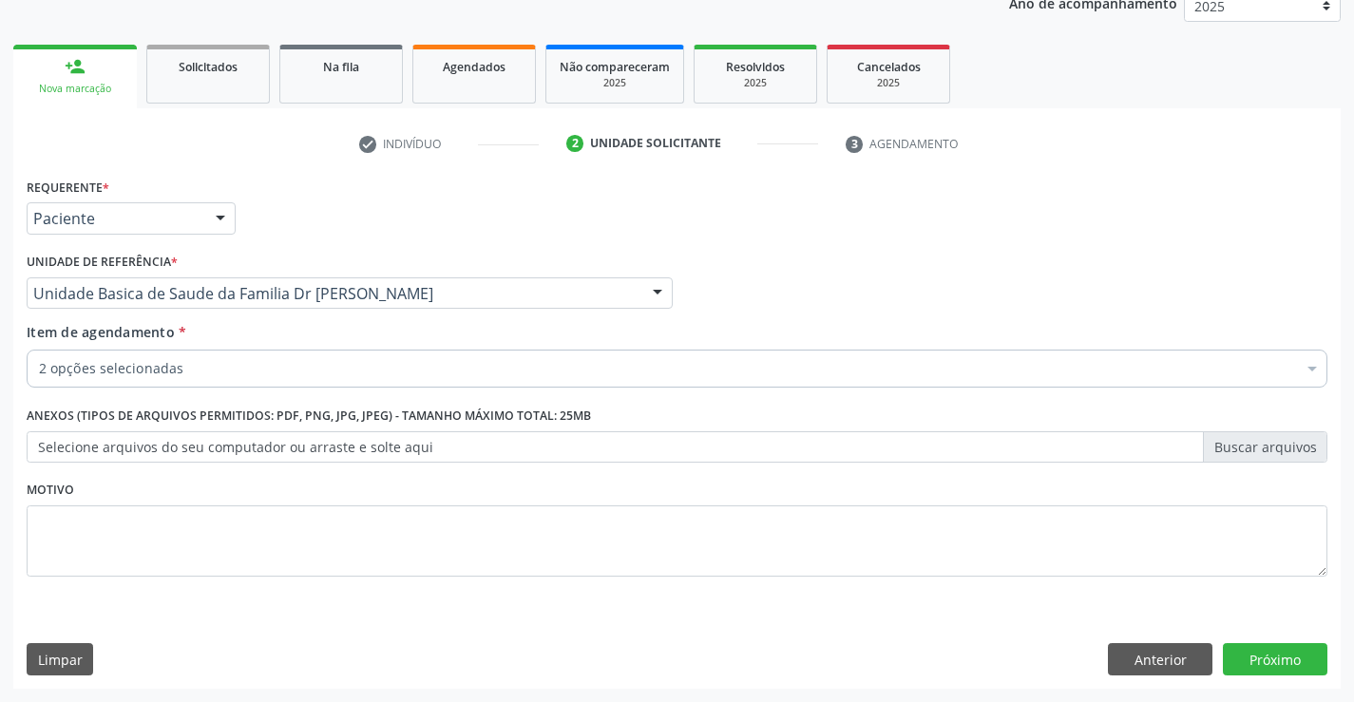
scroll to position [0, 0]
click at [1276, 656] on button "Próximo" at bounding box center [1275, 659] width 104 height 32
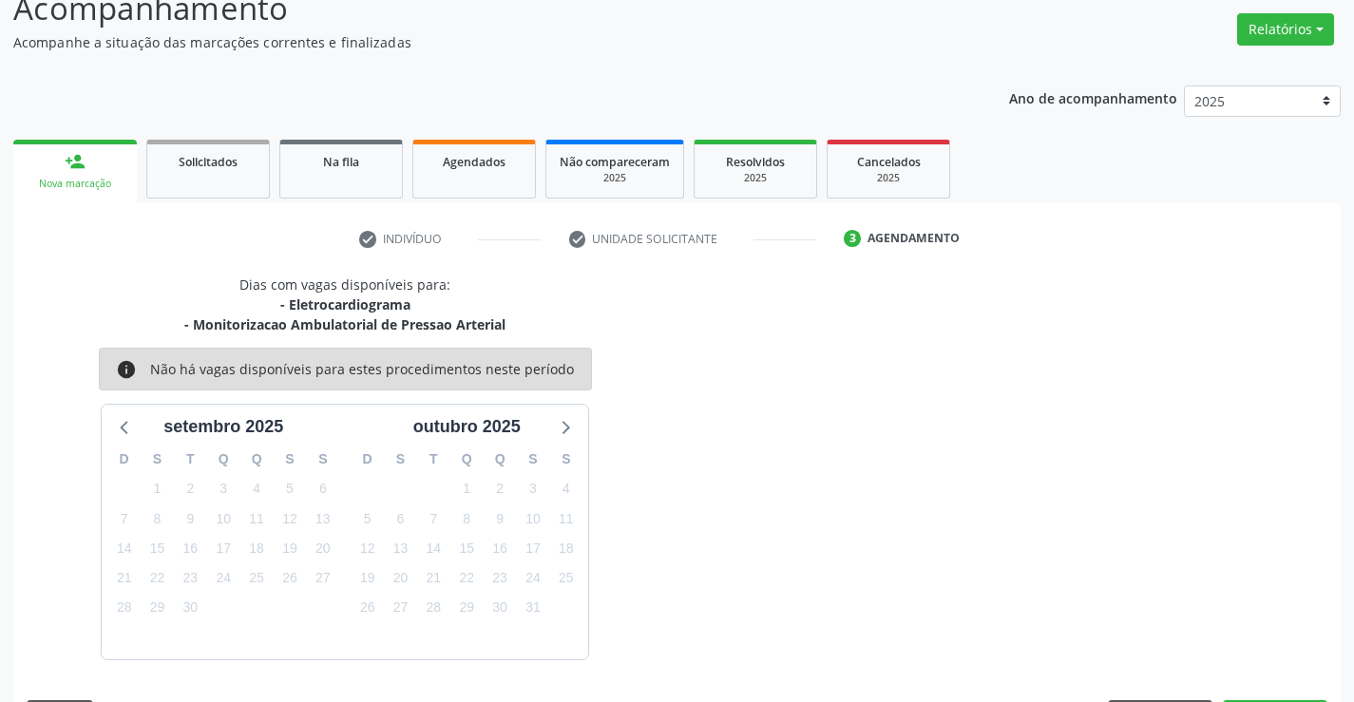
scroll to position [200, 0]
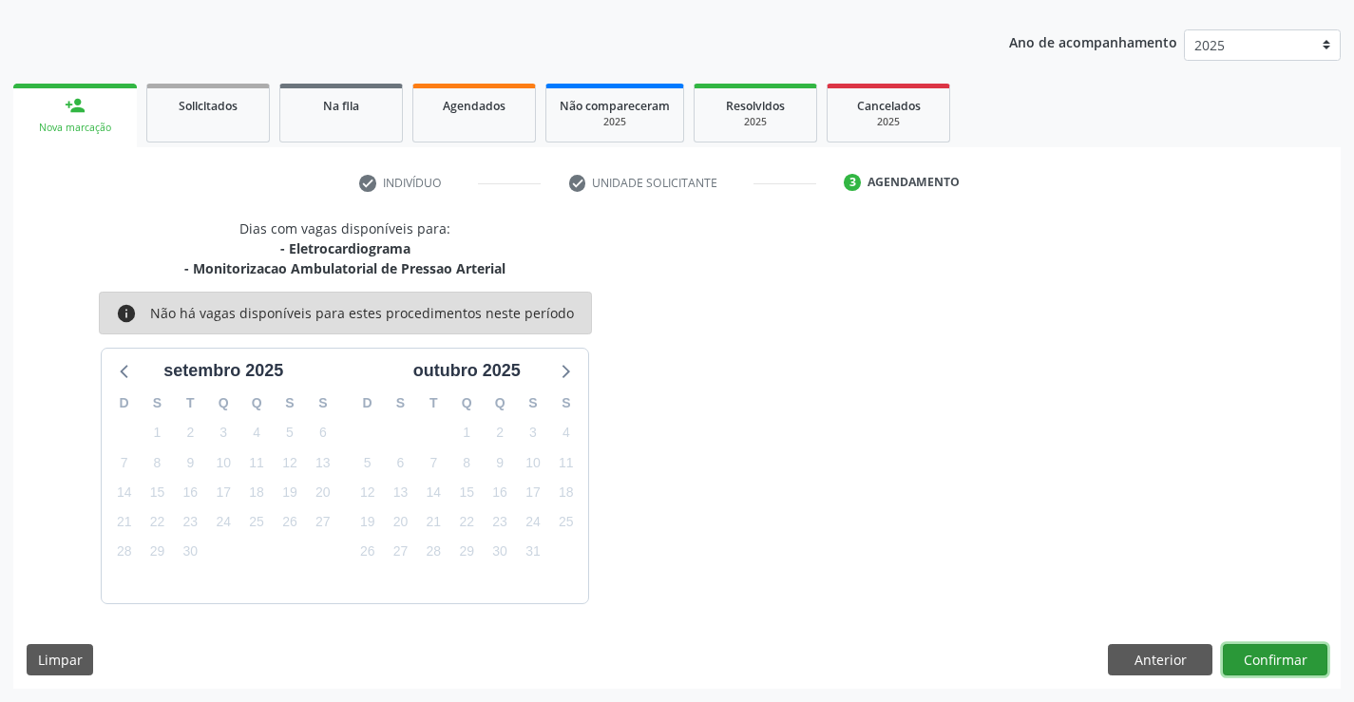
click at [1287, 654] on button "Confirmar" at bounding box center [1275, 660] width 104 height 32
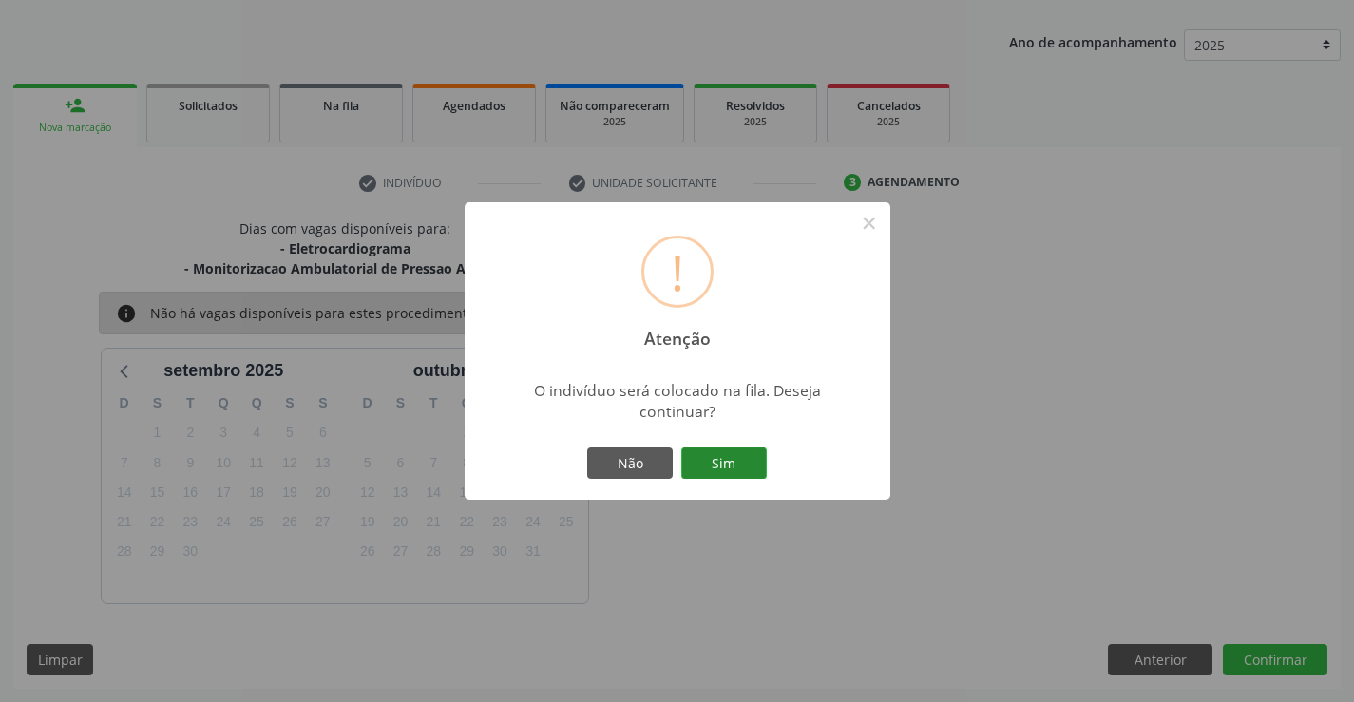
click at [712, 463] on button "Sim" at bounding box center [723, 463] width 85 height 32
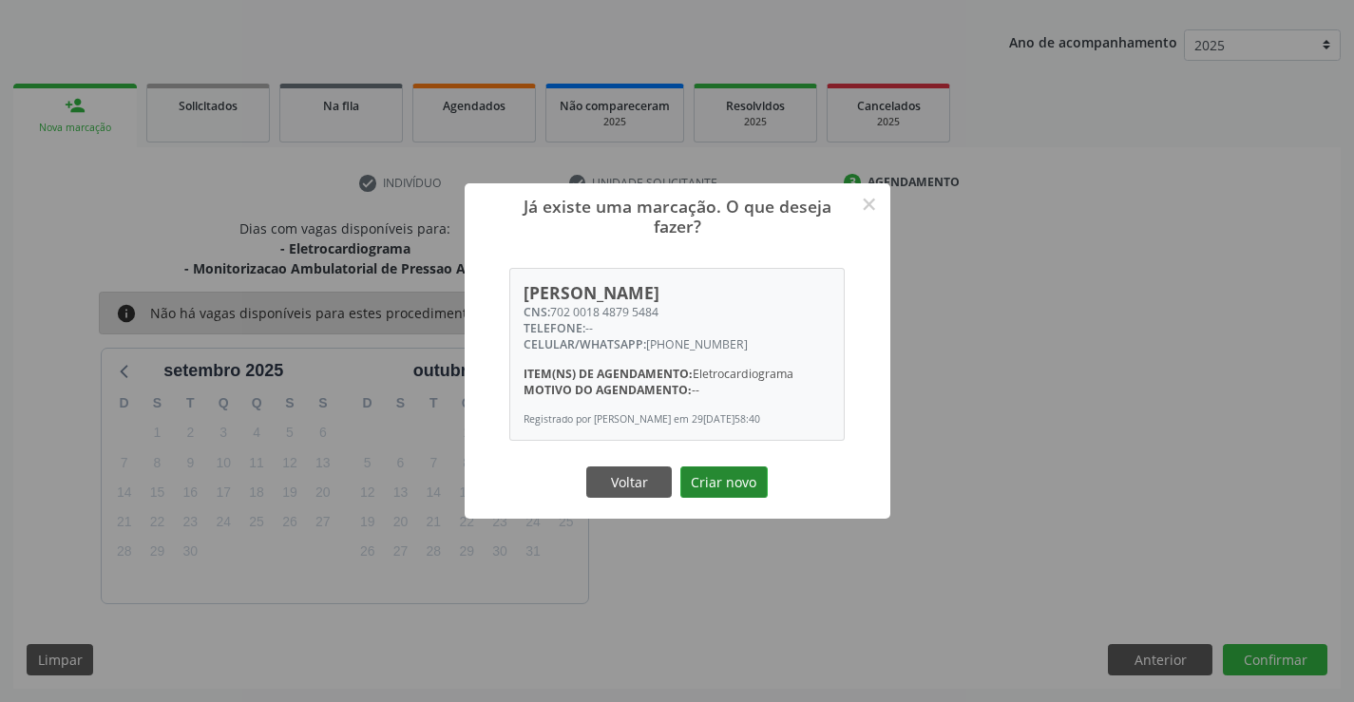
click at [733, 484] on button "Criar novo" at bounding box center [723, 482] width 87 height 32
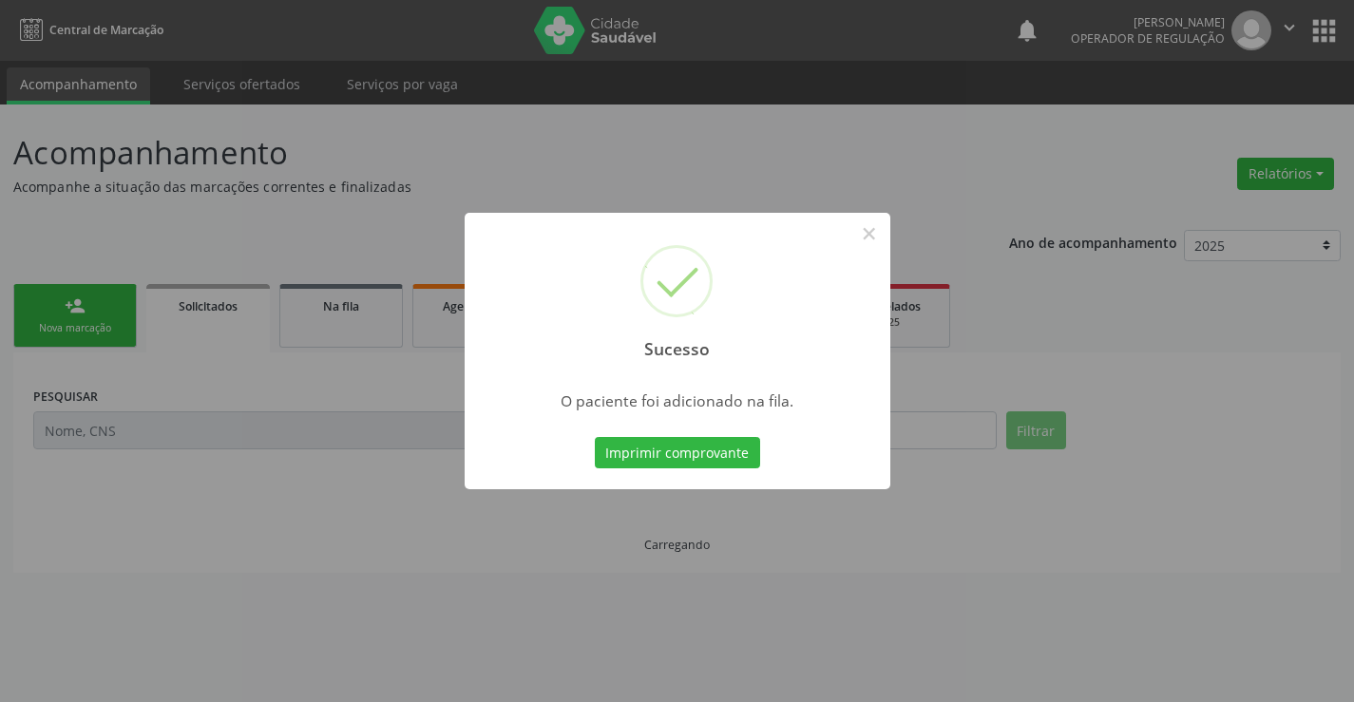
scroll to position [0, 0]
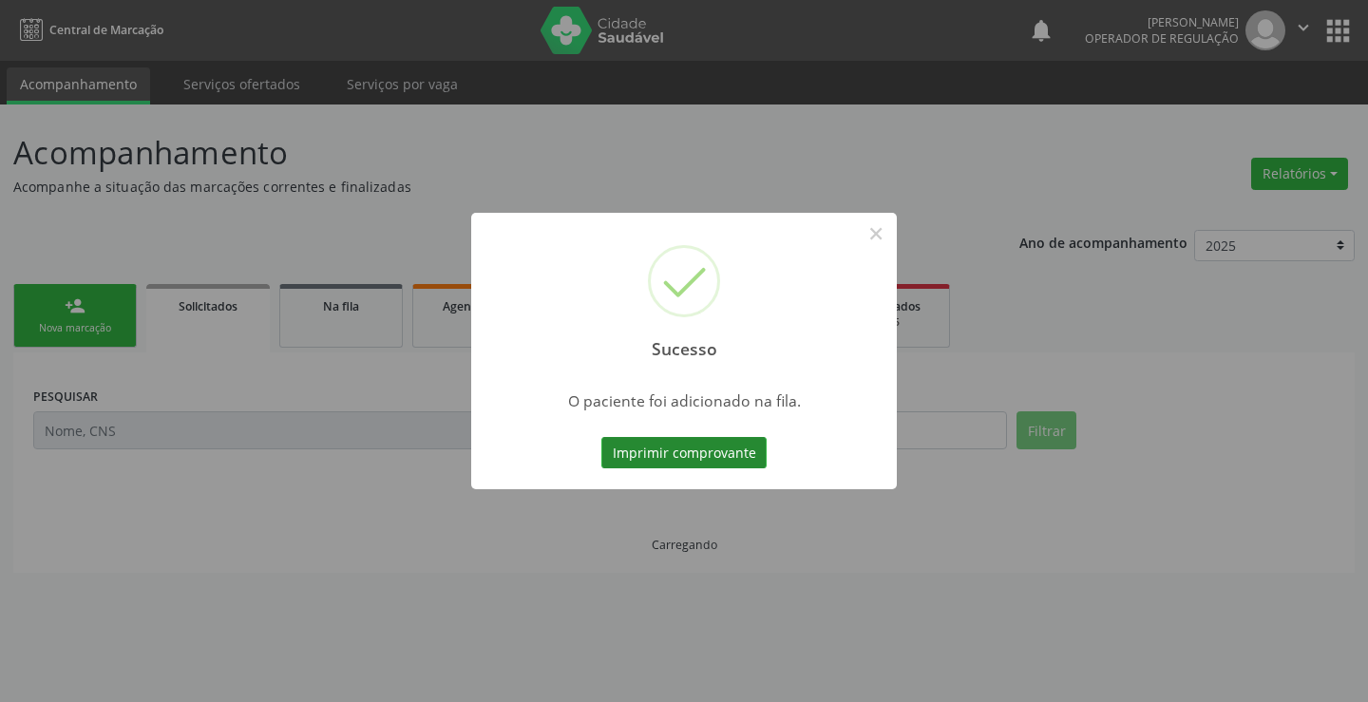
click at [710, 459] on button "Imprimir comprovante" at bounding box center [683, 453] width 165 height 32
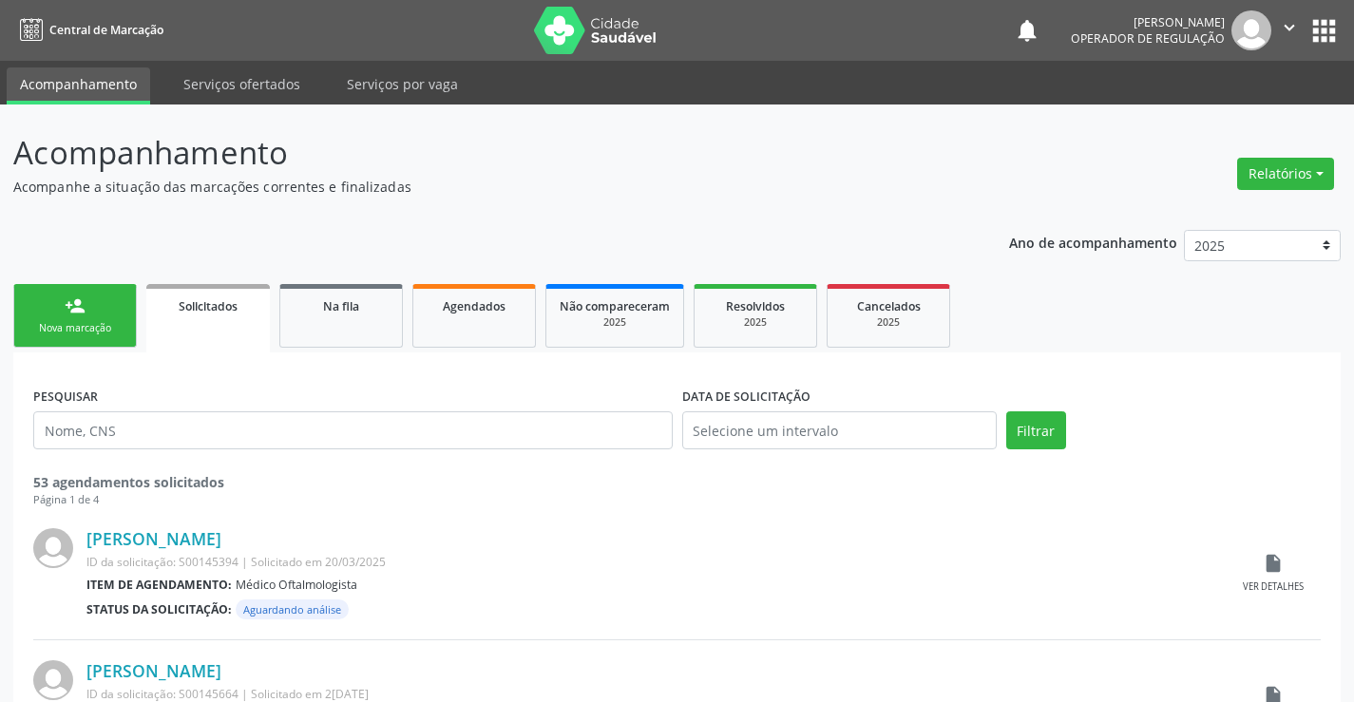
click at [117, 310] on link "person_add Nova marcação" at bounding box center [74, 316] width 123 height 64
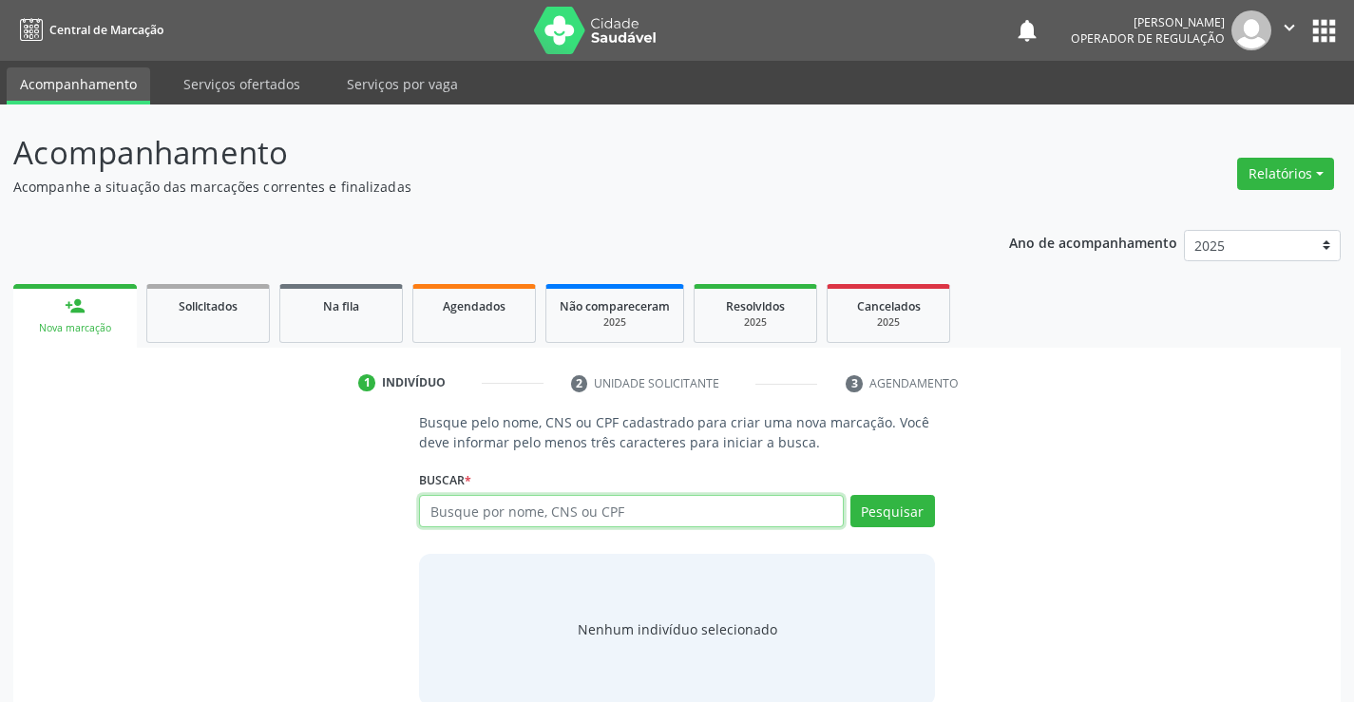
click at [537, 507] on input "text" at bounding box center [631, 511] width 424 height 32
type input "70630777145271"
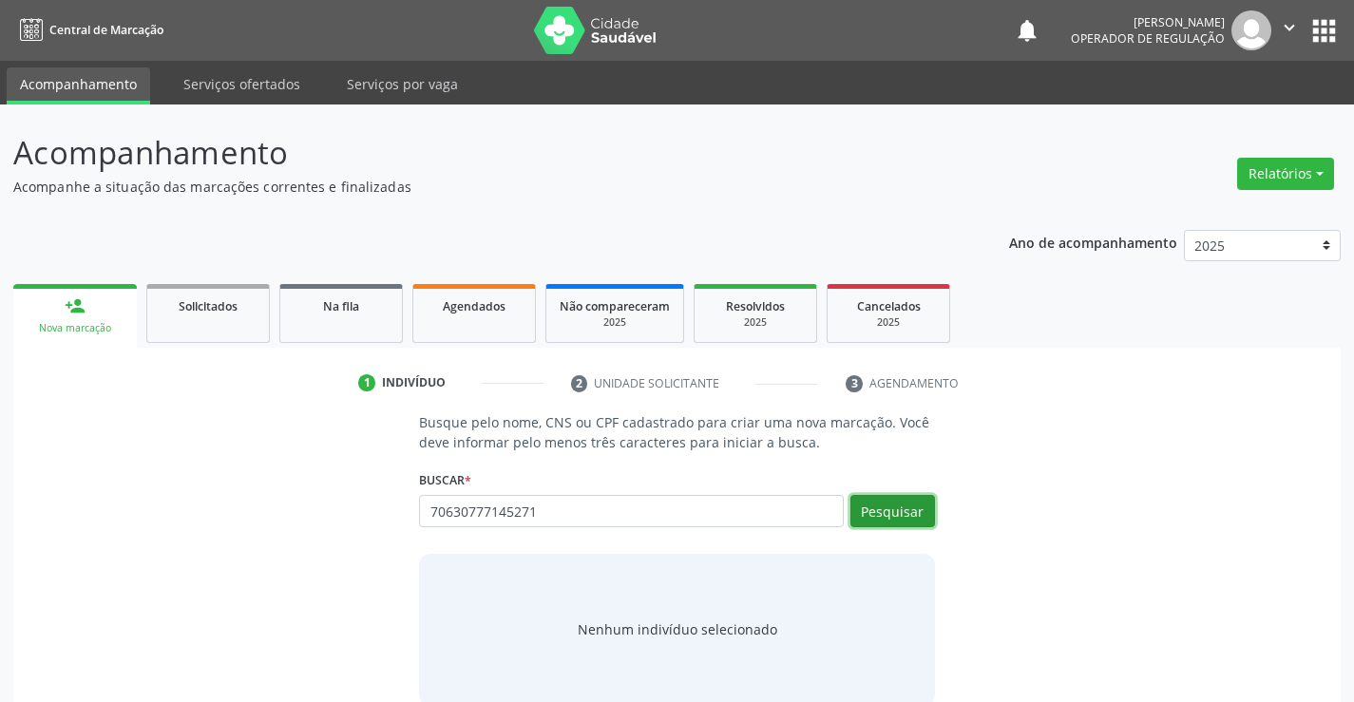
click at [880, 508] on button "Pesquisar" at bounding box center [892, 511] width 85 height 32
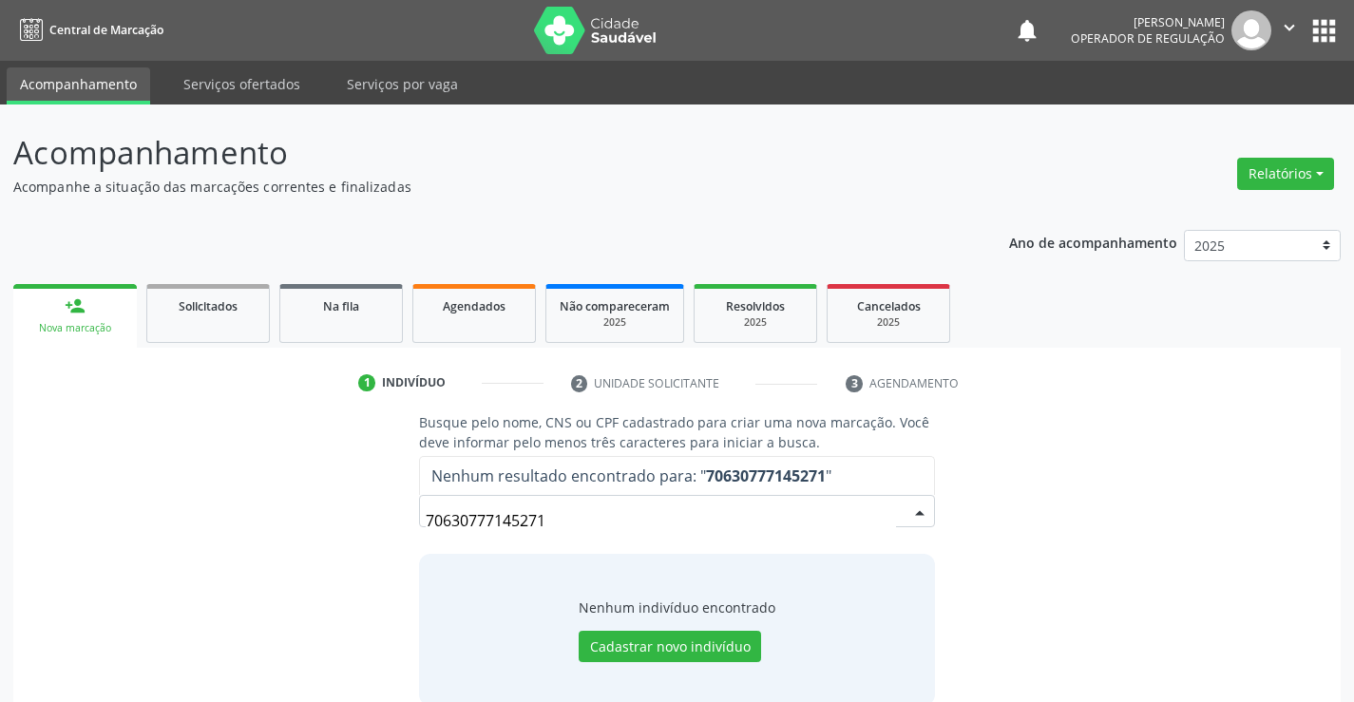
click at [592, 522] on input "70630777145271" at bounding box center [660, 521] width 469 height 38
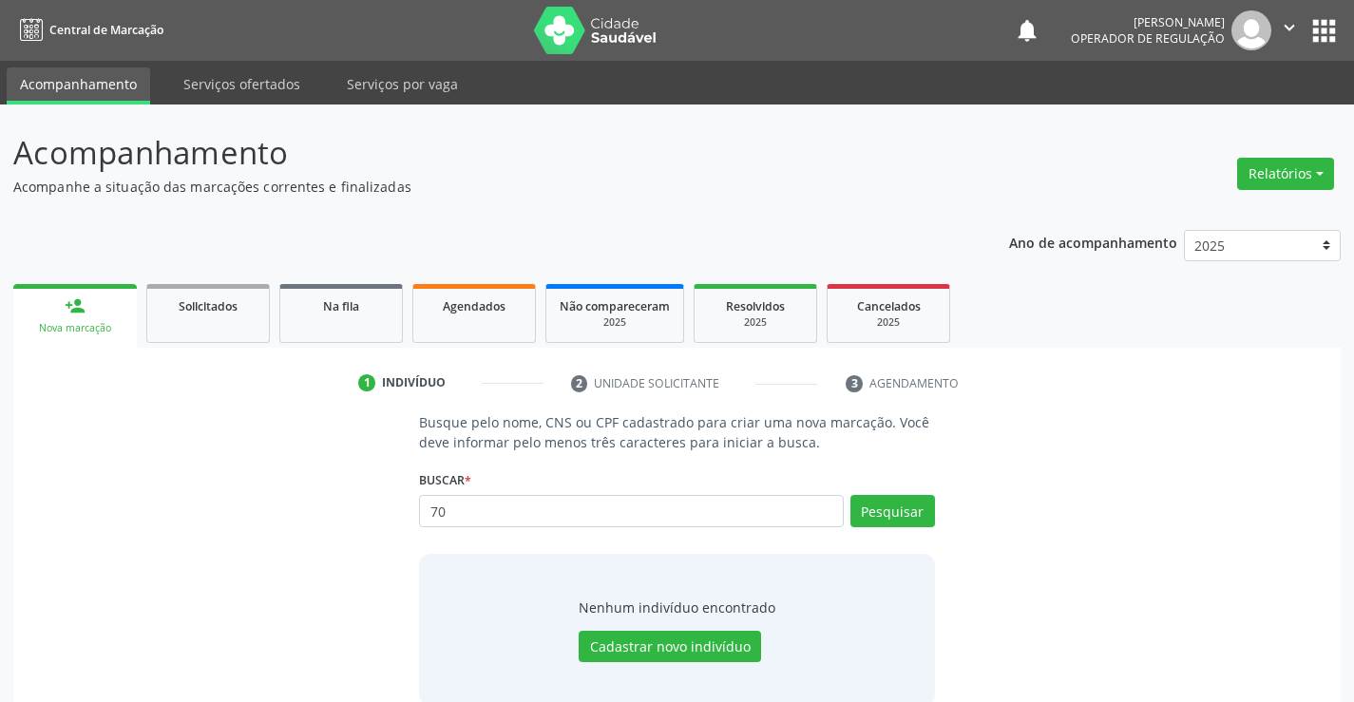
type input "7"
type input "706307727145271"
click at [903, 508] on button "Pesquisar" at bounding box center [892, 511] width 85 height 32
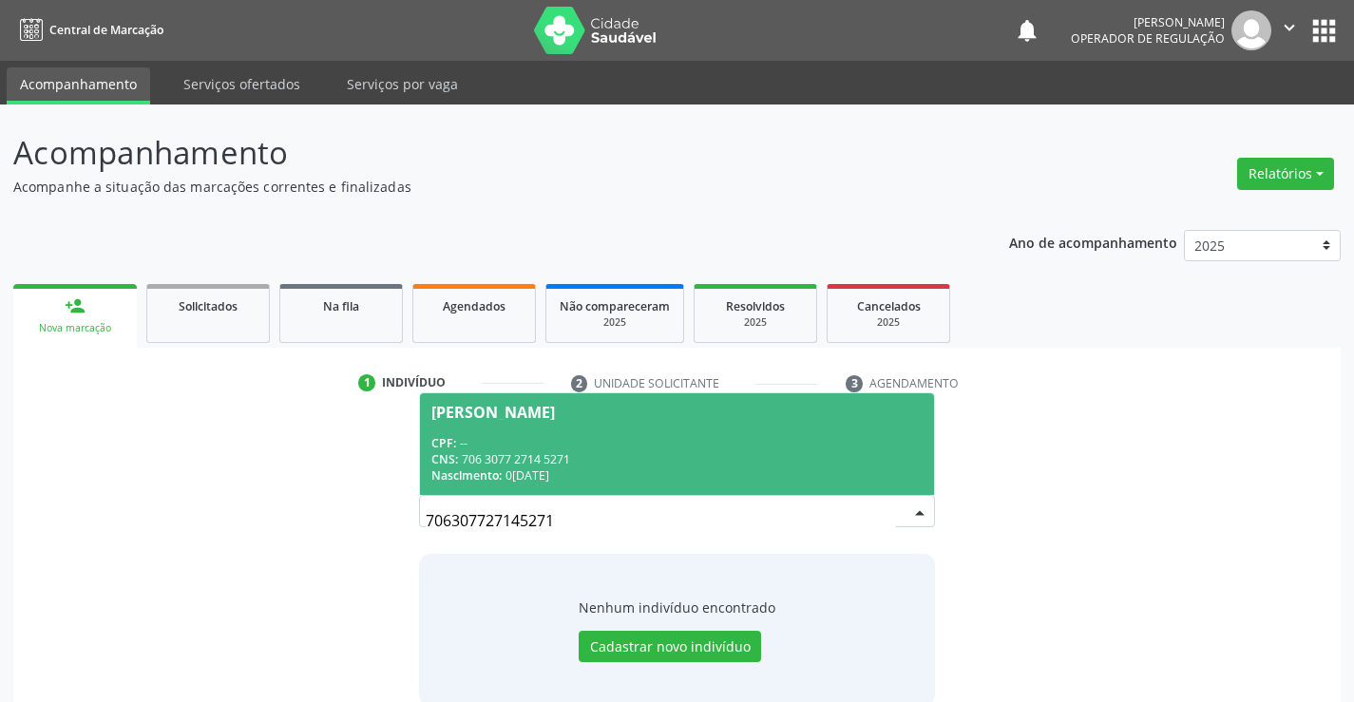
click at [473, 437] on div "CPF: --" at bounding box center [676, 443] width 490 height 16
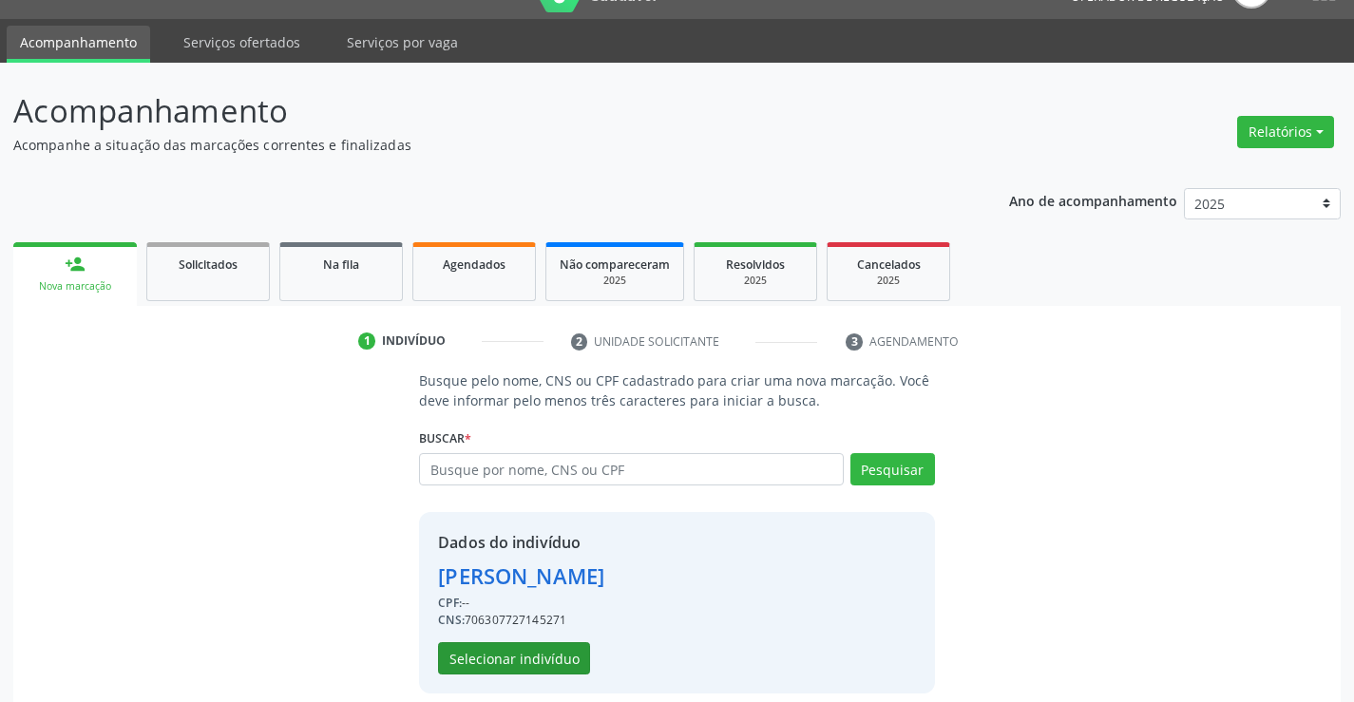
scroll to position [60, 0]
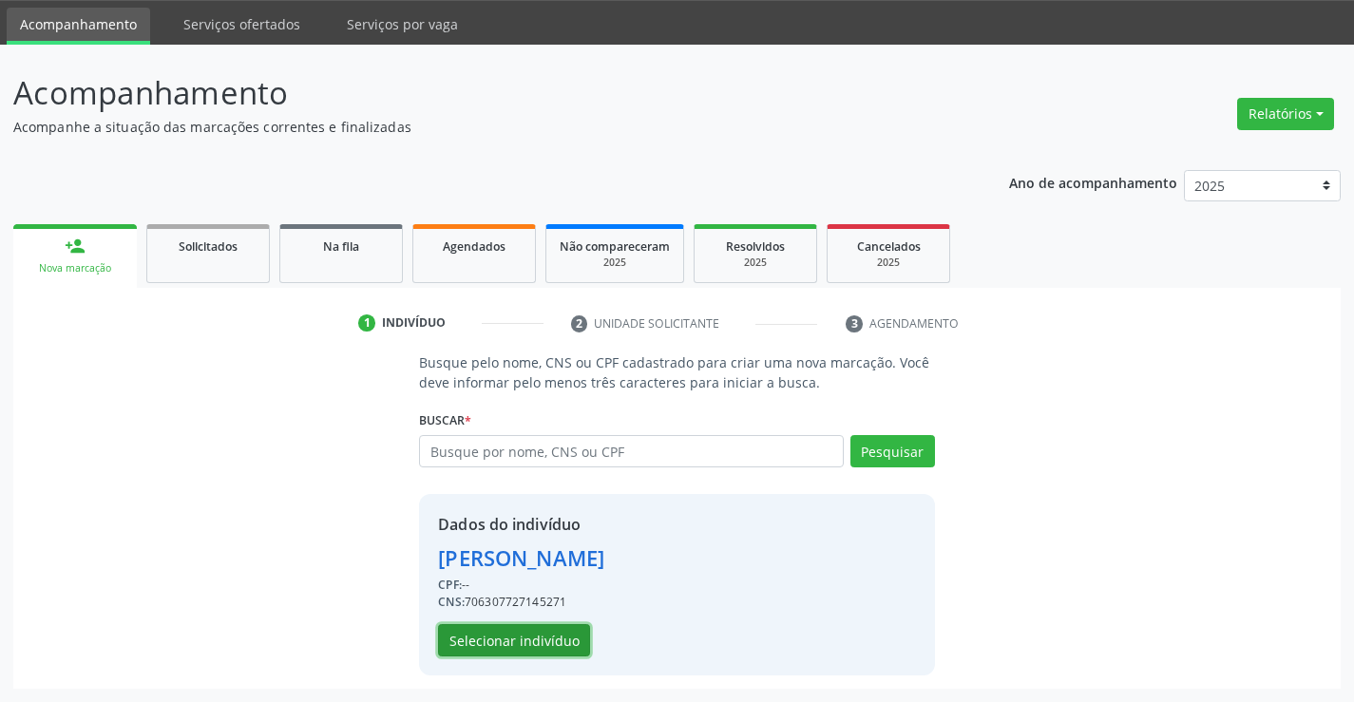
click at [501, 630] on button "Selecionar indivíduo" at bounding box center [514, 640] width 152 height 32
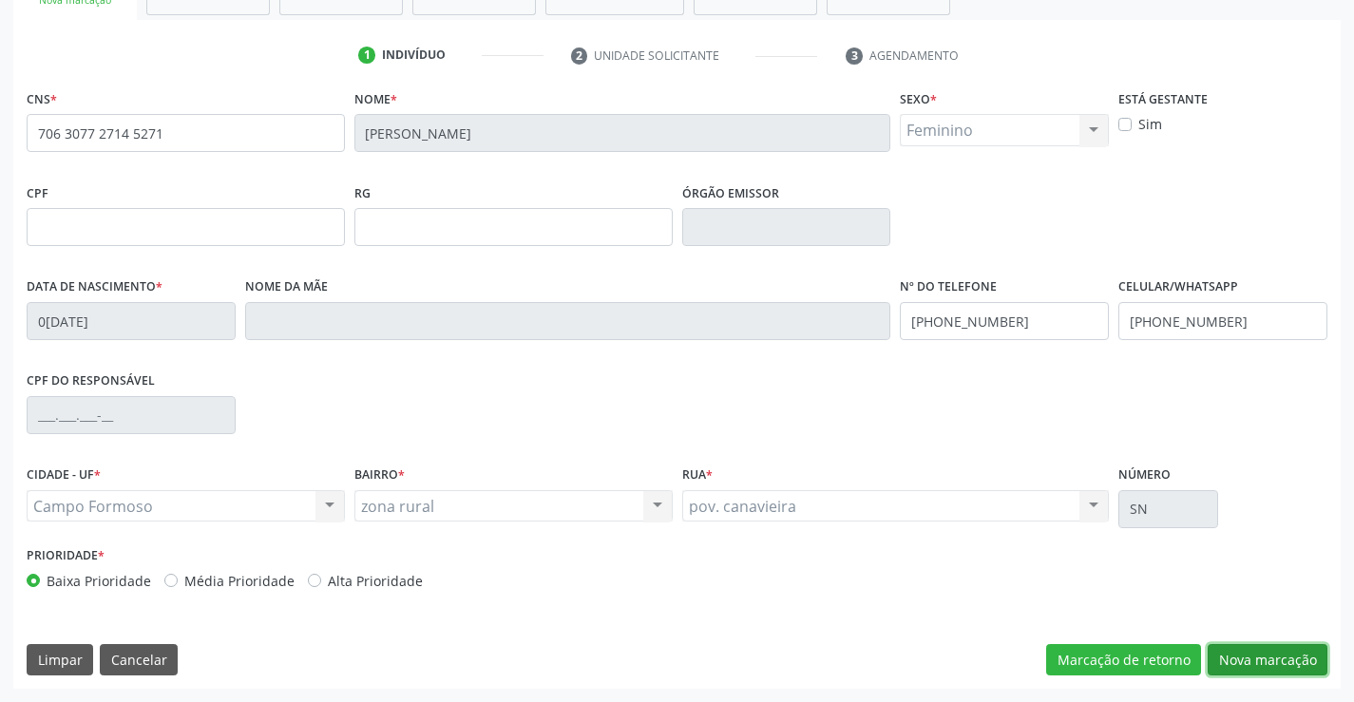
click at [1259, 649] on button "Nova marcação" at bounding box center [1267, 660] width 120 height 32
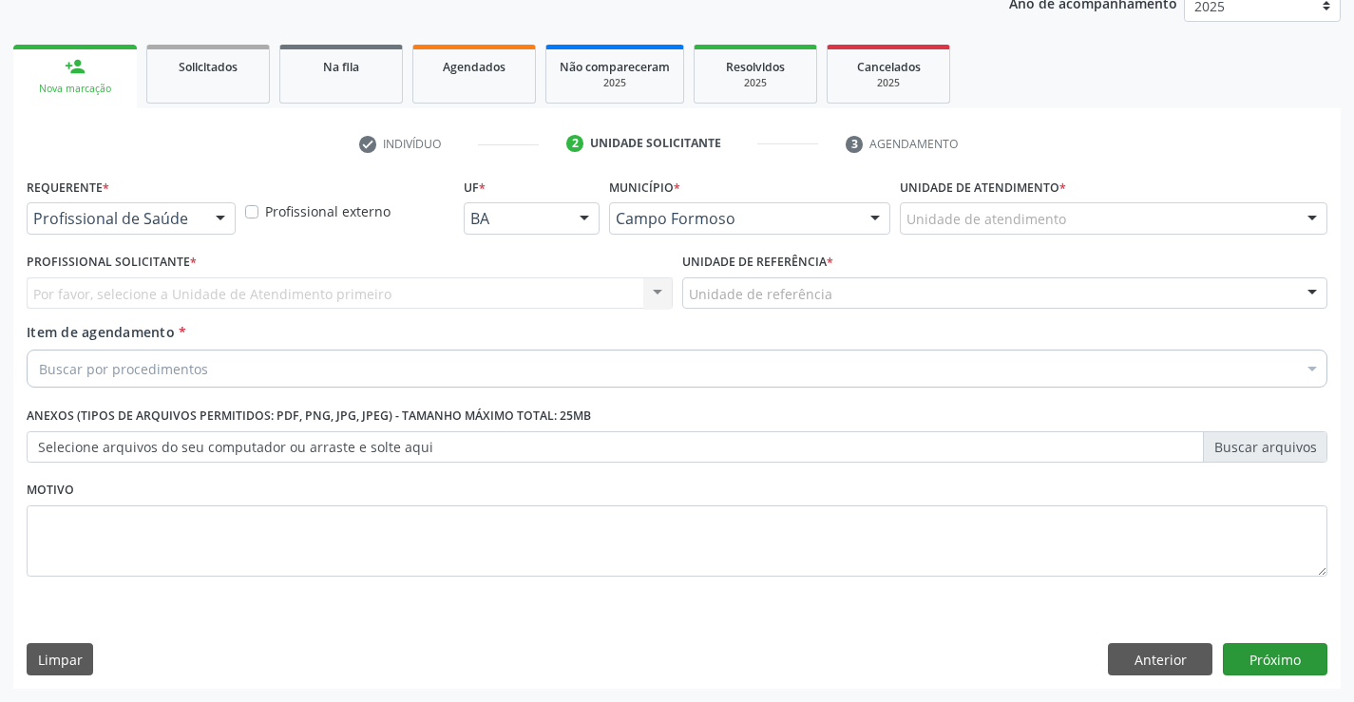
scroll to position [239, 0]
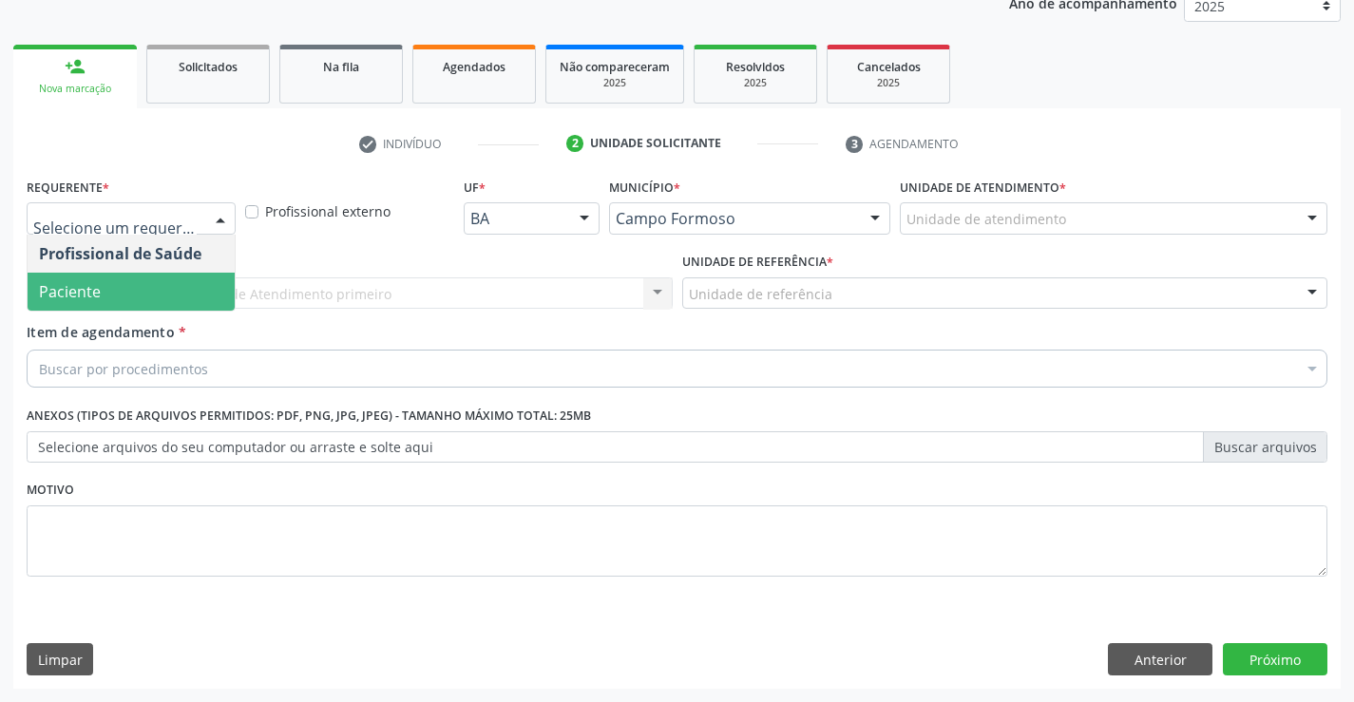
drag, startPoint x: 74, startPoint y: 292, endPoint x: 256, endPoint y: 297, distance: 182.5
click at [77, 292] on span "Paciente" at bounding box center [70, 291] width 62 height 21
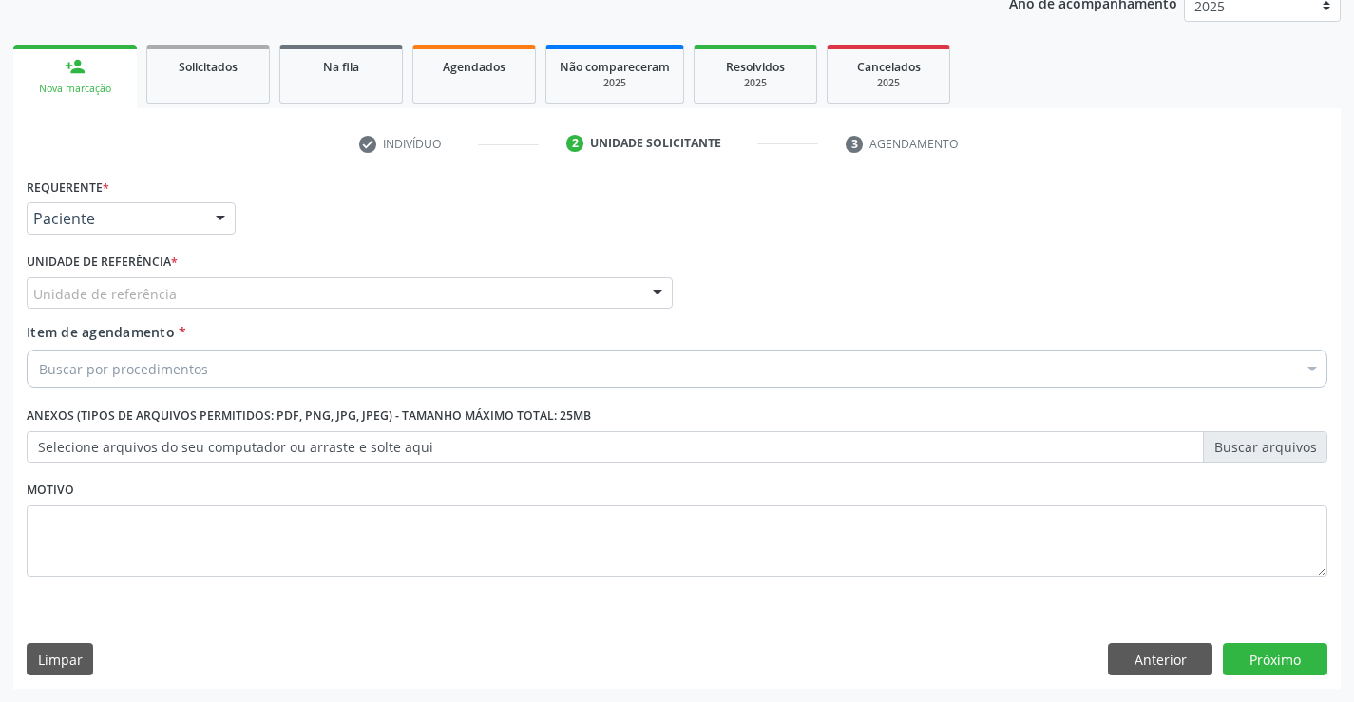
click at [273, 288] on div "Unidade de referência" at bounding box center [350, 293] width 646 height 32
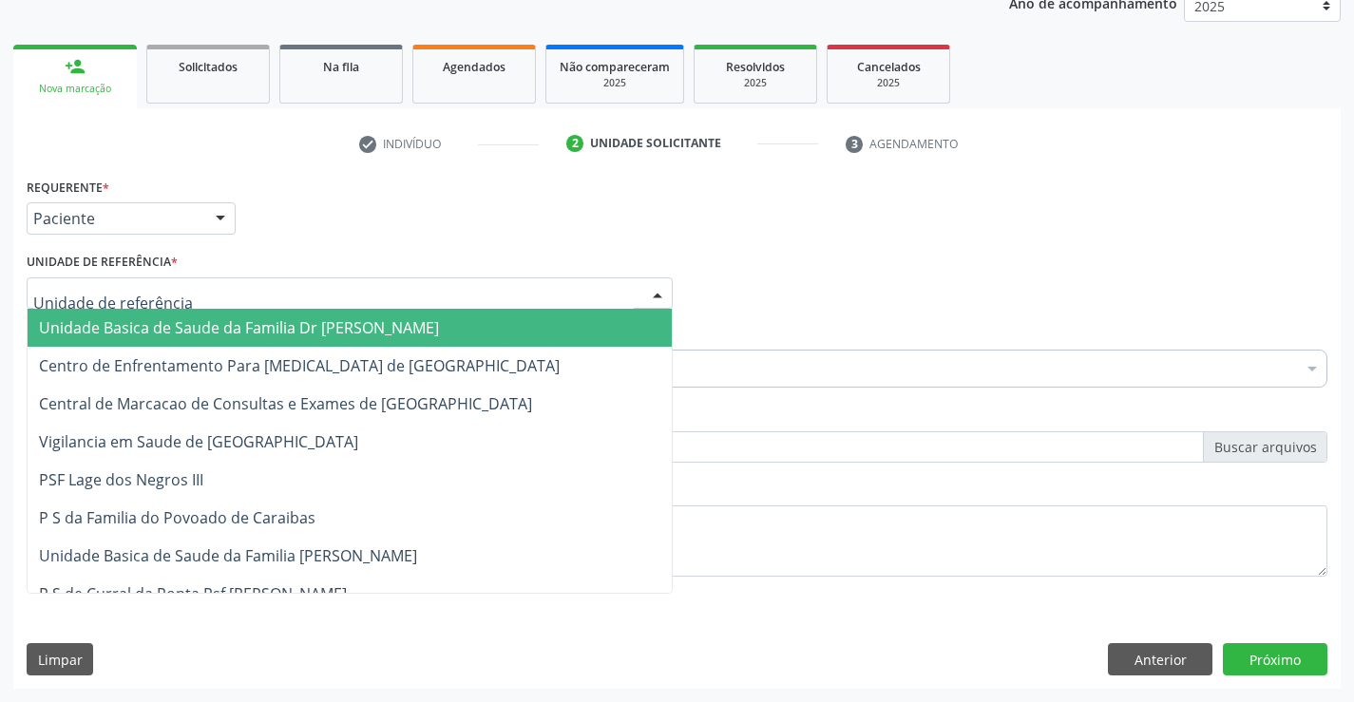
click at [218, 324] on span "Unidade Basica de Saude da Familia Dr [PERSON_NAME]" at bounding box center [239, 327] width 400 height 21
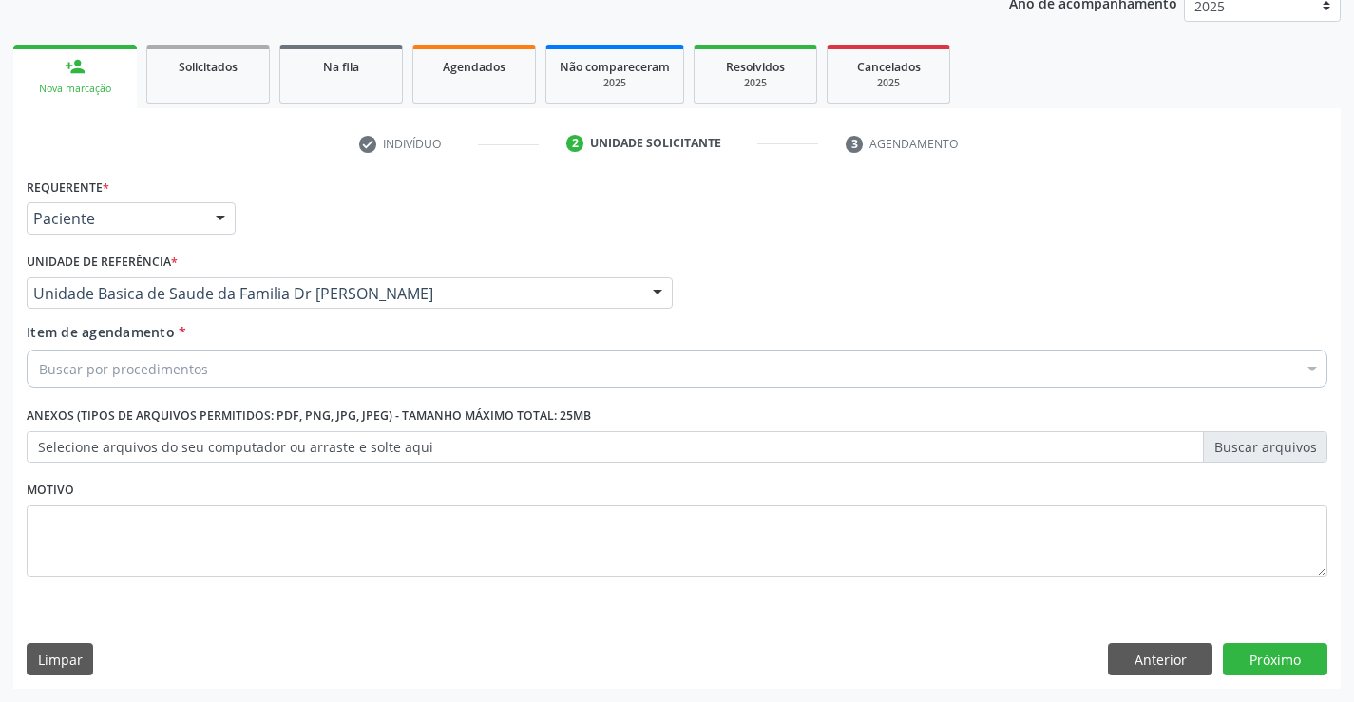
click at [245, 369] on div "Buscar por procedimentos" at bounding box center [677, 369] width 1301 height 38
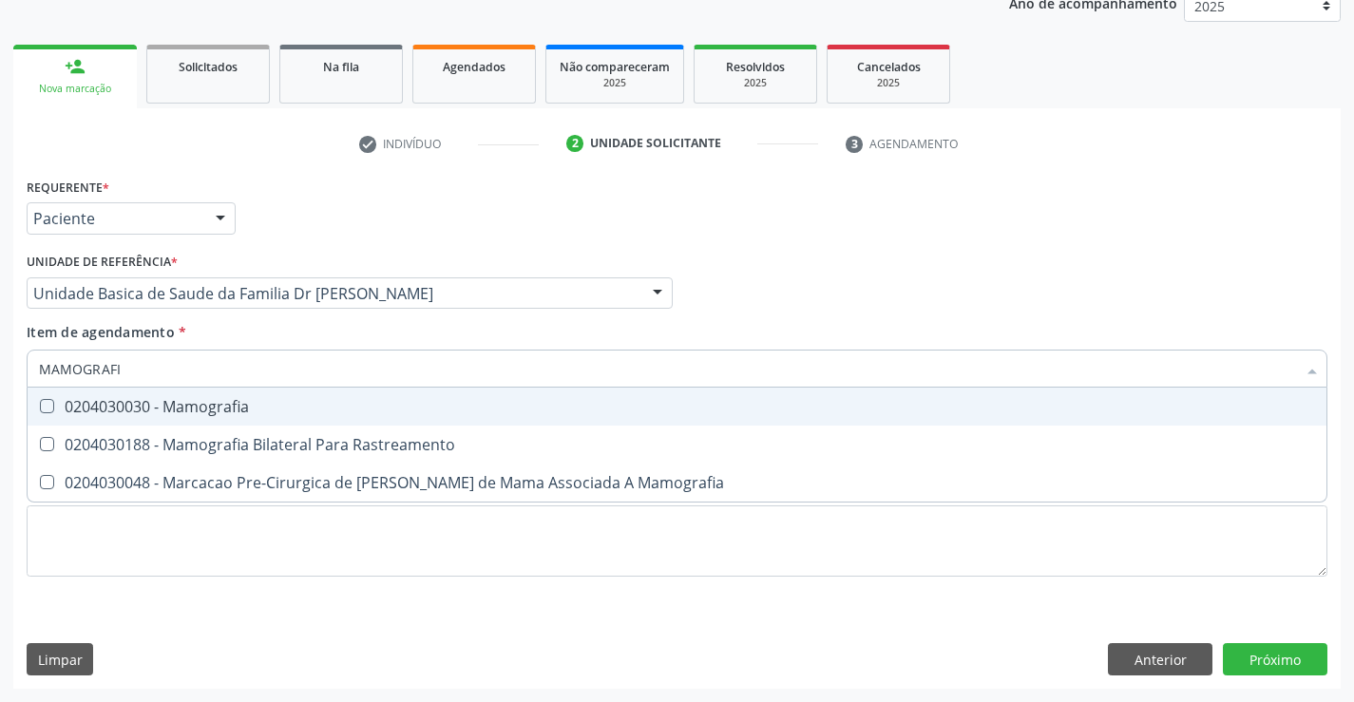
type input "MAMOGRAFIA"
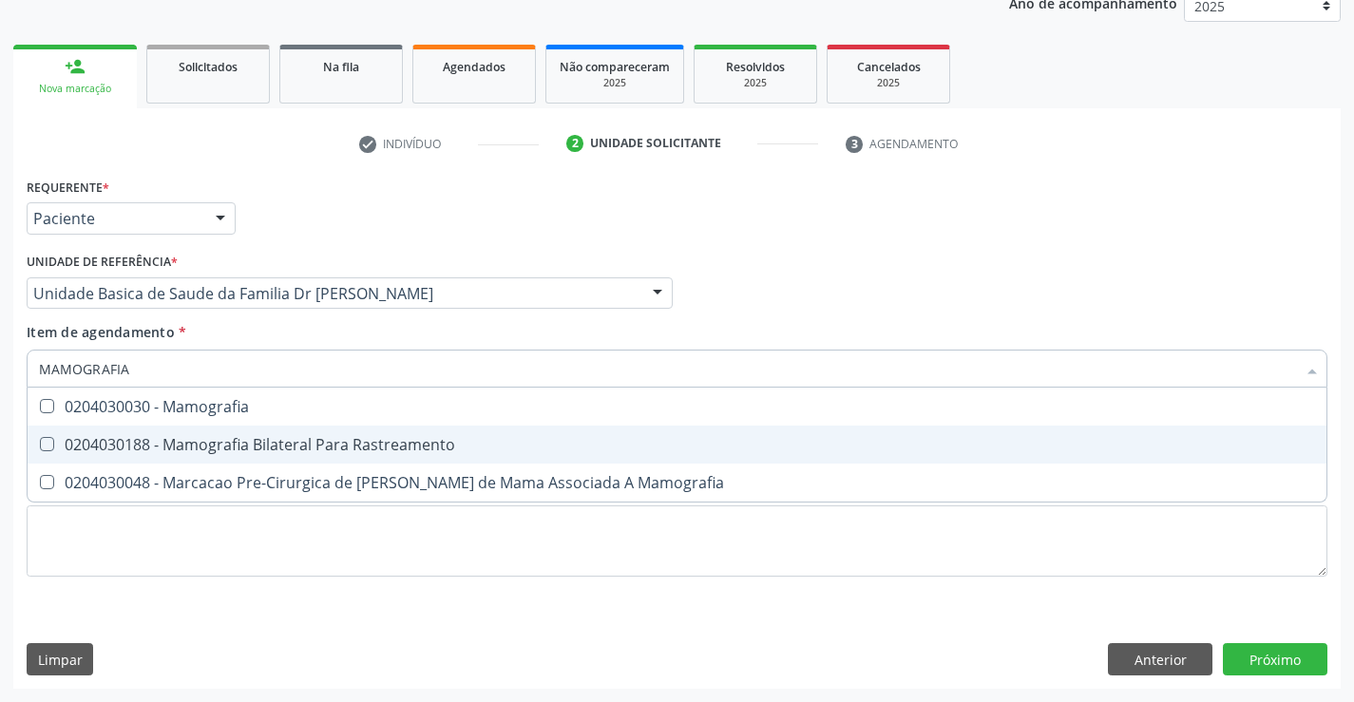
click at [275, 441] on div "0204030188 - Mamografia Bilateral Para Rastreamento" at bounding box center [677, 444] width 1276 height 15
checkbox Rastreamento "true"
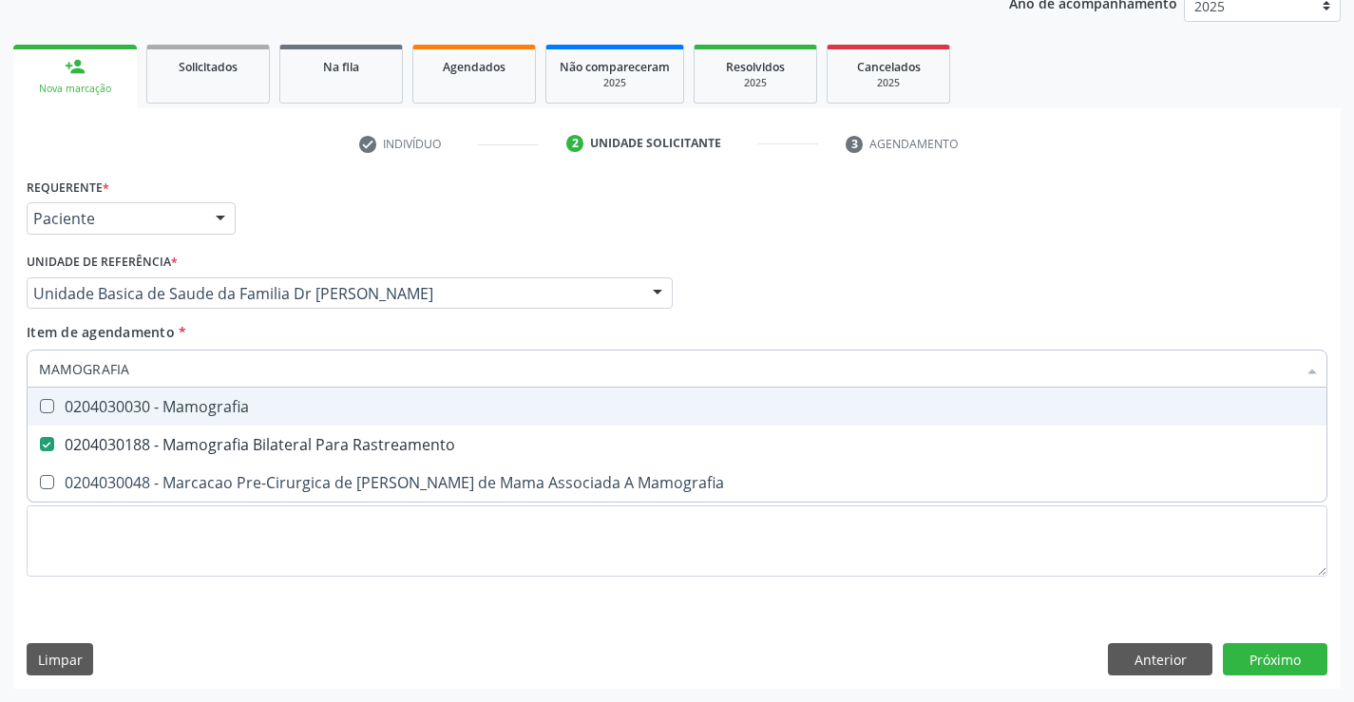
click at [305, 338] on div "Item de agendamento * MAMOGRAFIA Desfazer seleção 0204030030 - Mamografia 02040…" at bounding box center [677, 352] width 1301 height 60
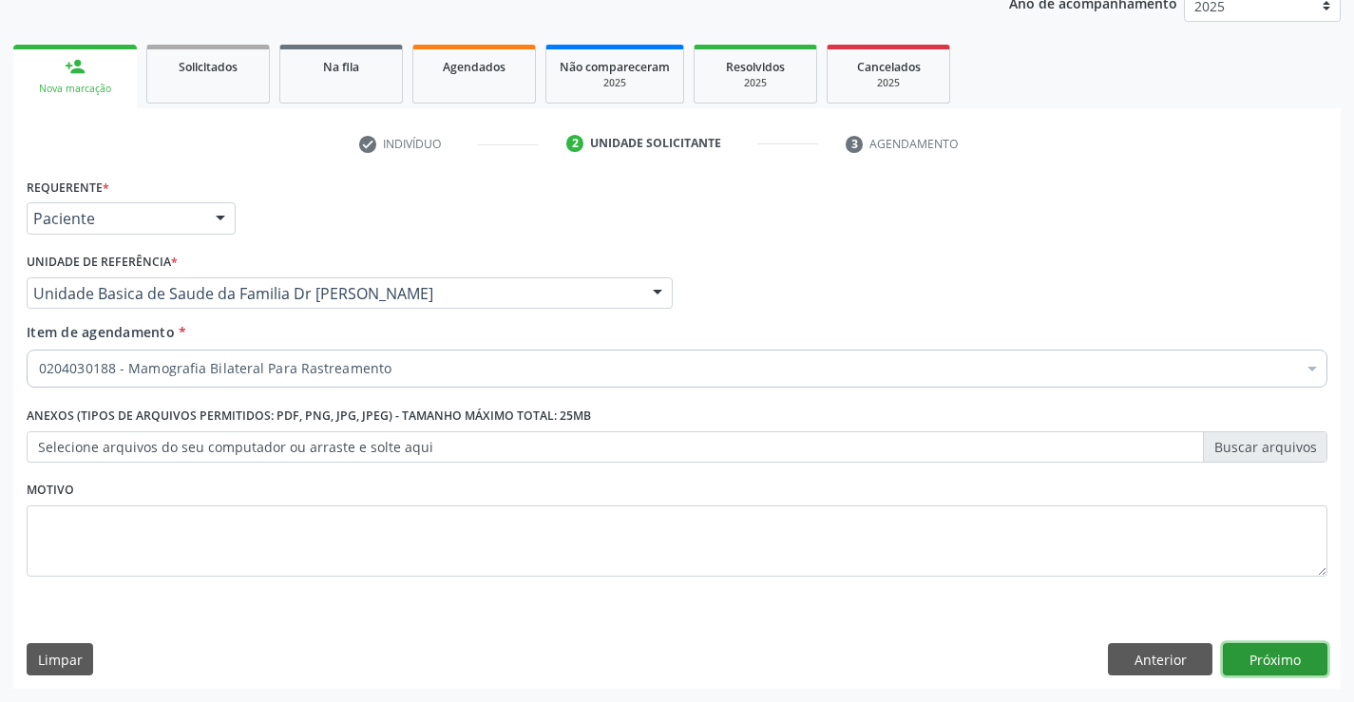
click at [1274, 671] on button "Próximo" at bounding box center [1275, 659] width 104 height 32
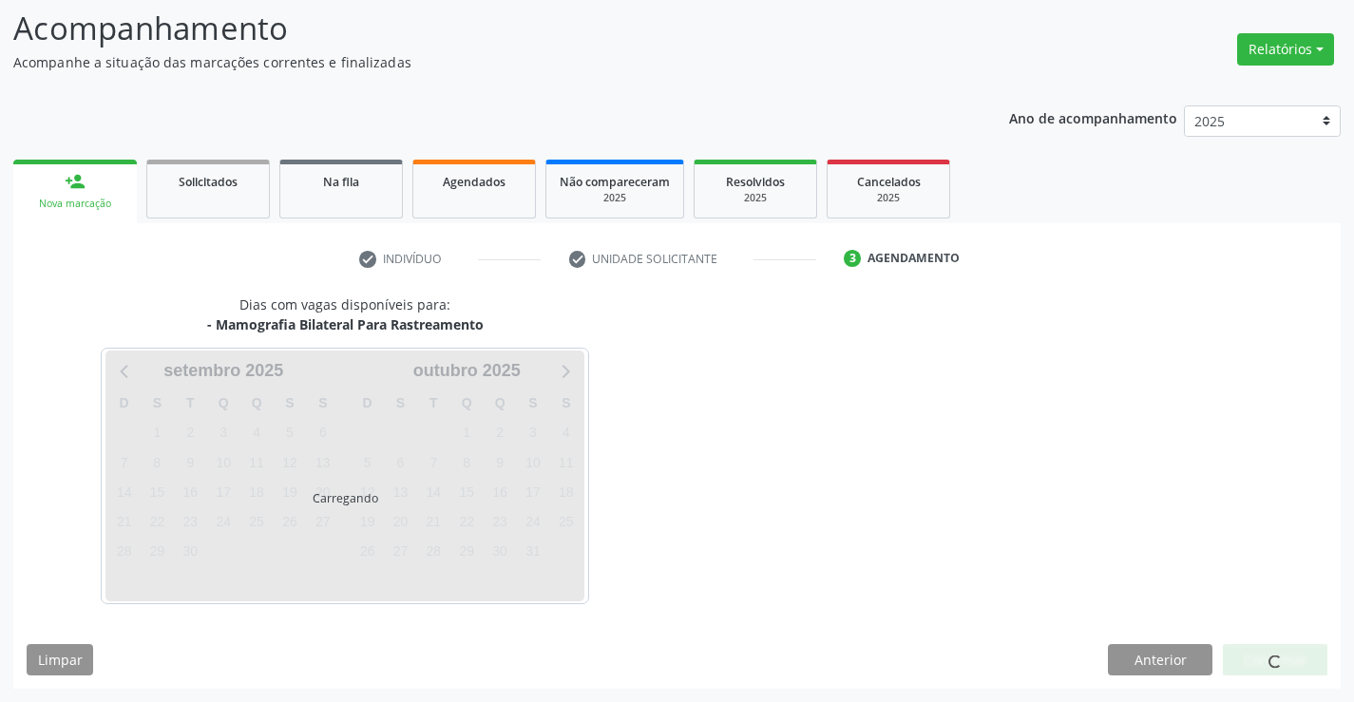
scroll to position [124, 0]
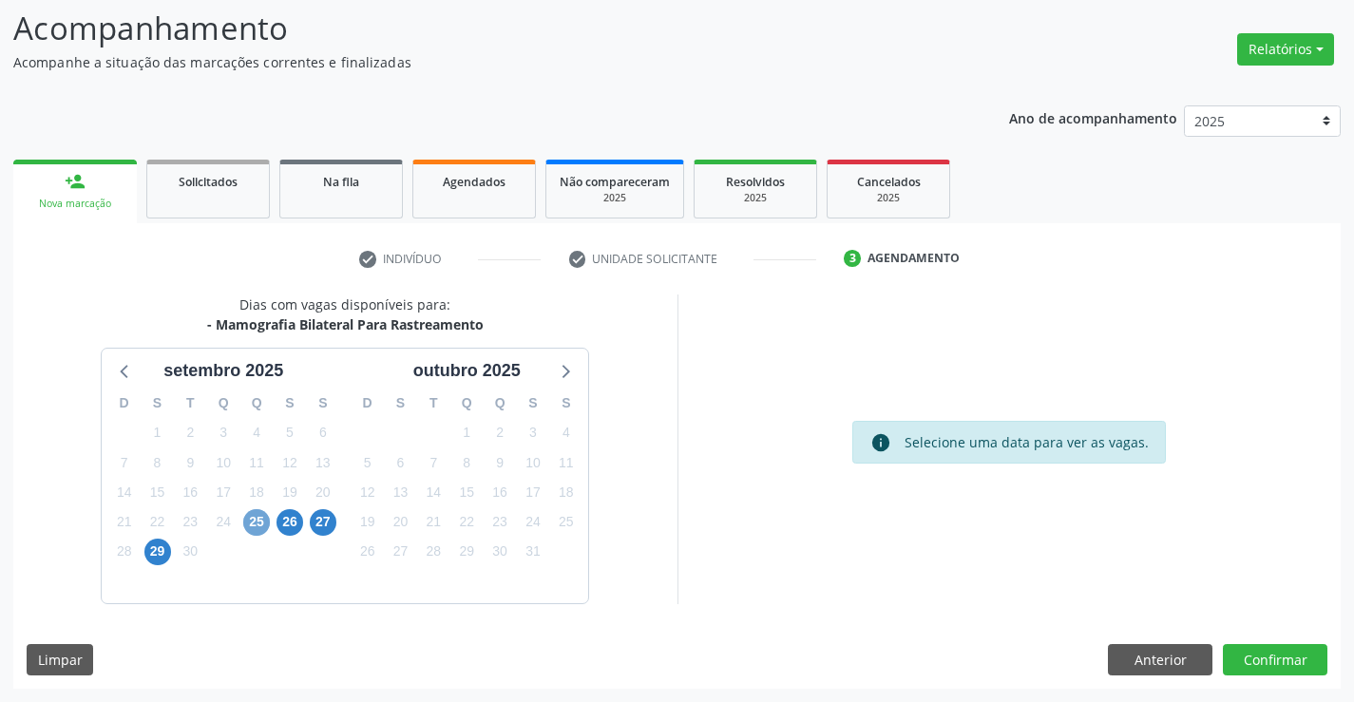
click at [256, 522] on span "25" at bounding box center [256, 522] width 27 height 27
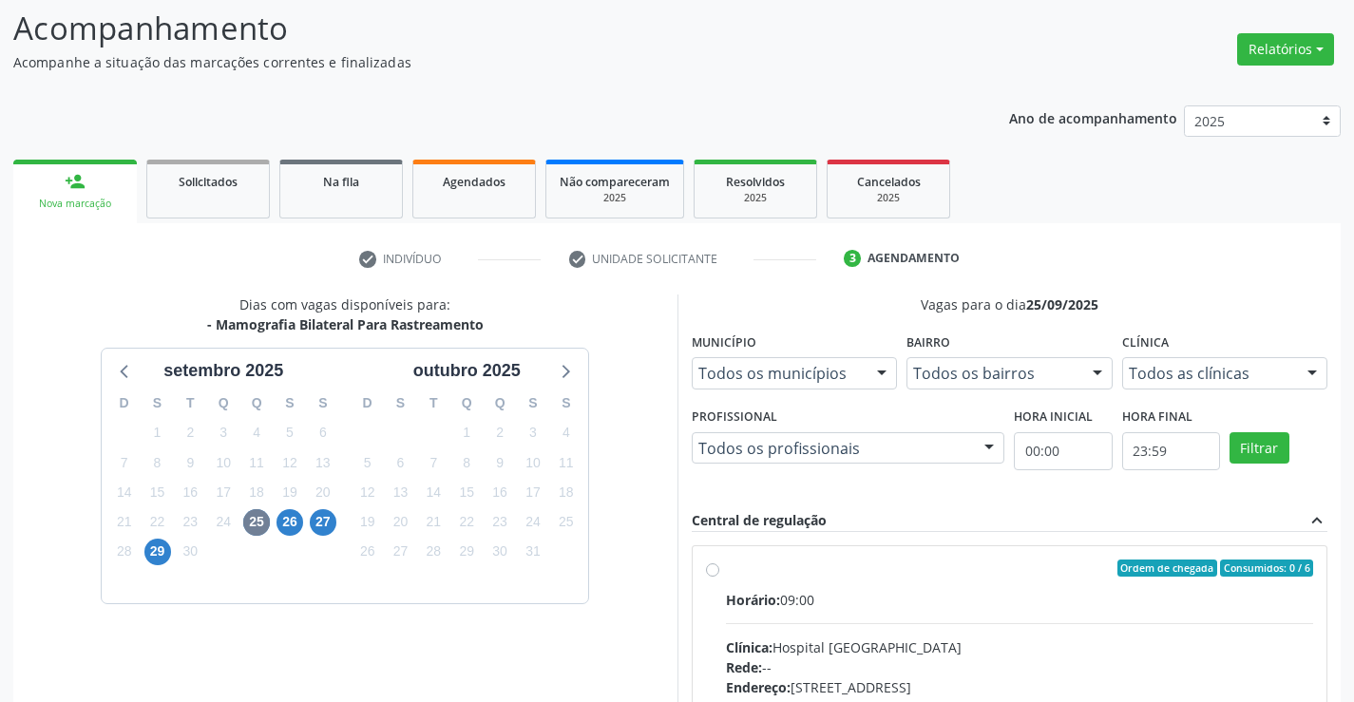
click at [881, 565] on div "Ordem de chegada Consumidos: 0 / 6" at bounding box center [1020, 568] width 588 height 17
click at [719, 565] on input "Ordem de chegada Consumidos: 0 / 6 Horário: 09:00 Clínica: Hospital [GEOGRAPHIC…" at bounding box center [712, 568] width 13 height 17
radio input "true"
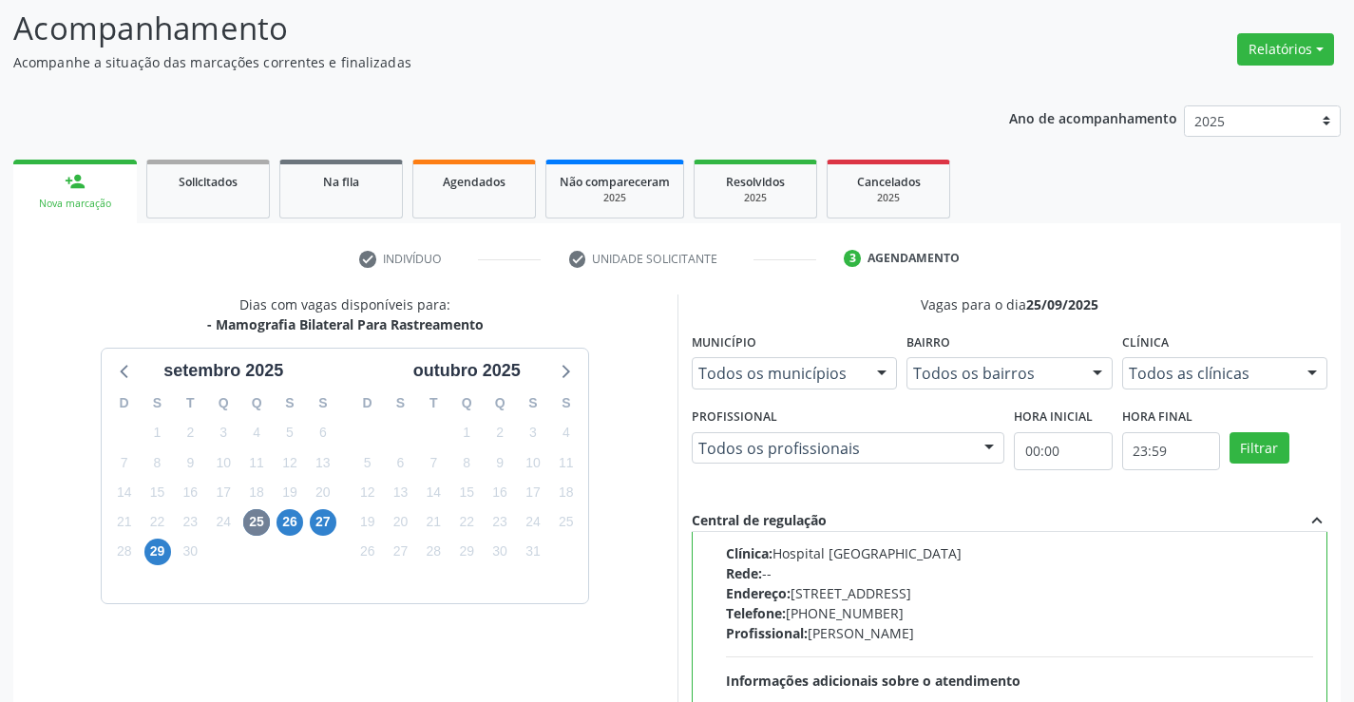
scroll to position [433, 0]
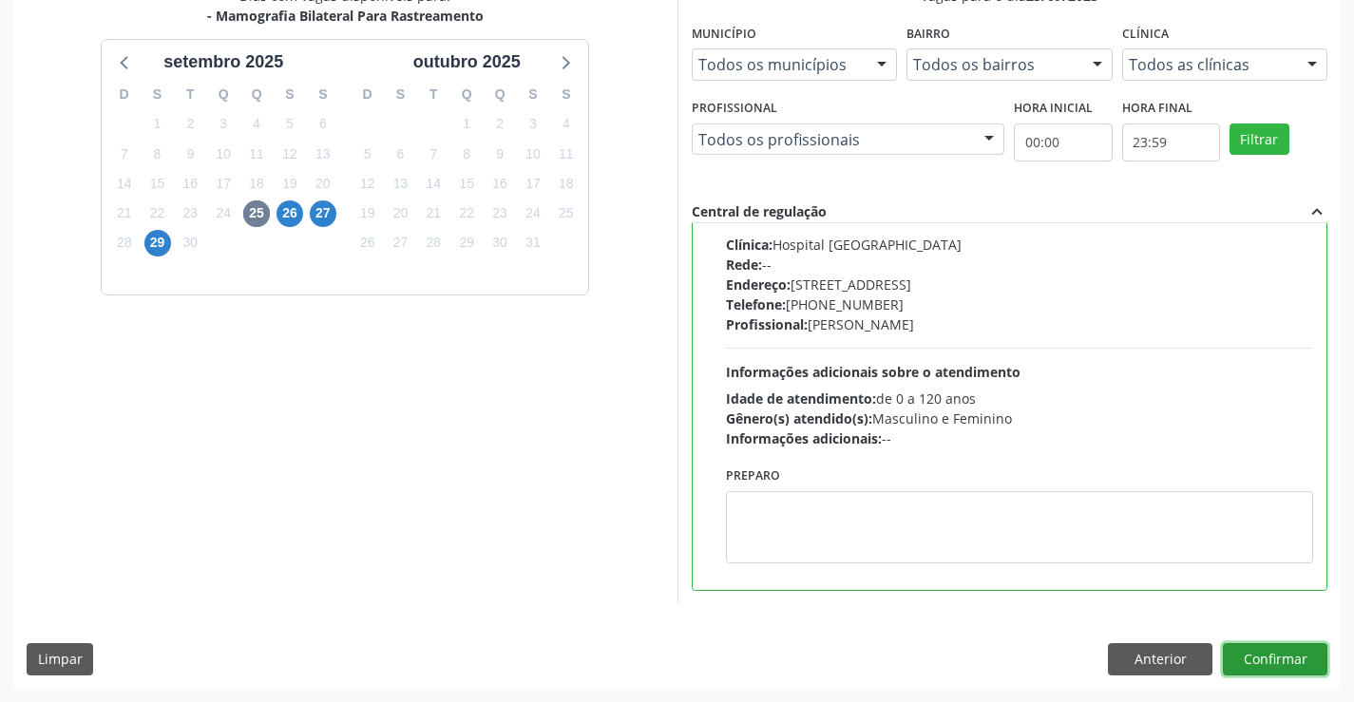
click at [1263, 654] on button "Confirmar" at bounding box center [1275, 659] width 104 height 32
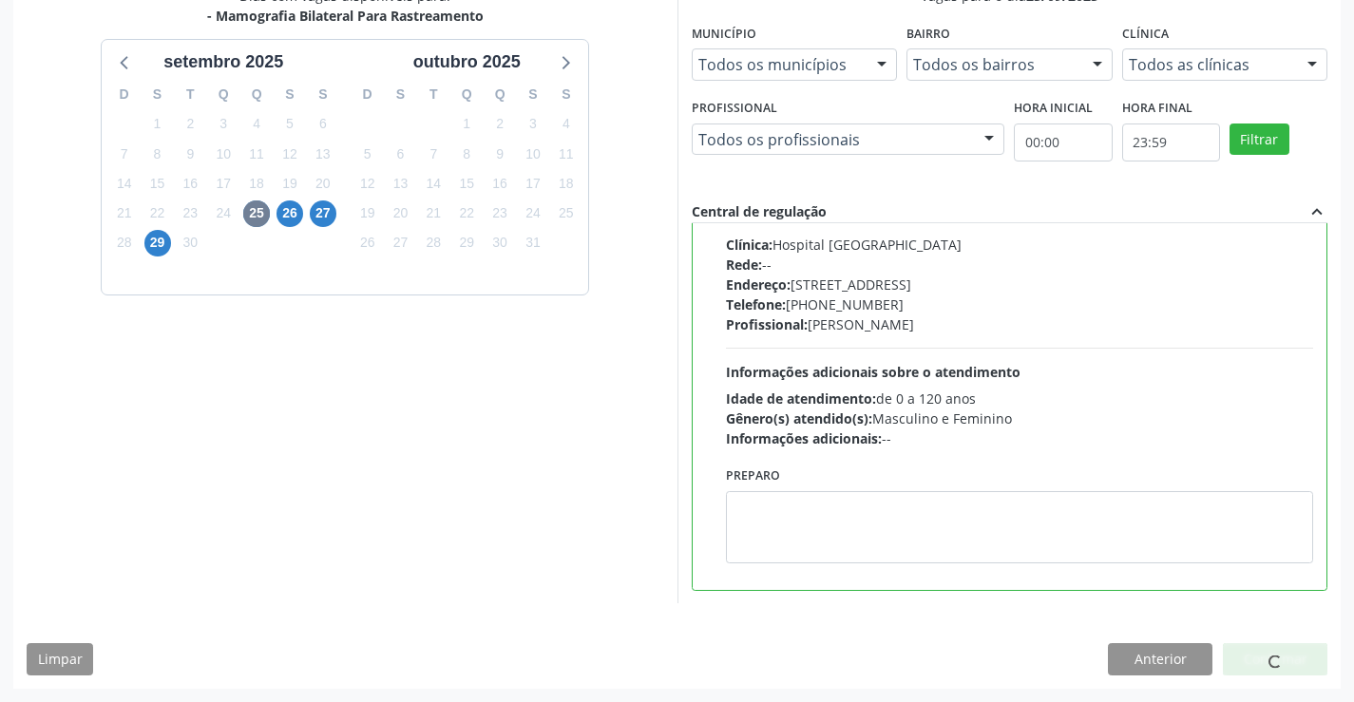
click at [280, 313] on div "Dias com vagas disponíveis para: - Mamografia Bilateral Para Rastreamento se[DA…" at bounding box center [345, 294] width 664 height 617
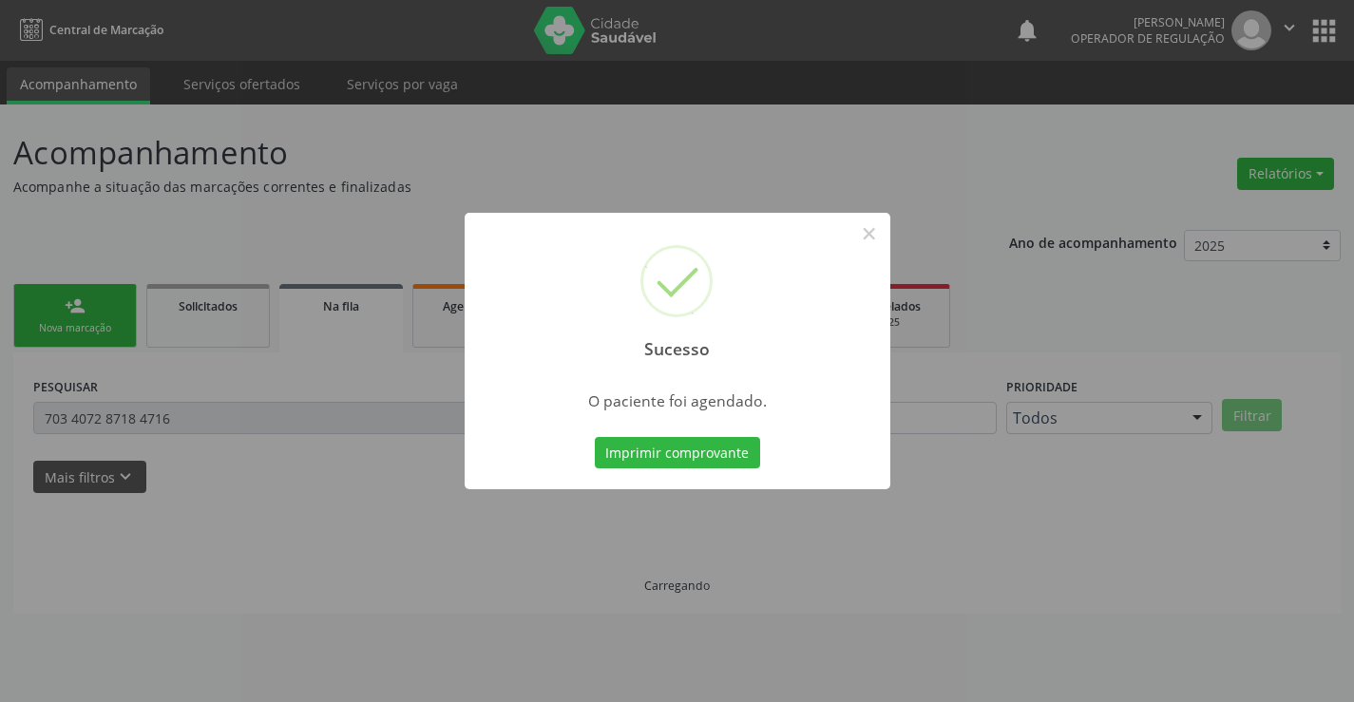
scroll to position [0, 0]
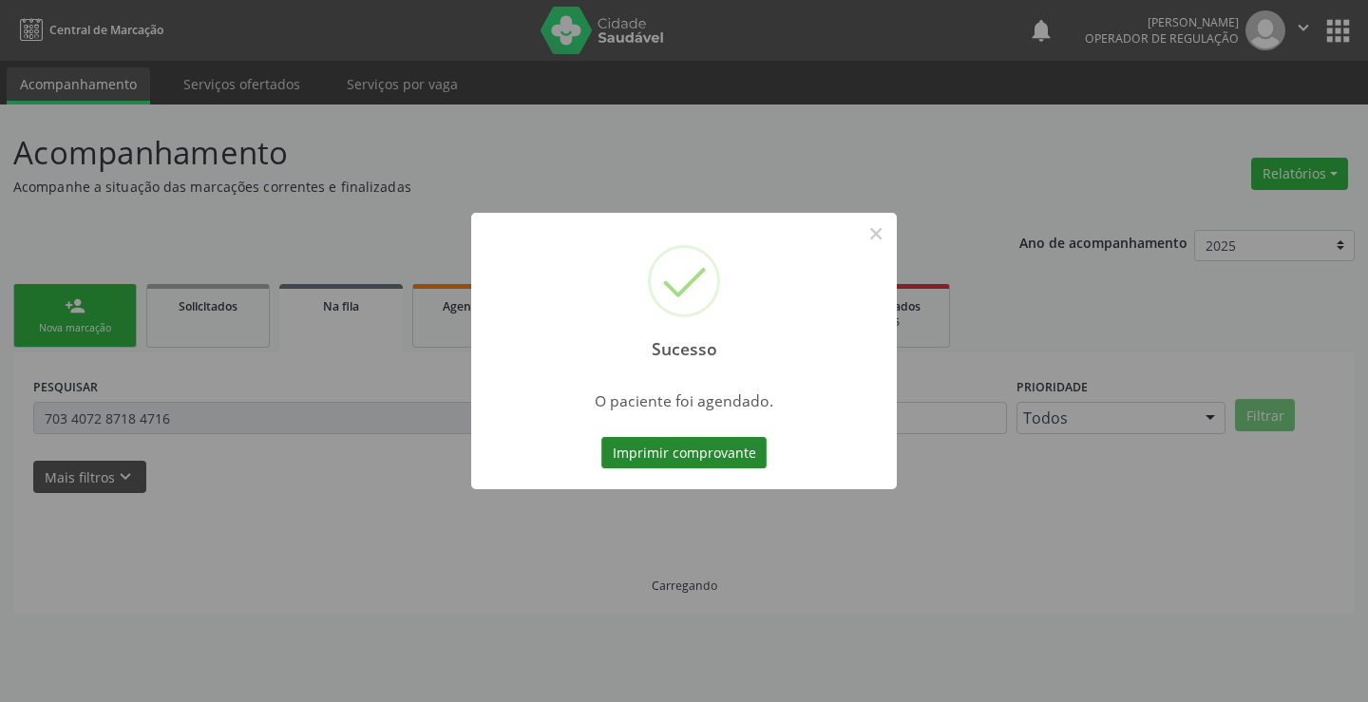
click at [667, 454] on button "Imprimir comprovante" at bounding box center [683, 453] width 165 height 32
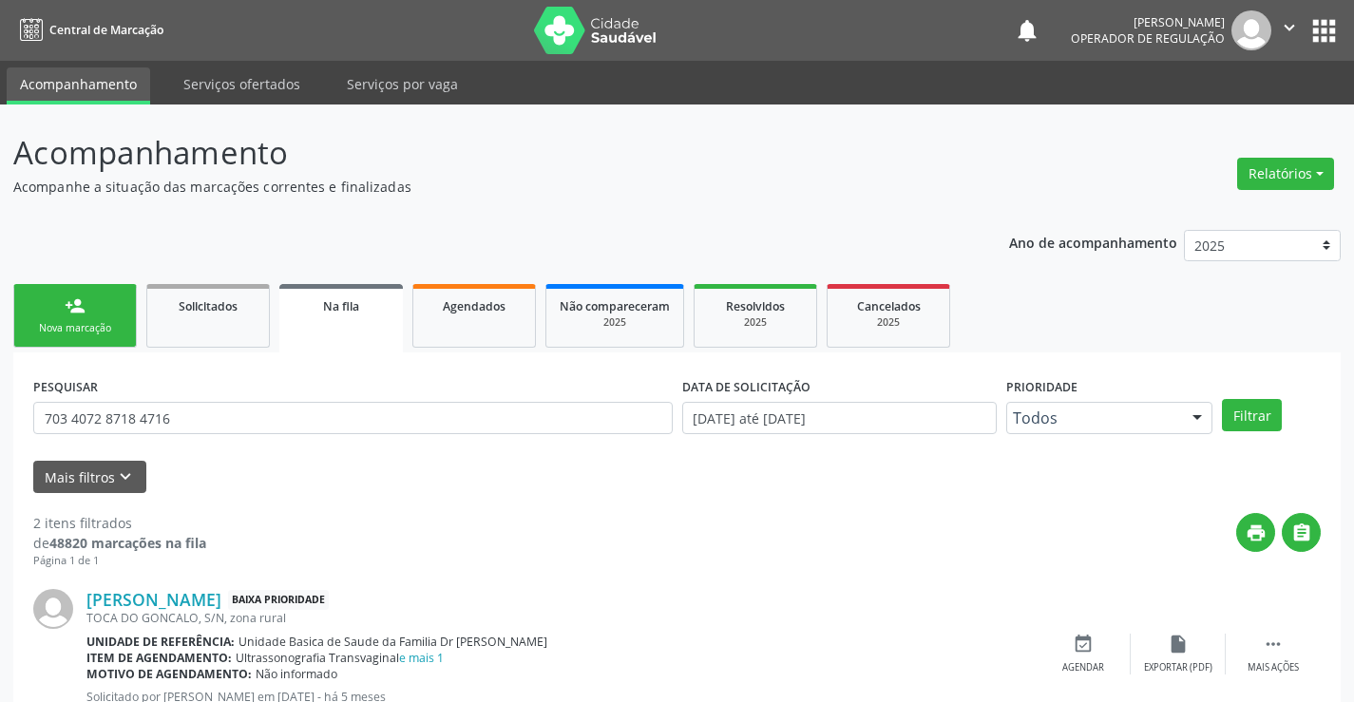
click at [122, 83] on link "Acompanhamento" at bounding box center [78, 85] width 143 height 37
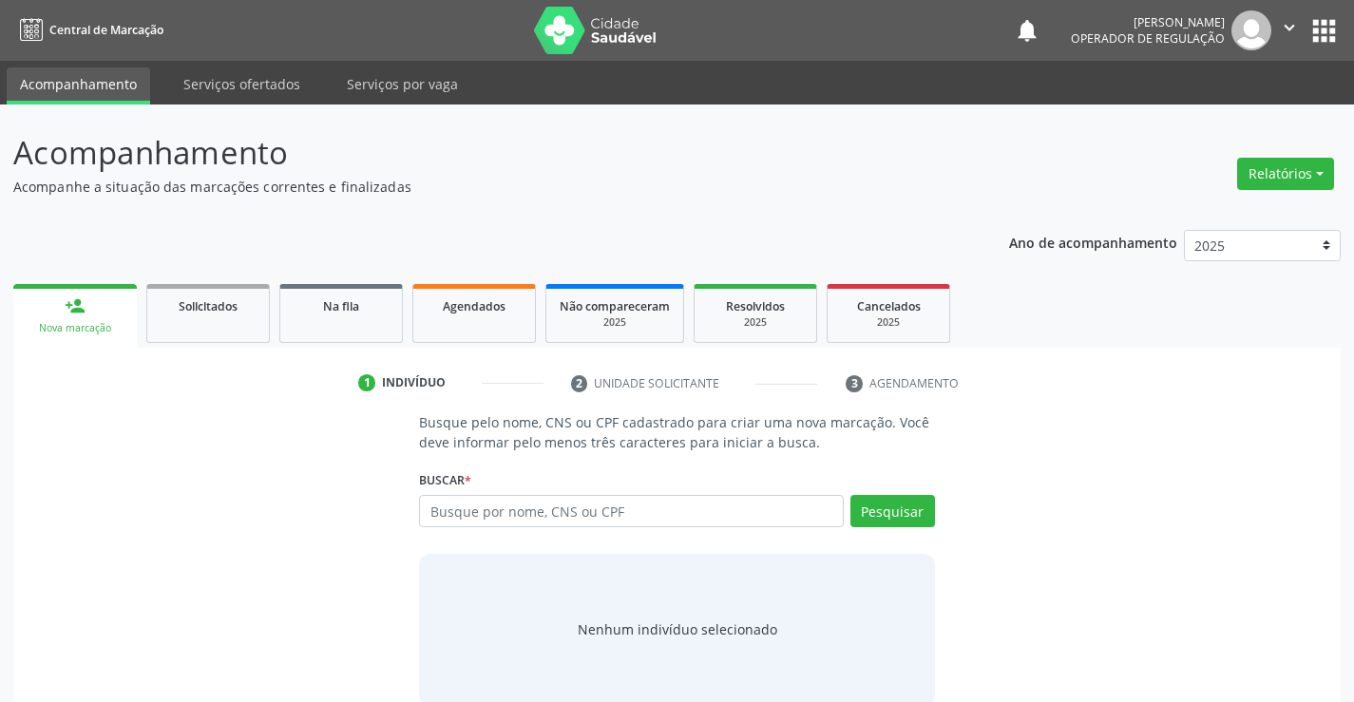
click at [476, 516] on input "text" at bounding box center [631, 511] width 424 height 32
type input "700501524959952"
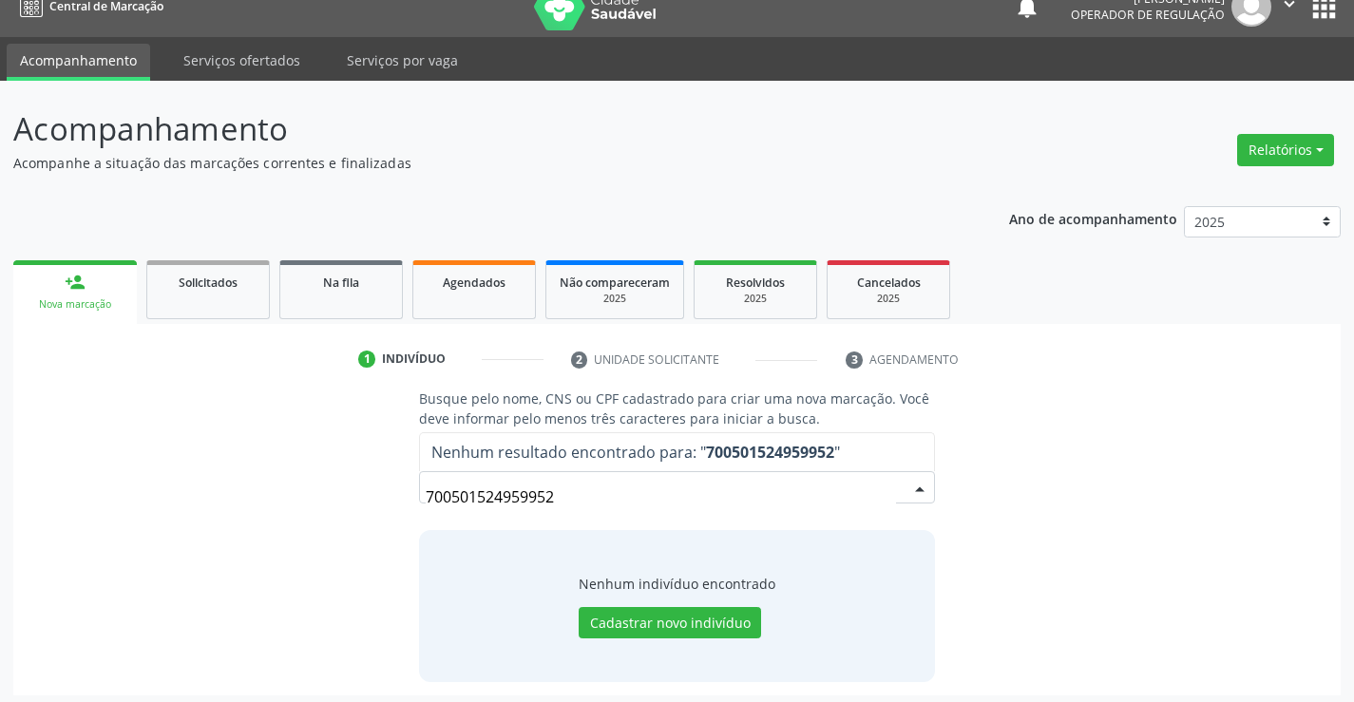
scroll to position [30, 0]
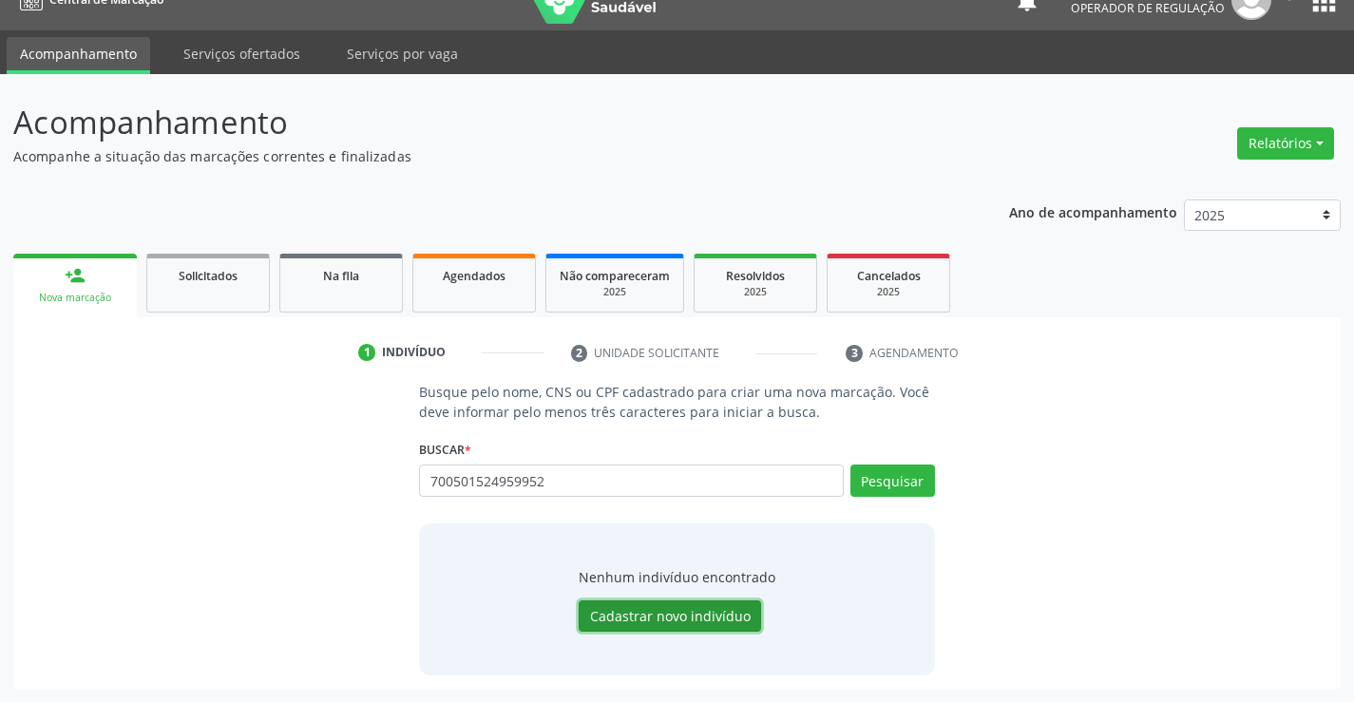
click at [665, 619] on button "Cadastrar novo indivíduo" at bounding box center [670, 616] width 182 height 32
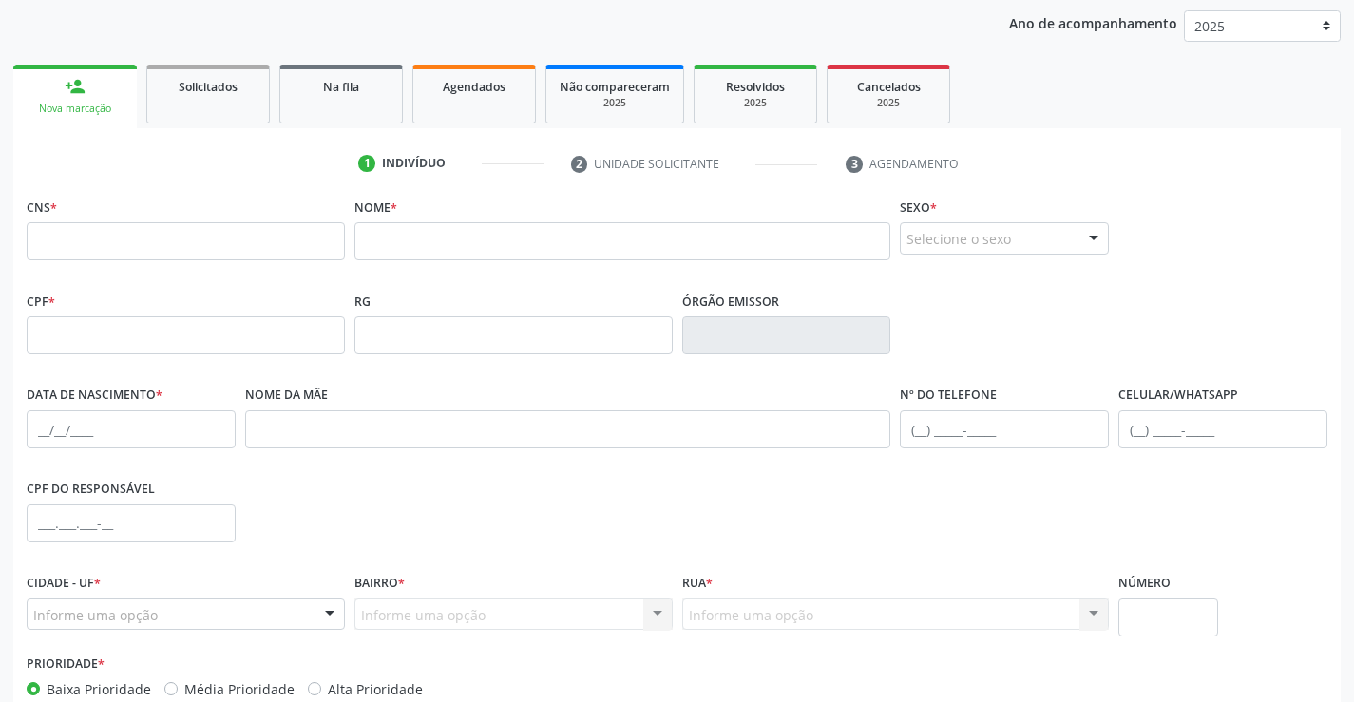
scroll to position [220, 0]
